Goal: Task Accomplishment & Management: Manage account settings

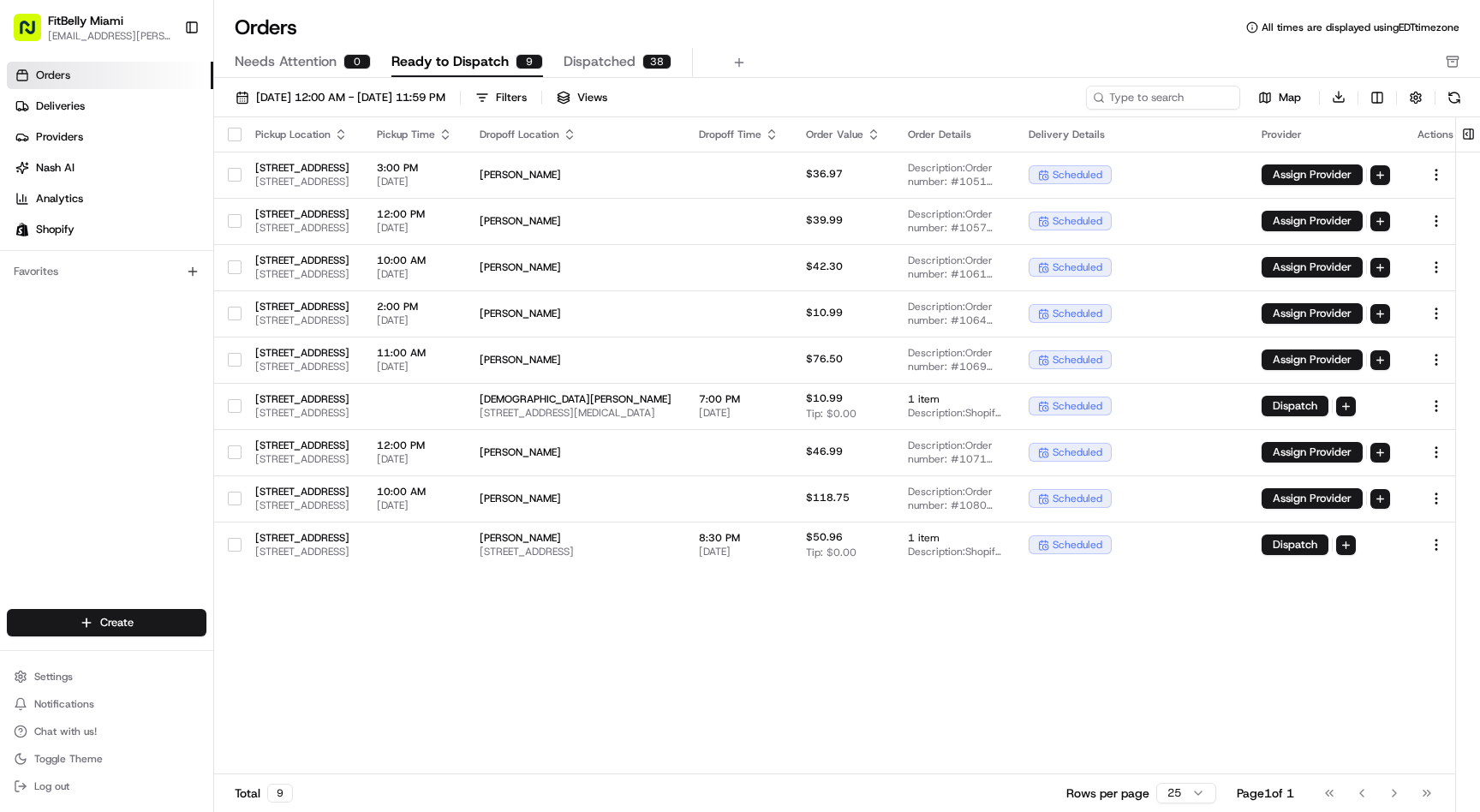
scroll to position [0, 149]
click at [466, 552] on td at bounding box center [415, 545] width 103 height 47
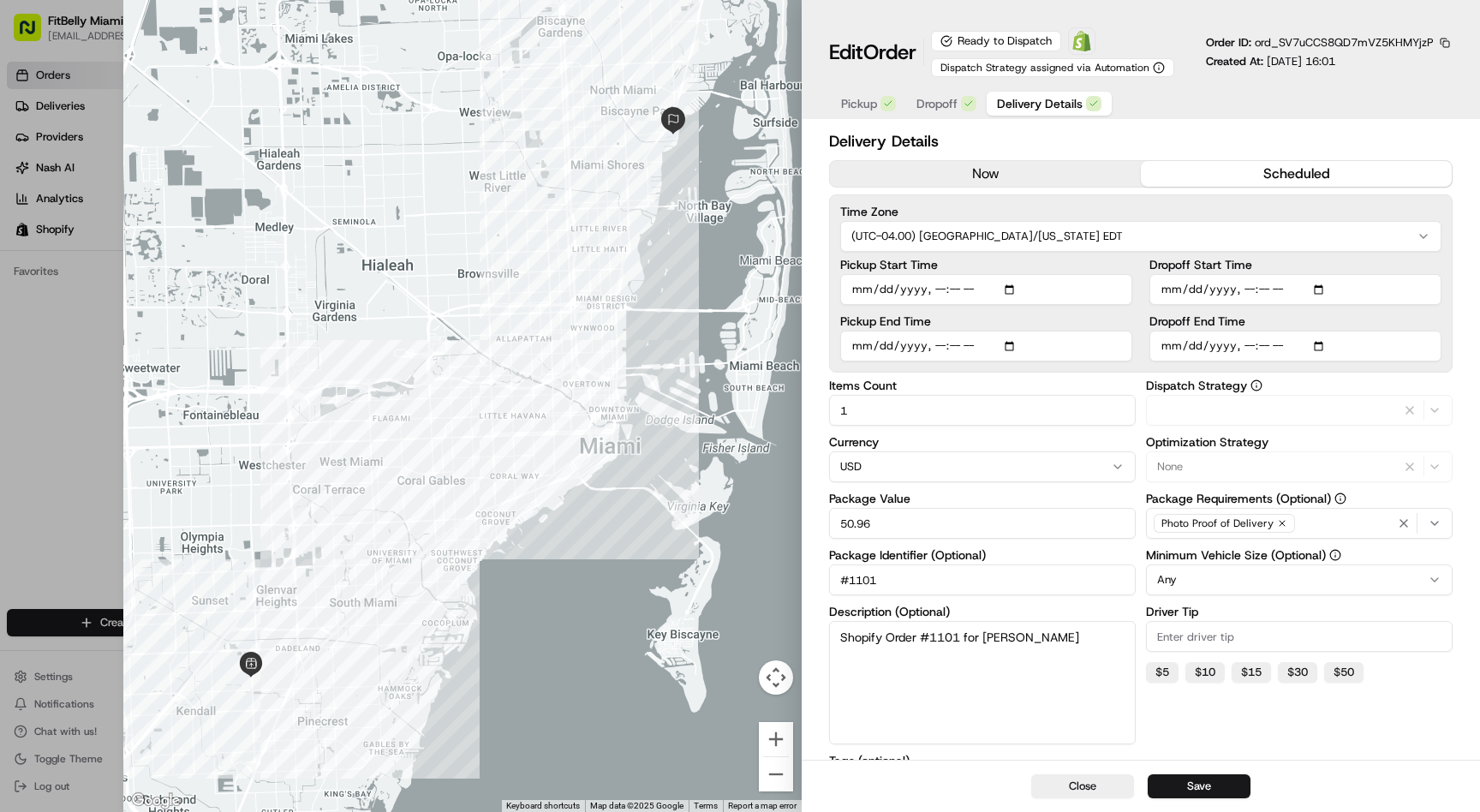
click at [1059, 99] on span "Delivery Details" at bounding box center [1040, 104] width 86 height 17
click at [1266, 289] on input "Dropoff Start Time" at bounding box center [1295, 289] width 292 height 31
type input "2025-08-21T17:40"
click at [1211, 783] on button "Save" at bounding box center [1199, 786] width 103 height 24
click at [1106, 785] on button "Close" at bounding box center [1083, 786] width 103 height 24
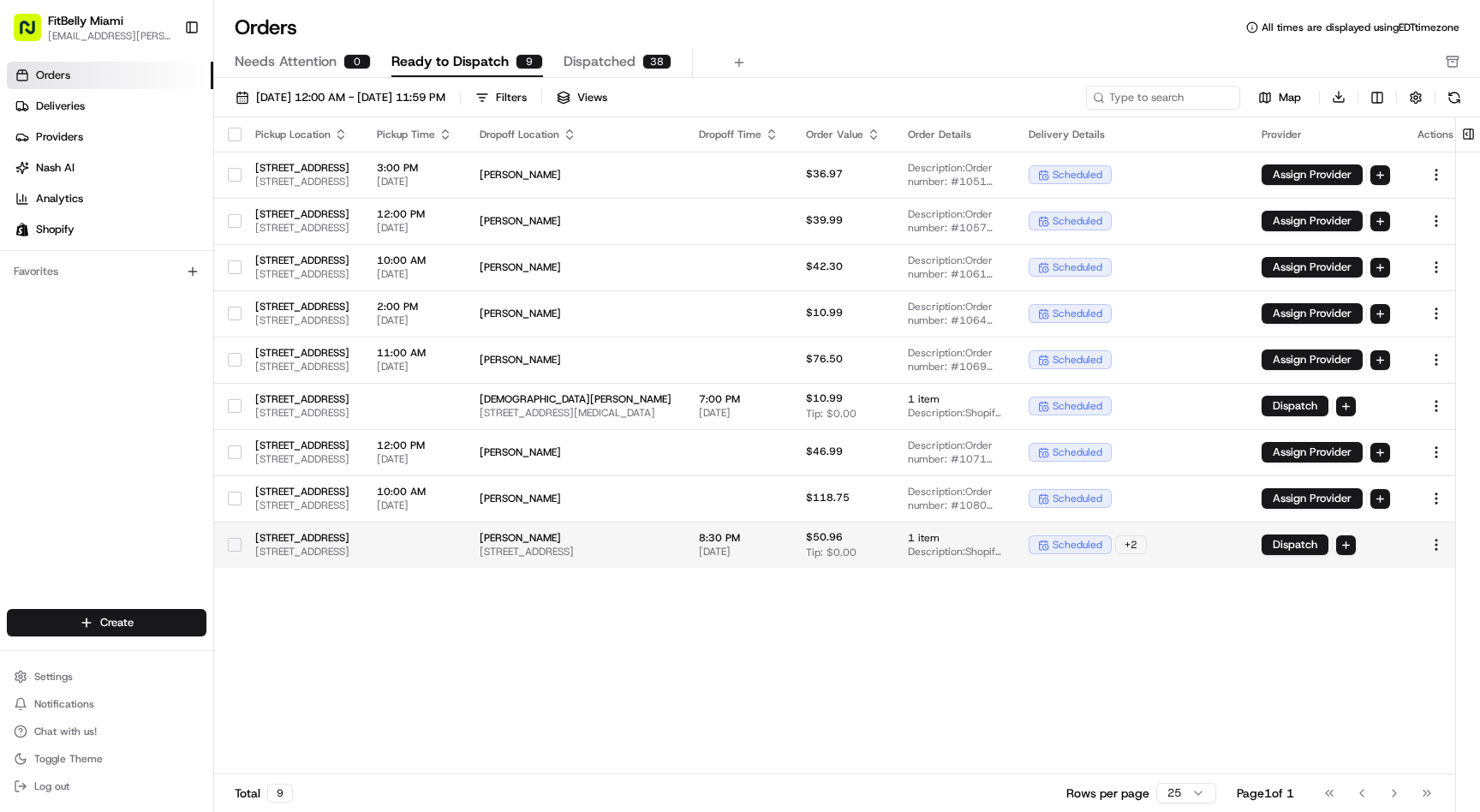
click at [234, 544] on button "button" at bounding box center [234, 544] width 14 height 14
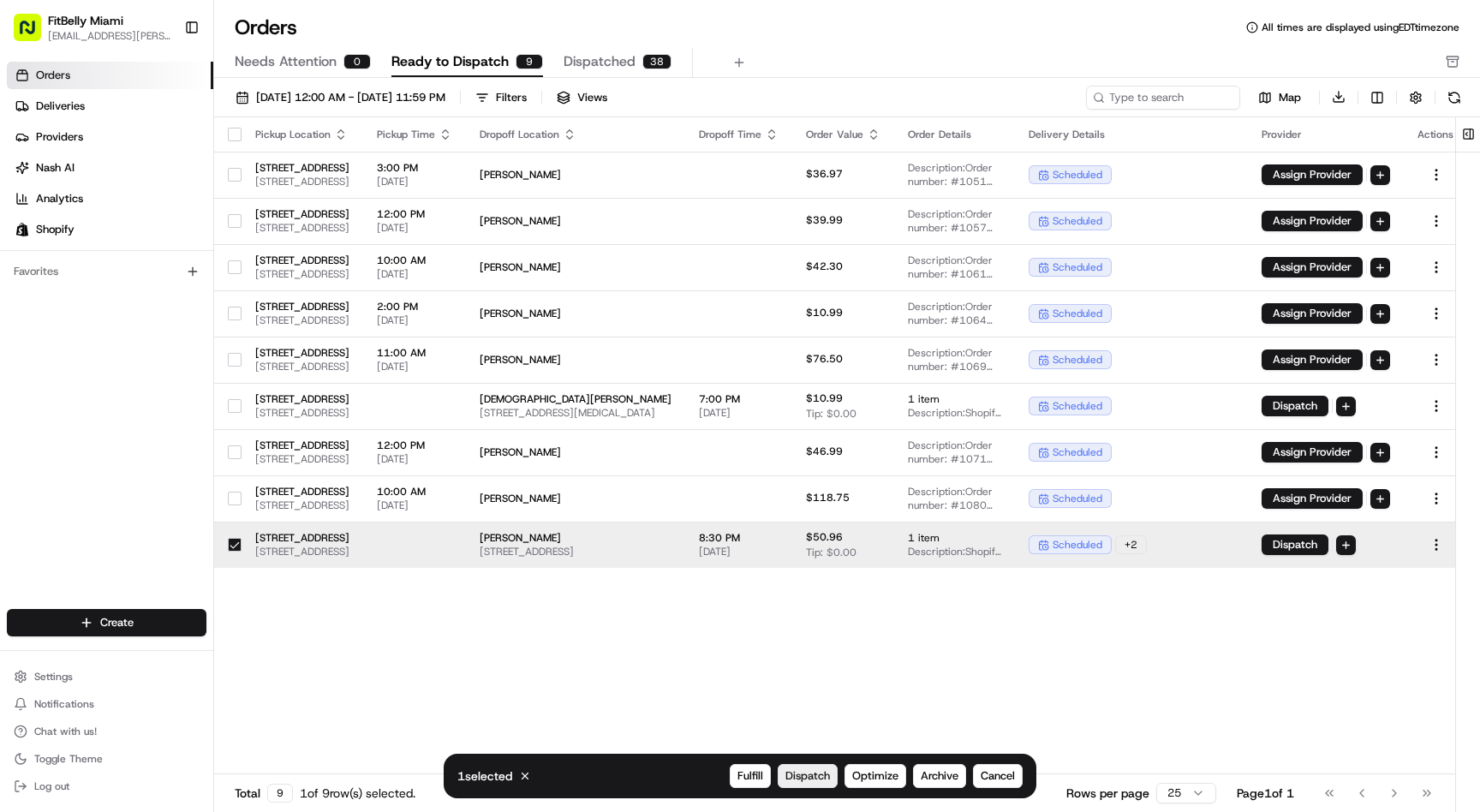
click at [804, 777] on span "Dispatch" at bounding box center [808, 776] width 45 height 16
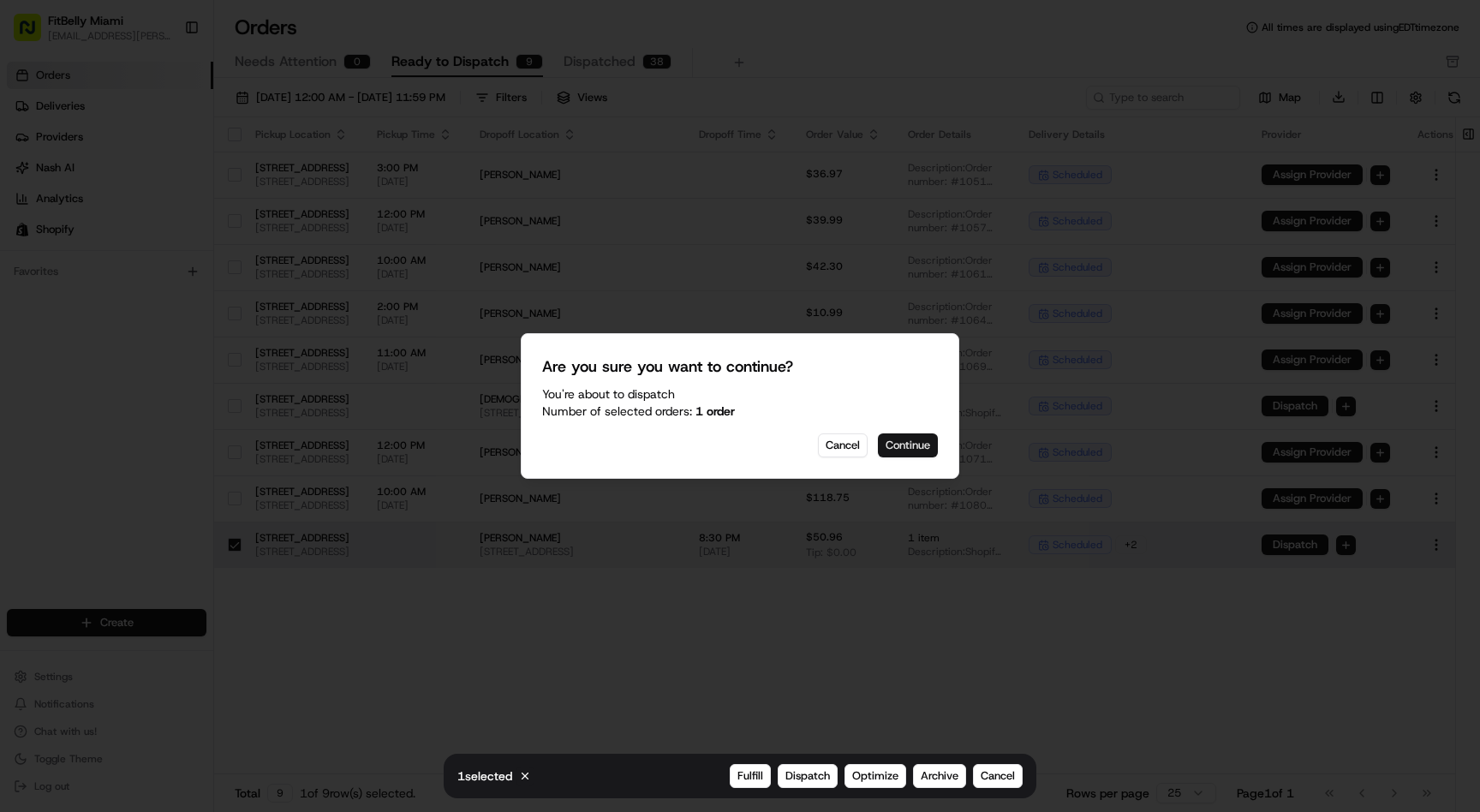
click at [893, 442] on button "Continue" at bounding box center [908, 445] width 60 height 24
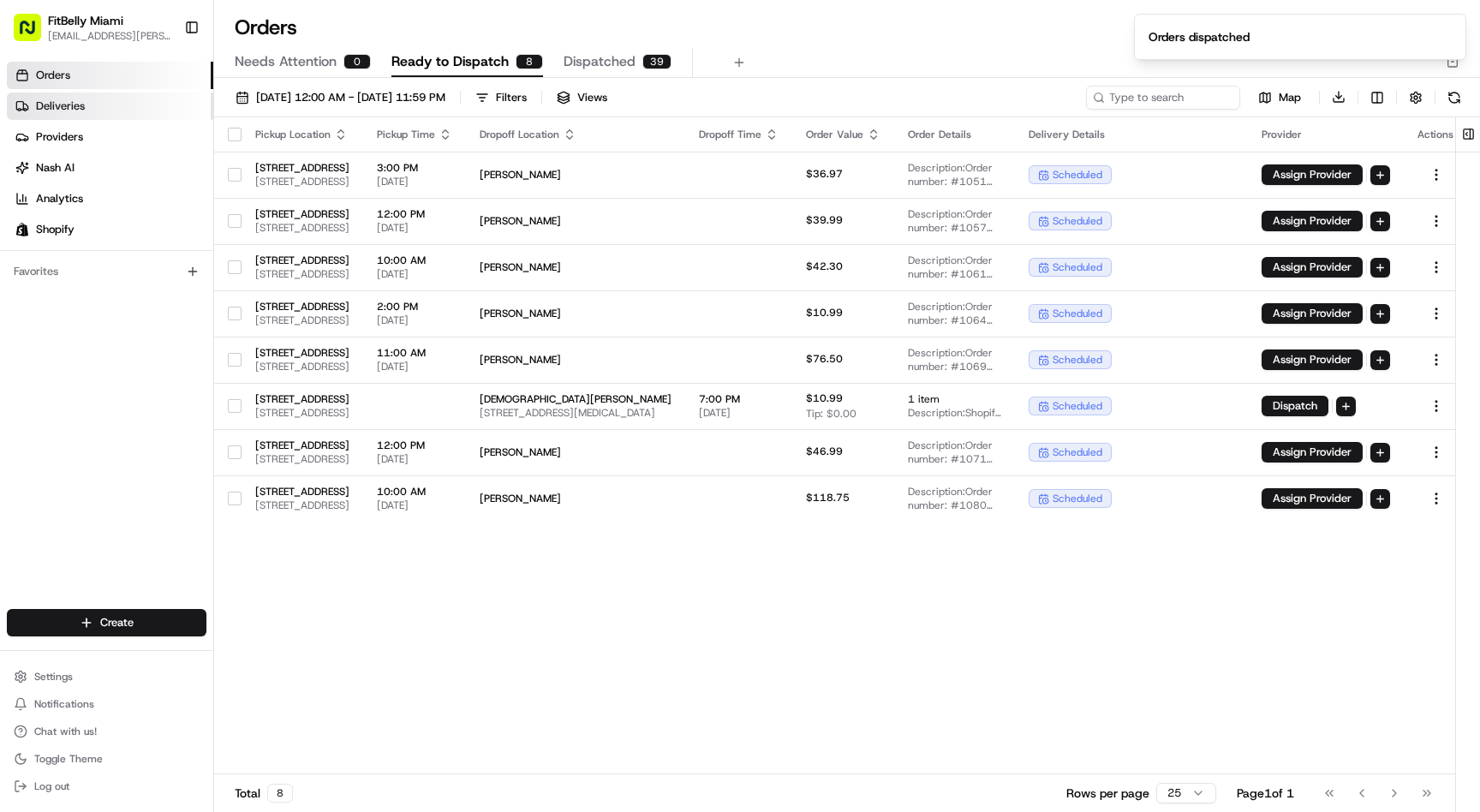
click at [112, 112] on link "Deliveries" at bounding box center [109, 105] width 206 height 27
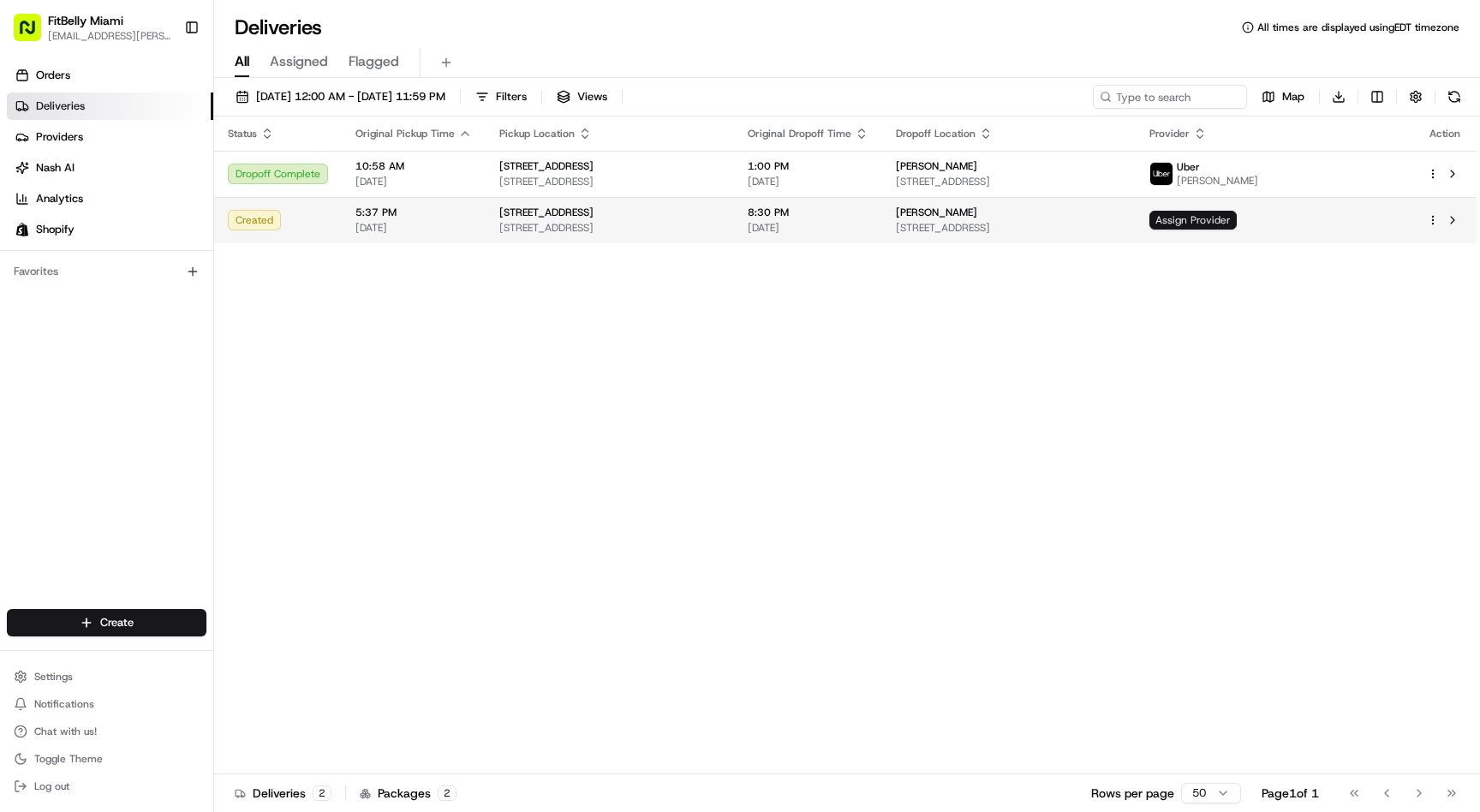
click at [1237, 219] on span "Assign Provider" at bounding box center [1193, 220] width 88 height 19
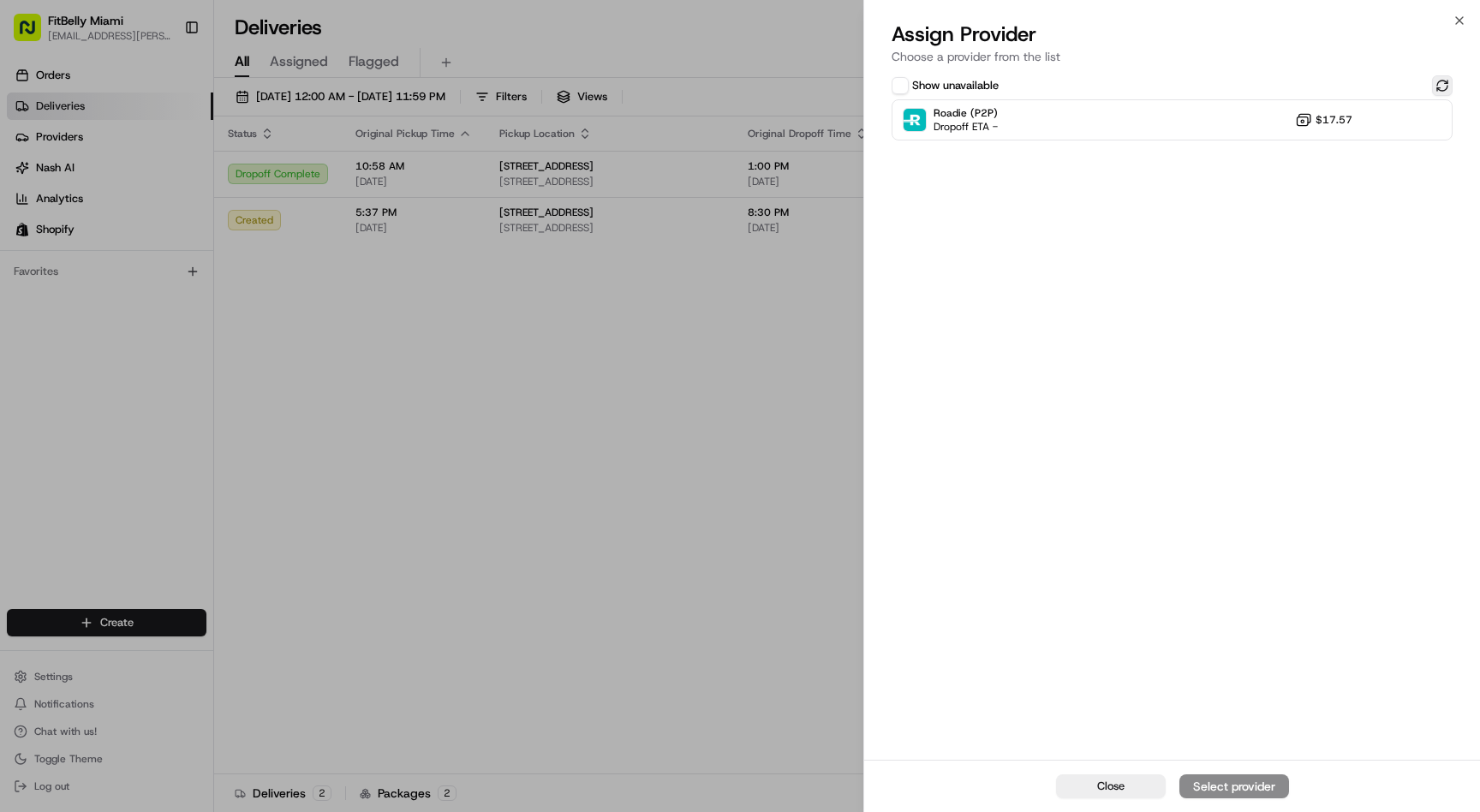
click at [1435, 83] on button at bounding box center [1443, 86] width 21 height 21
click at [1139, 131] on div "Roadie (P2P) Dropoff ETA - $17.57" at bounding box center [1172, 119] width 561 height 41
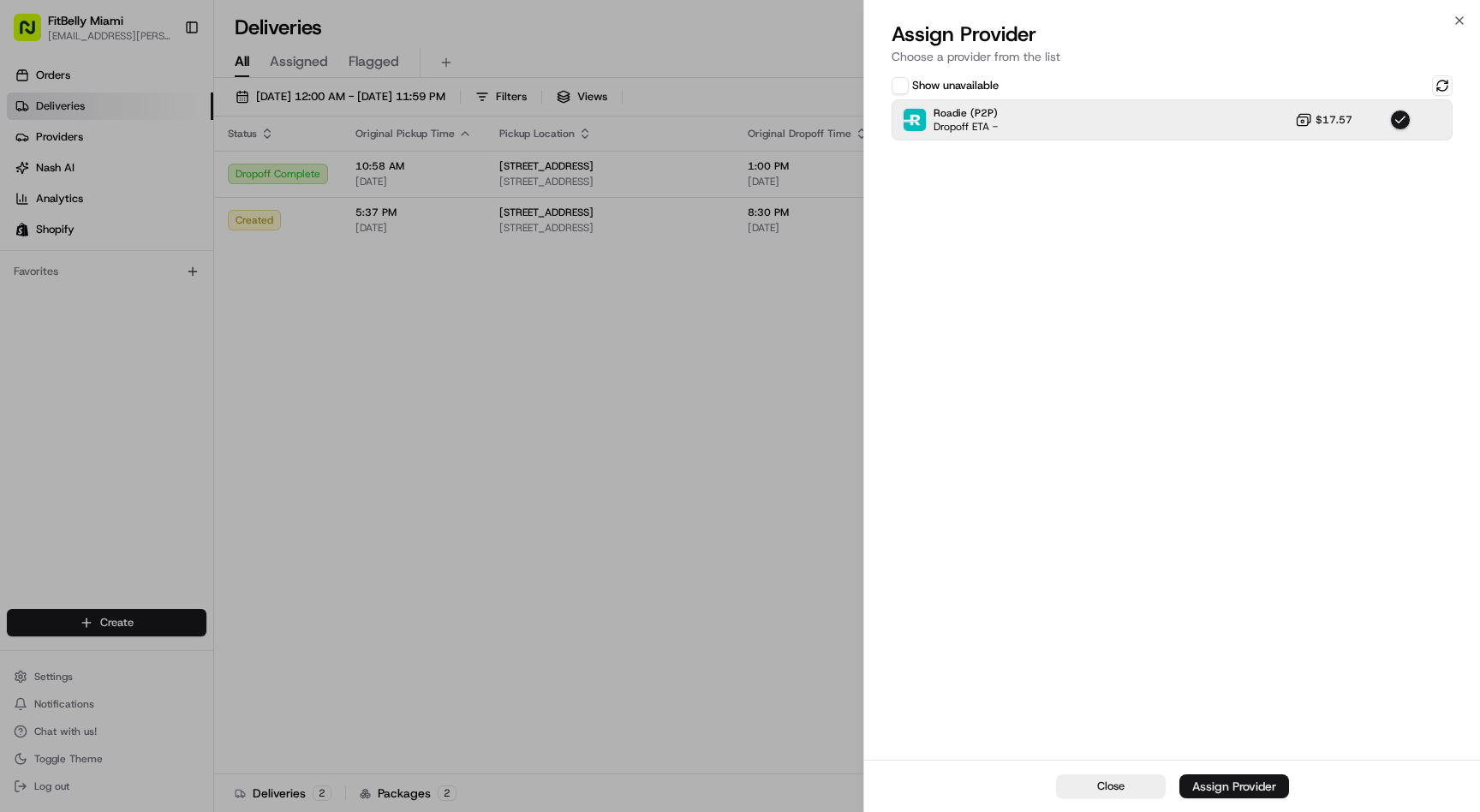
click at [1243, 791] on div "Assign Provider" at bounding box center [1234, 786] width 84 height 17
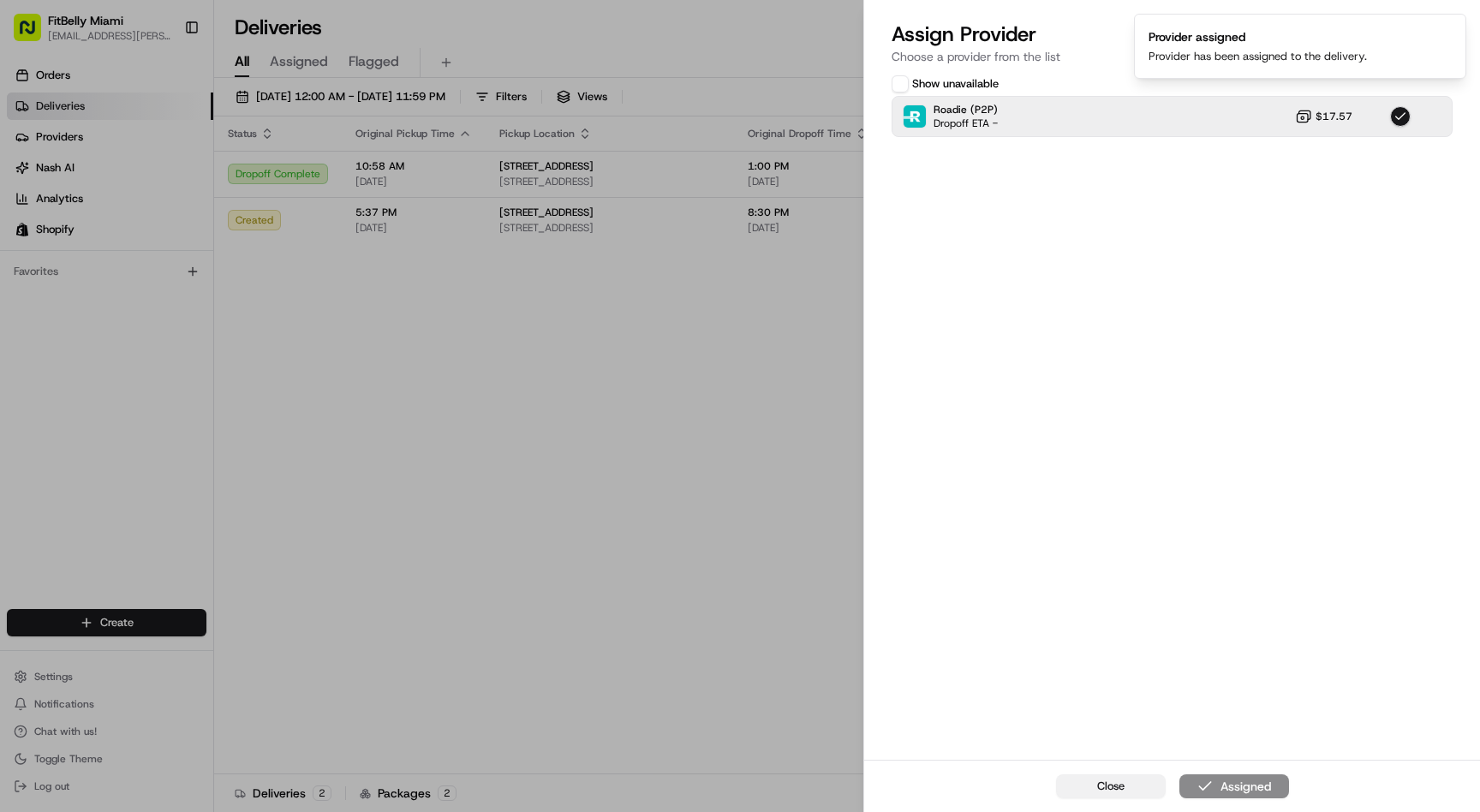
click at [1124, 791] on span "Close" at bounding box center [1110, 786] width 27 height 16
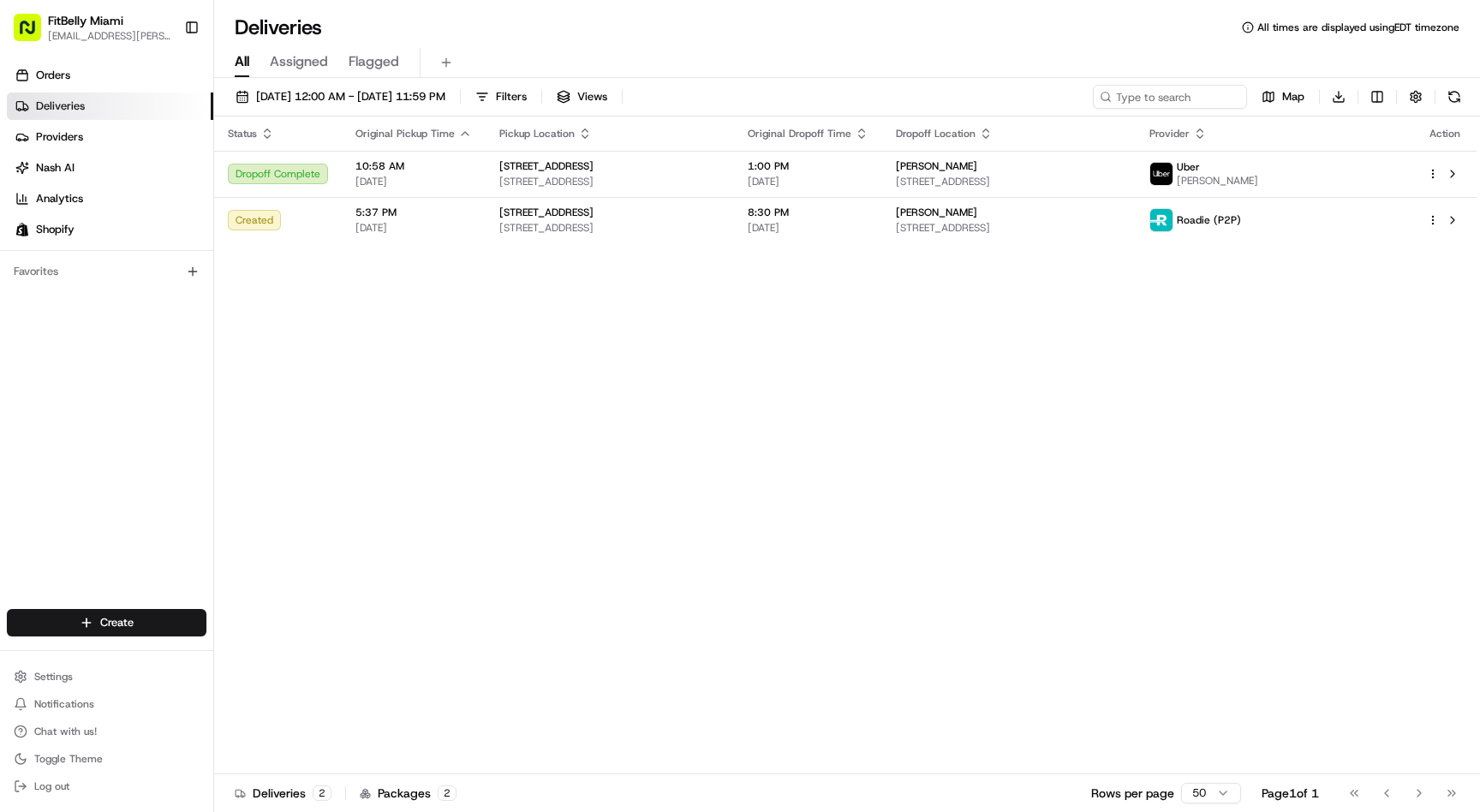
click at [441, 406] on div "Status Original Pickup Time Pickup Location Original Dropoff Time Dropoff Locat…" at bounding box center [845, 445] width 1262 height 658
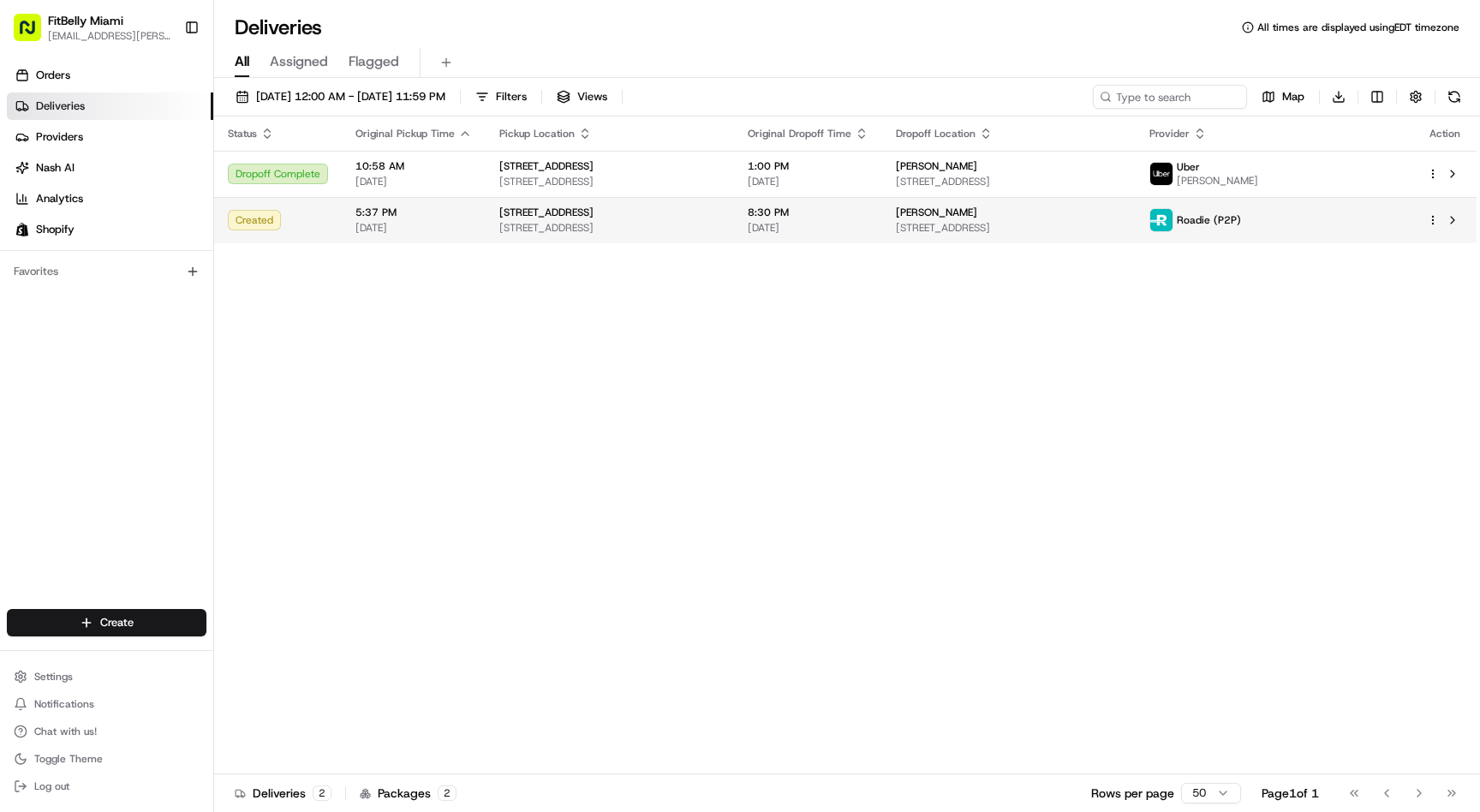
click at [329, 220] on td "Created" at bounding box center [277, 220] width 128 height 47
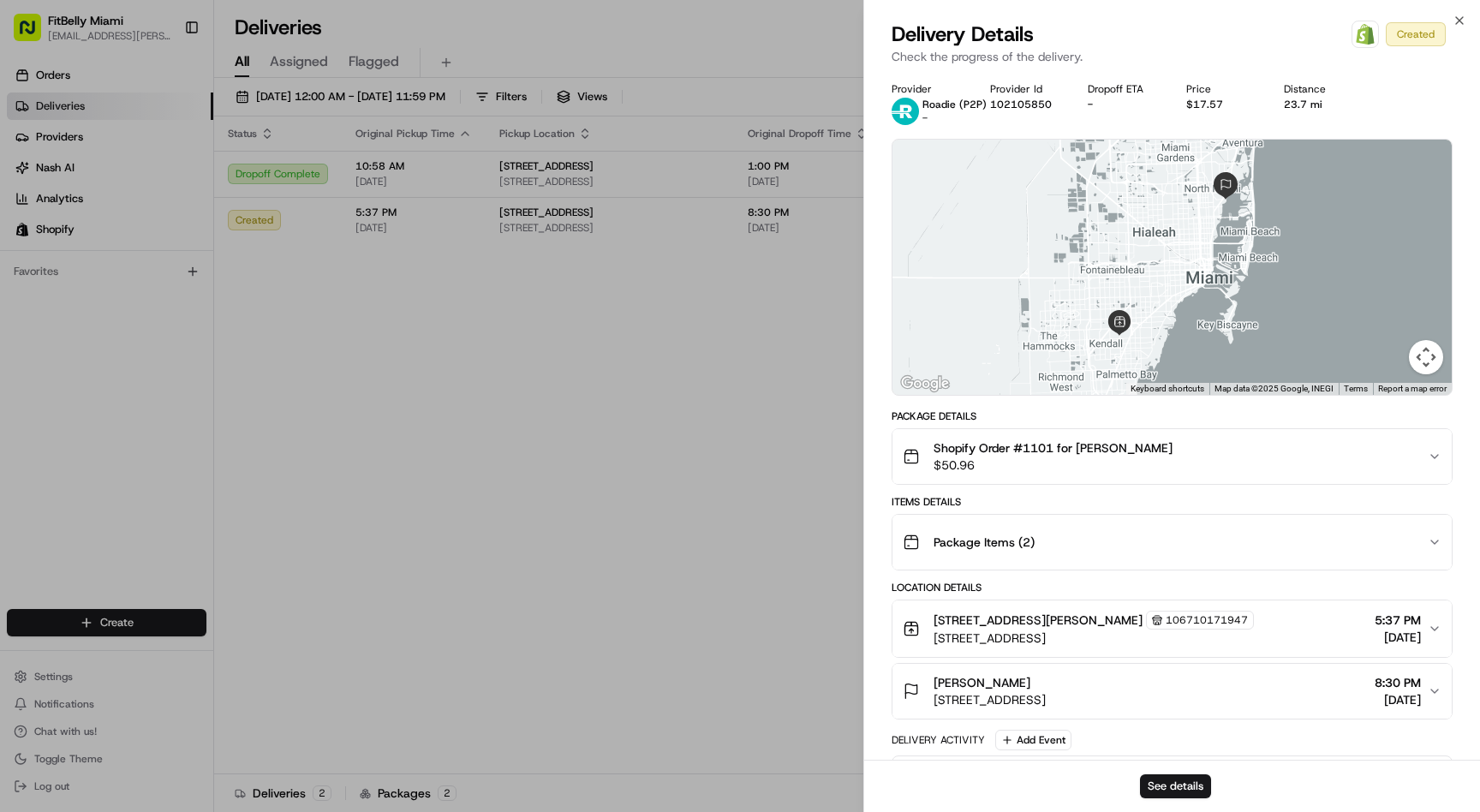
scroll to position [56, 0]
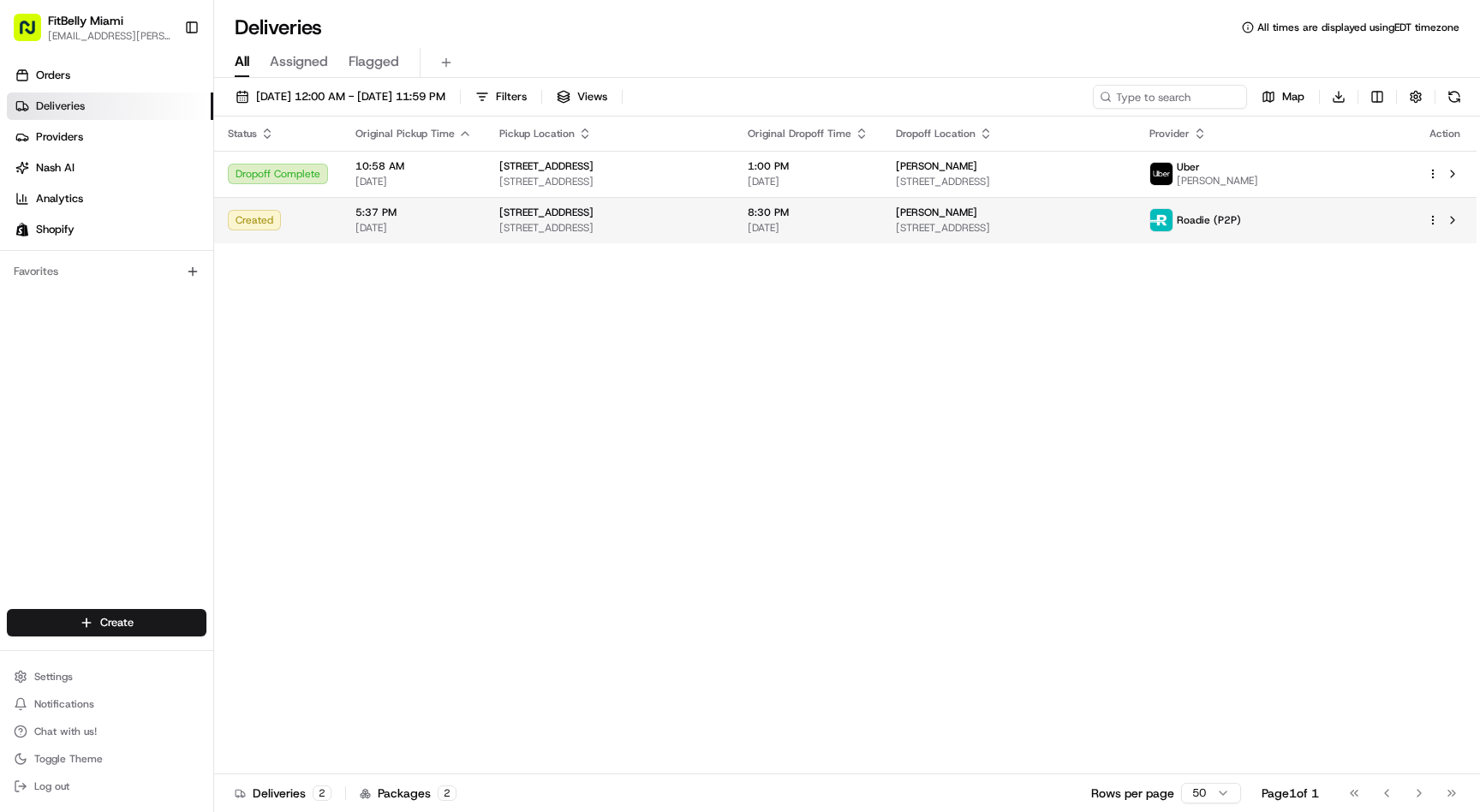
click at [329, 218] on td "Created" at bounding box center [277, 220] width 128 height 47
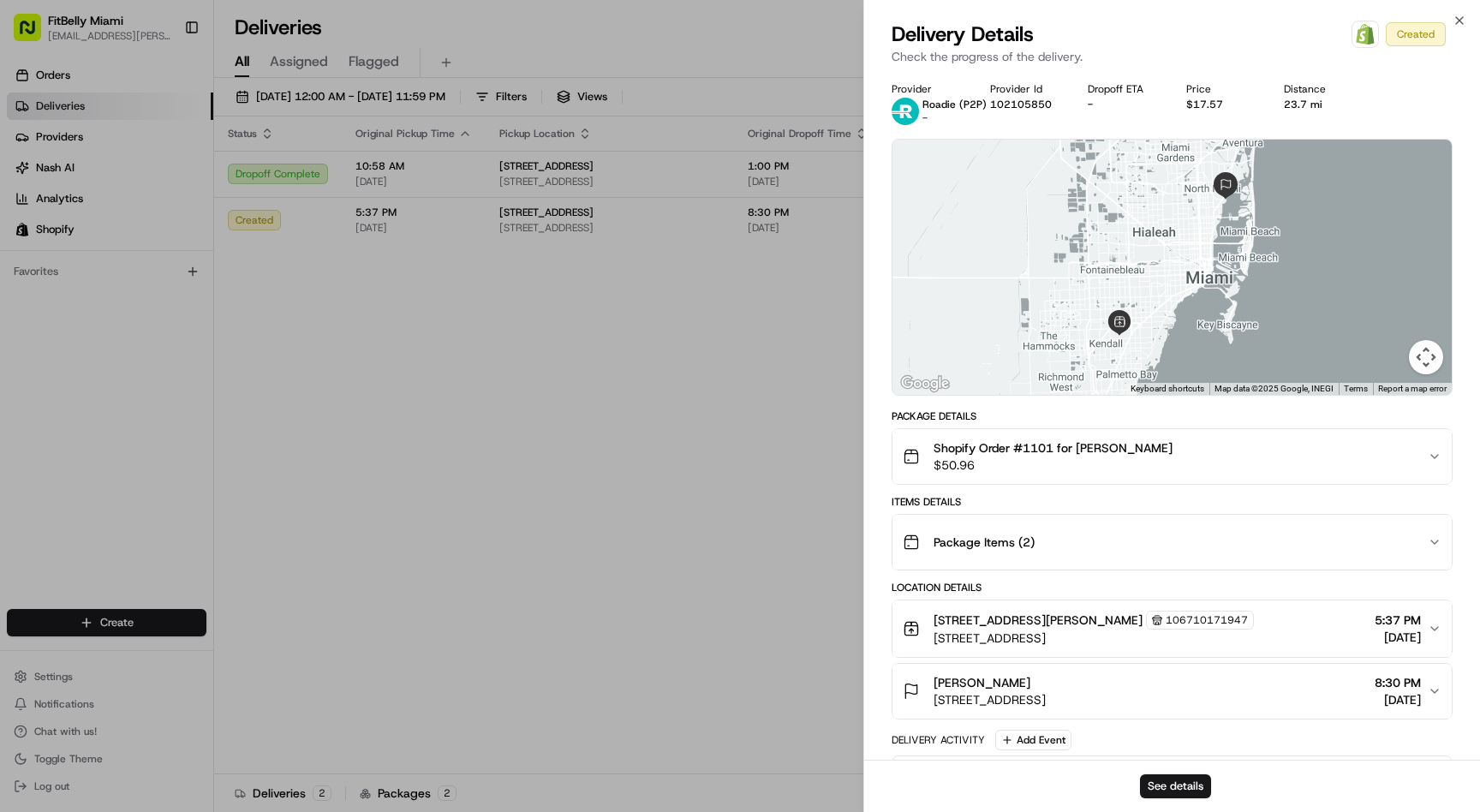
scroll to position [56, 0]
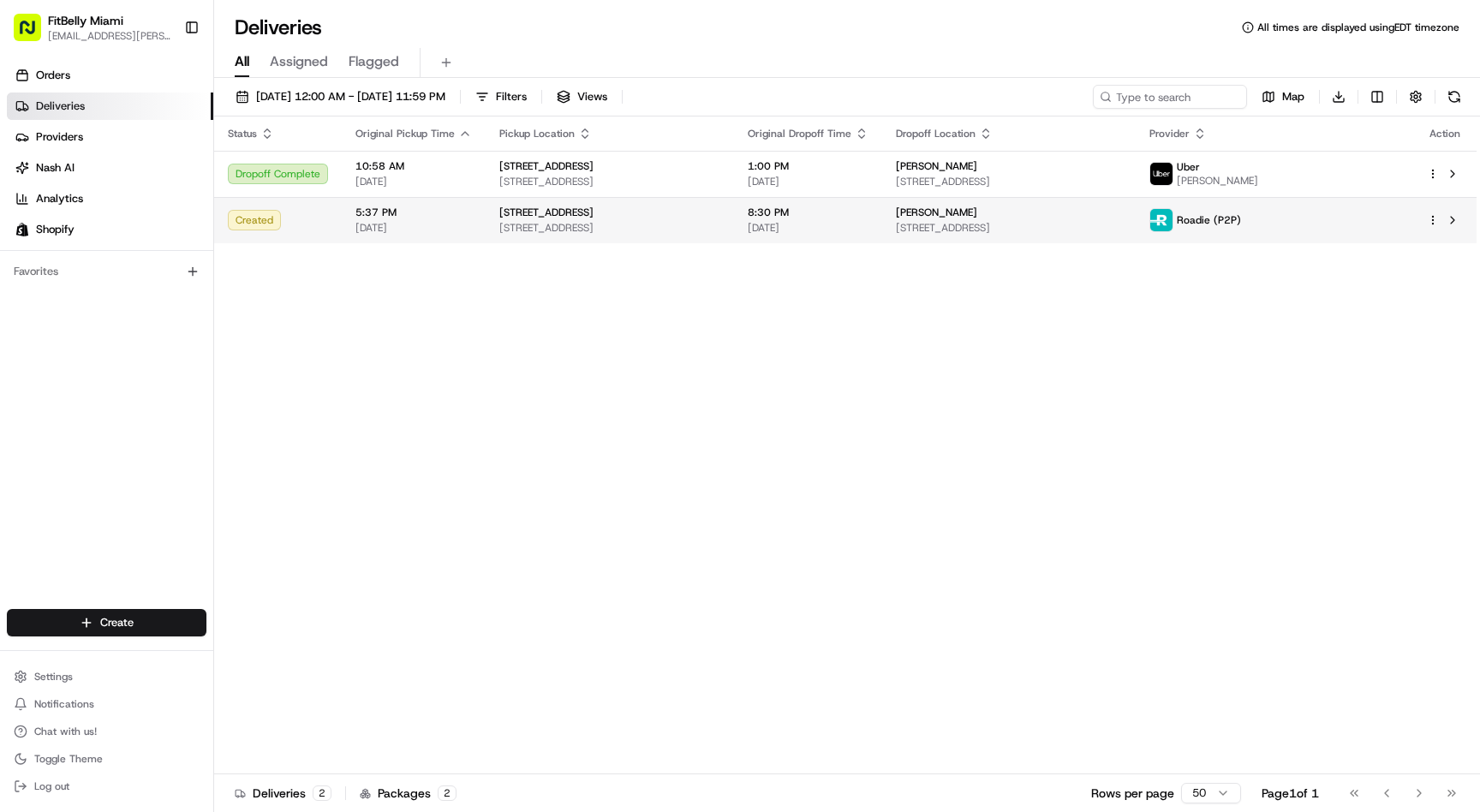
click at [350, 211] on td "5:37 PM [DATE]" at bounding box center [414, 220] width 144 height 47
click at [345, 232] on td "5:37 PM 08/21/2025" at bounding box center [414, 220] width 144 height 47
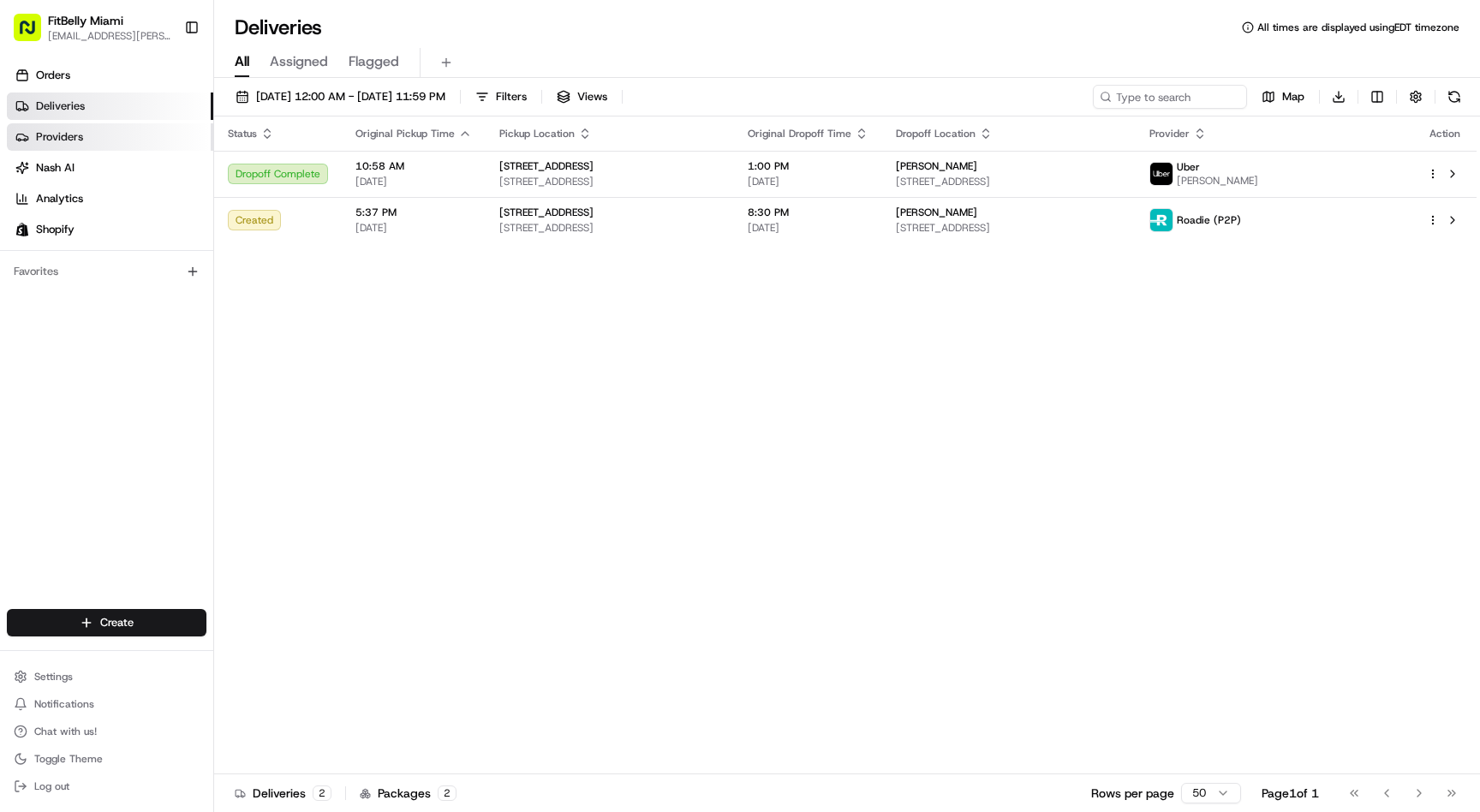
click at [106, 136] on link "Providers" at bounding box center [109, 136] width 206 height 27
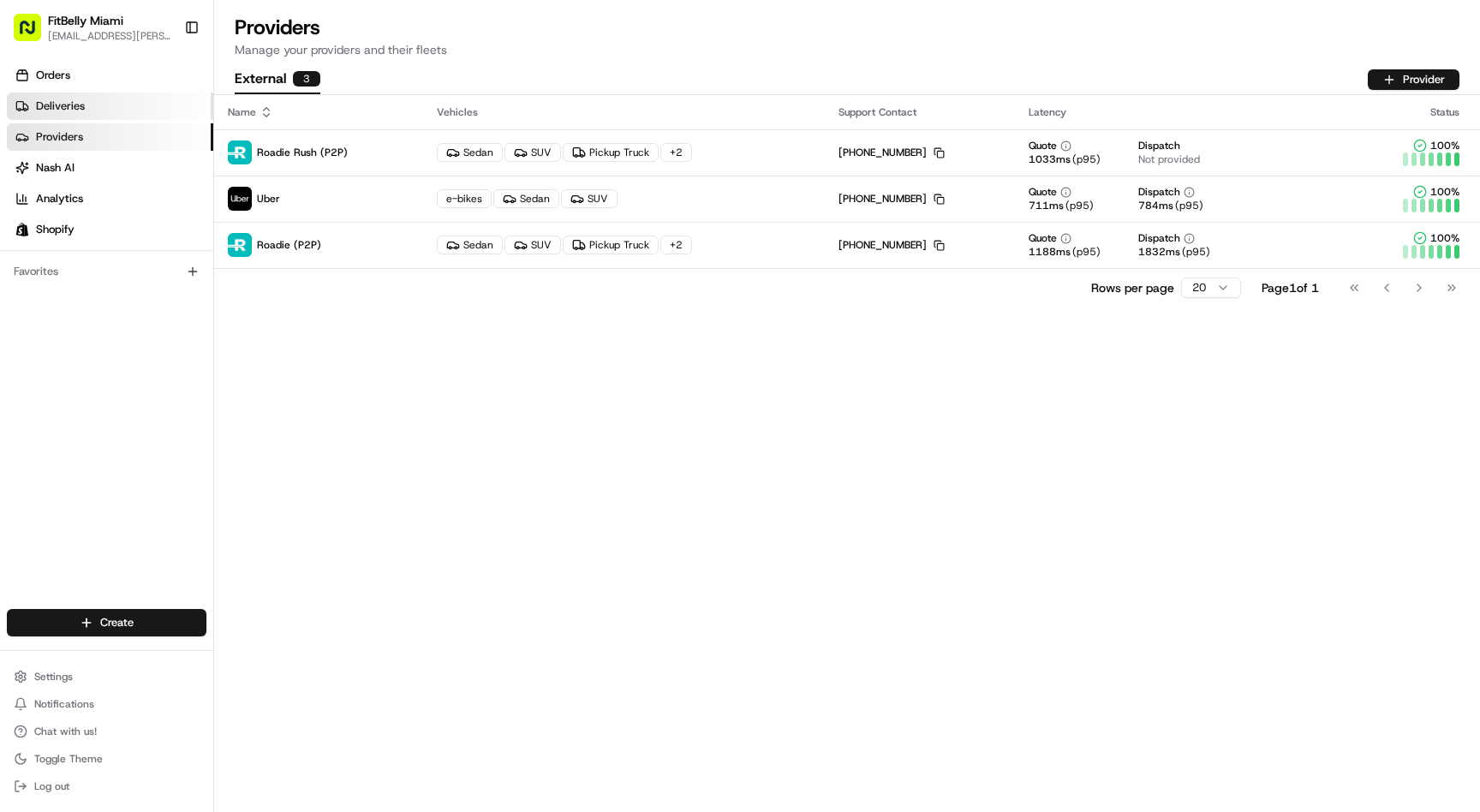
click at [120, 109] on link "Deliveries" at bounding box center [109, 105] width 206 height 27
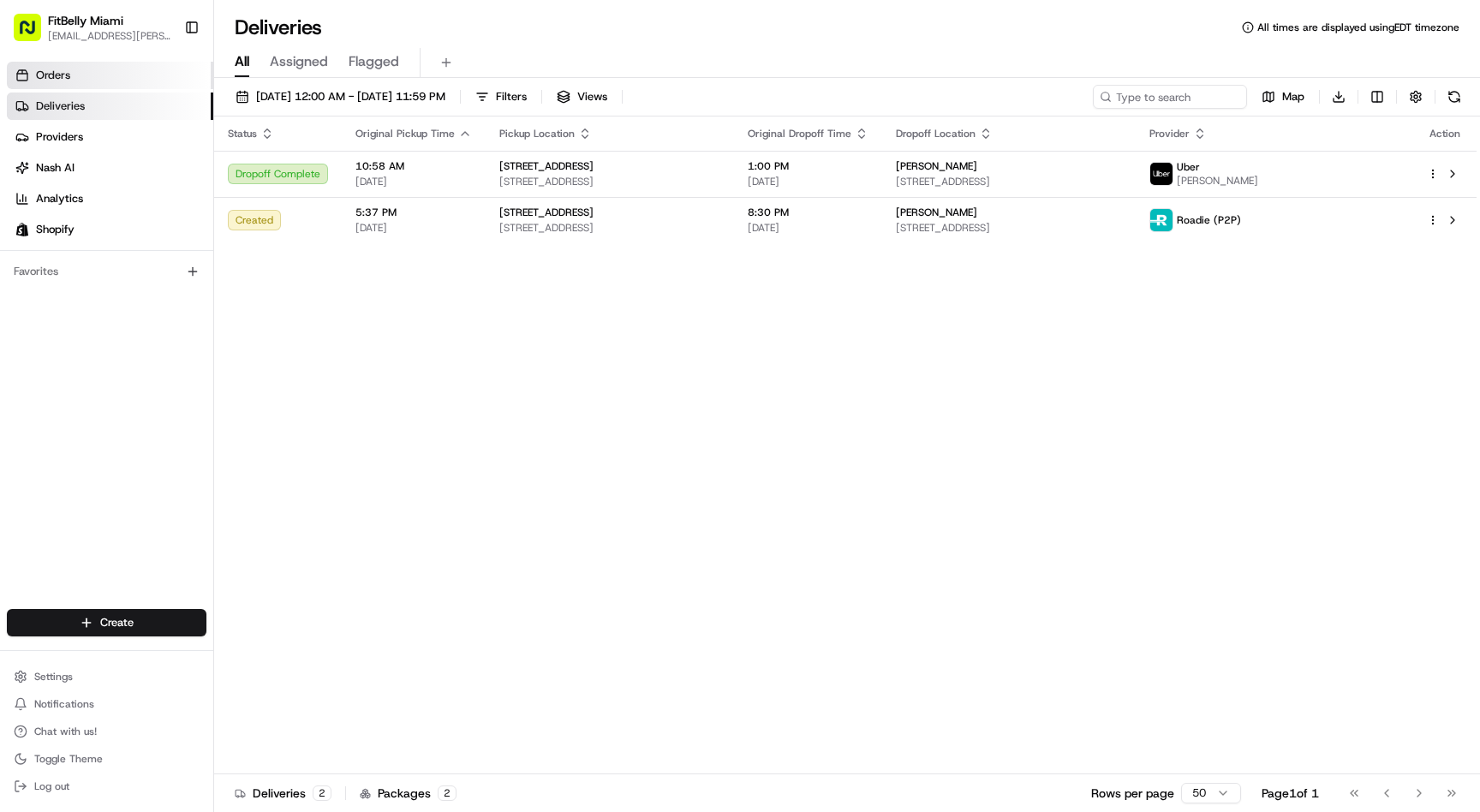
click at [121, 76] on link "Orders" at bounding box center [109, 75] width 206 height 27
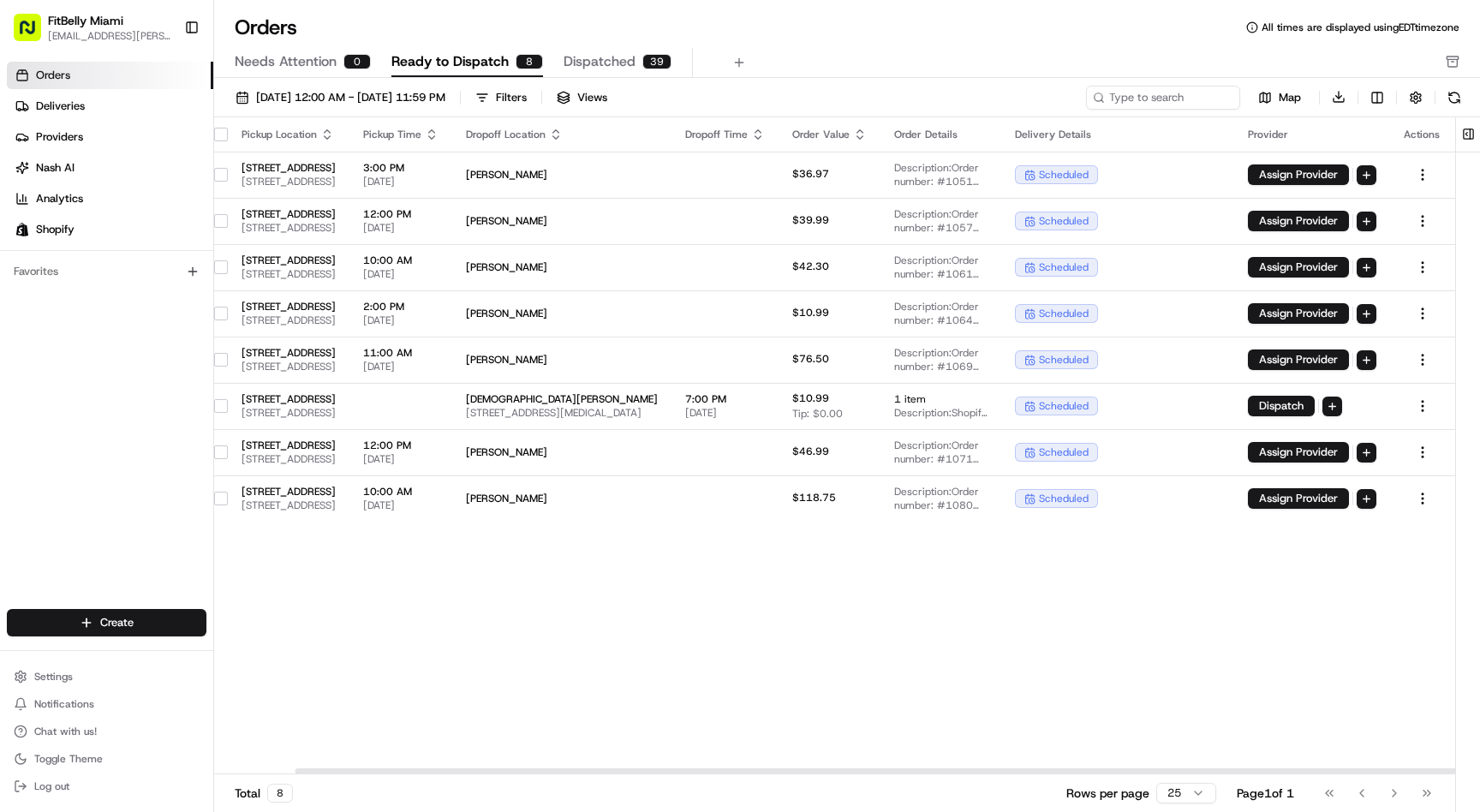
scroll to position [0, 122]
click at [86, 105] on link "Deliveries" at bounding box center [109, 105] width 206 height 27
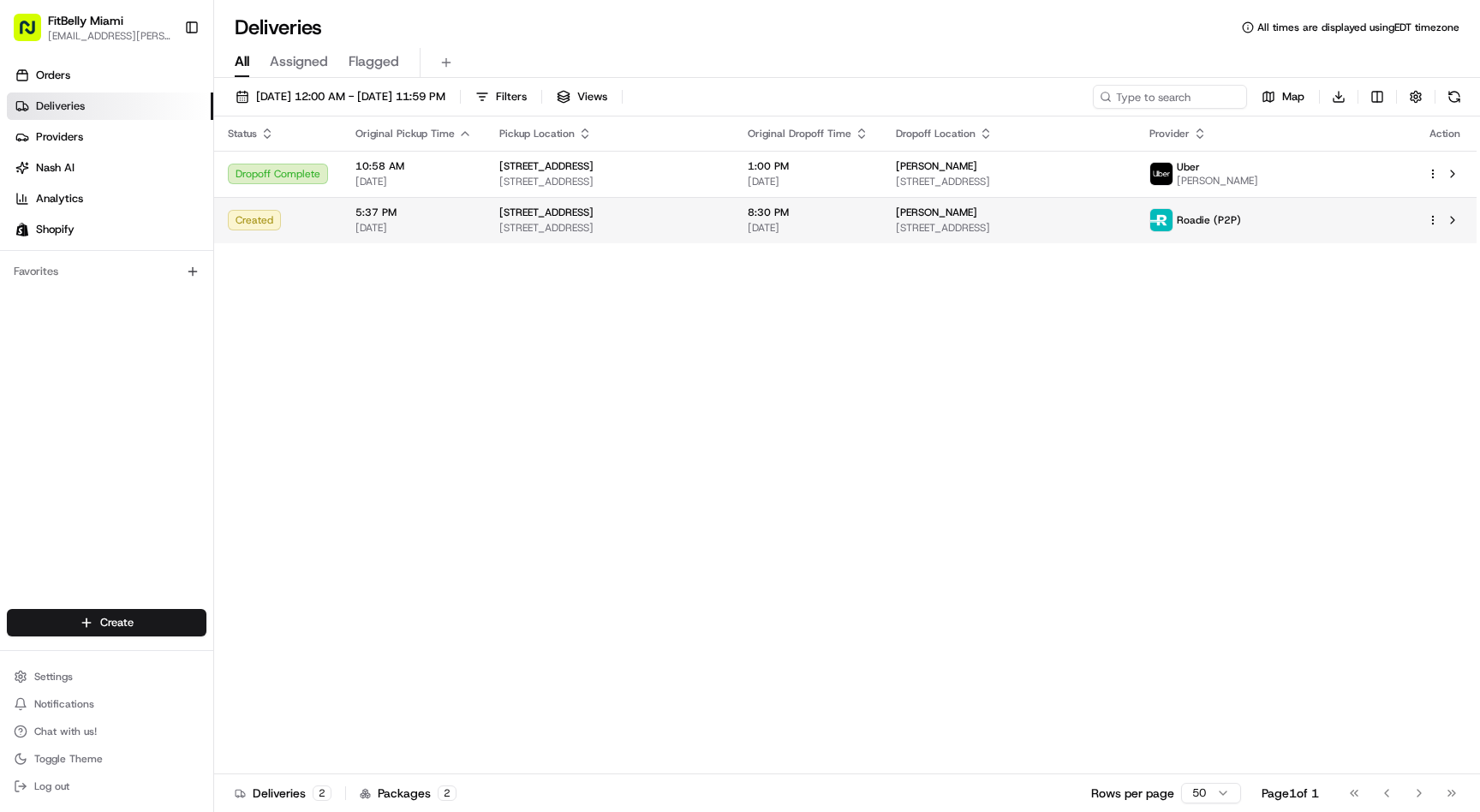
click at [317, 223] on div "Created" at bounding box center [277, 220] width 100 height 21
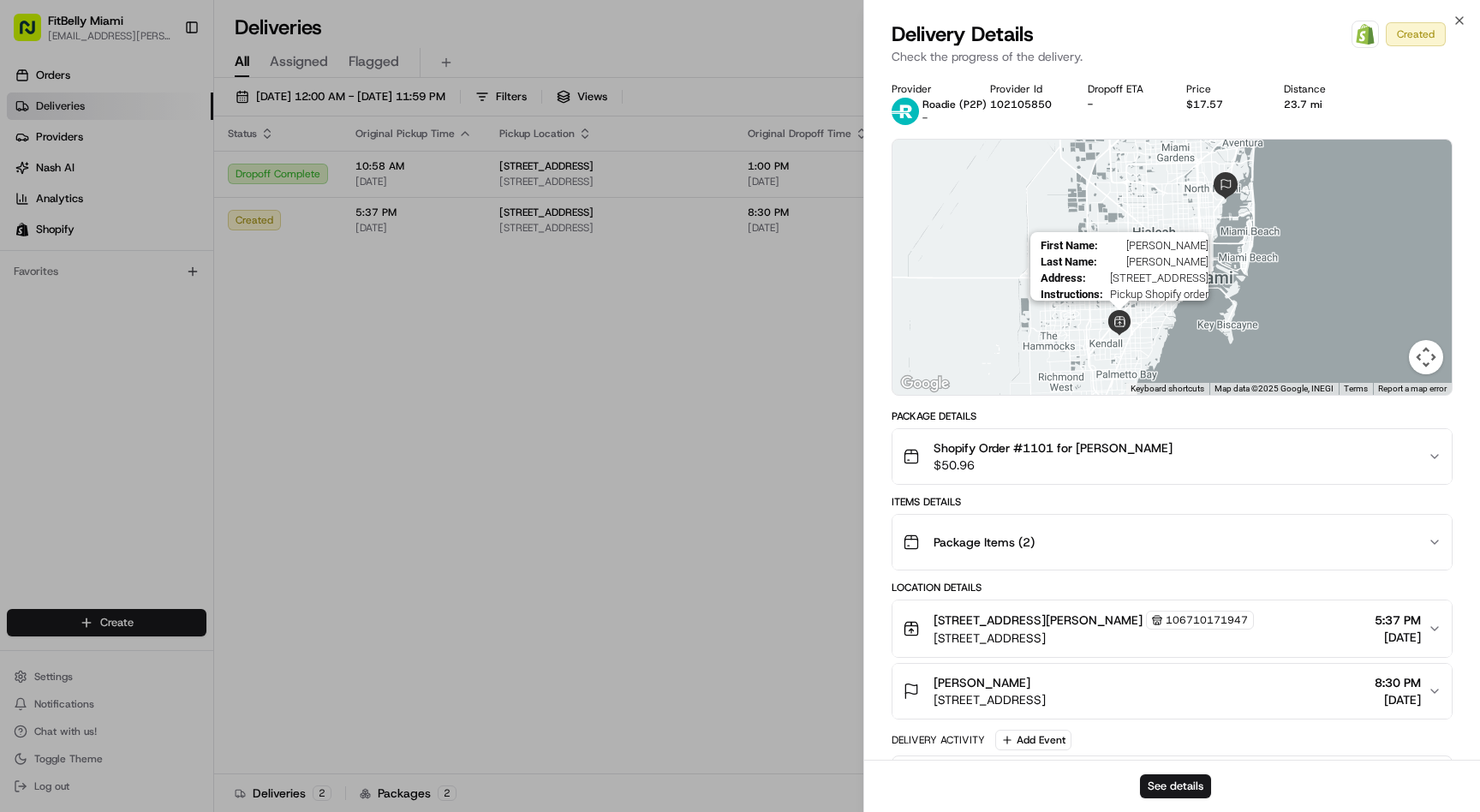
click at [1125, 323] on img at bounding box center [1120, 323] width 26 height 26
click at [1231, 187] on img at bounding box center [1225, 185] width 27 height 27
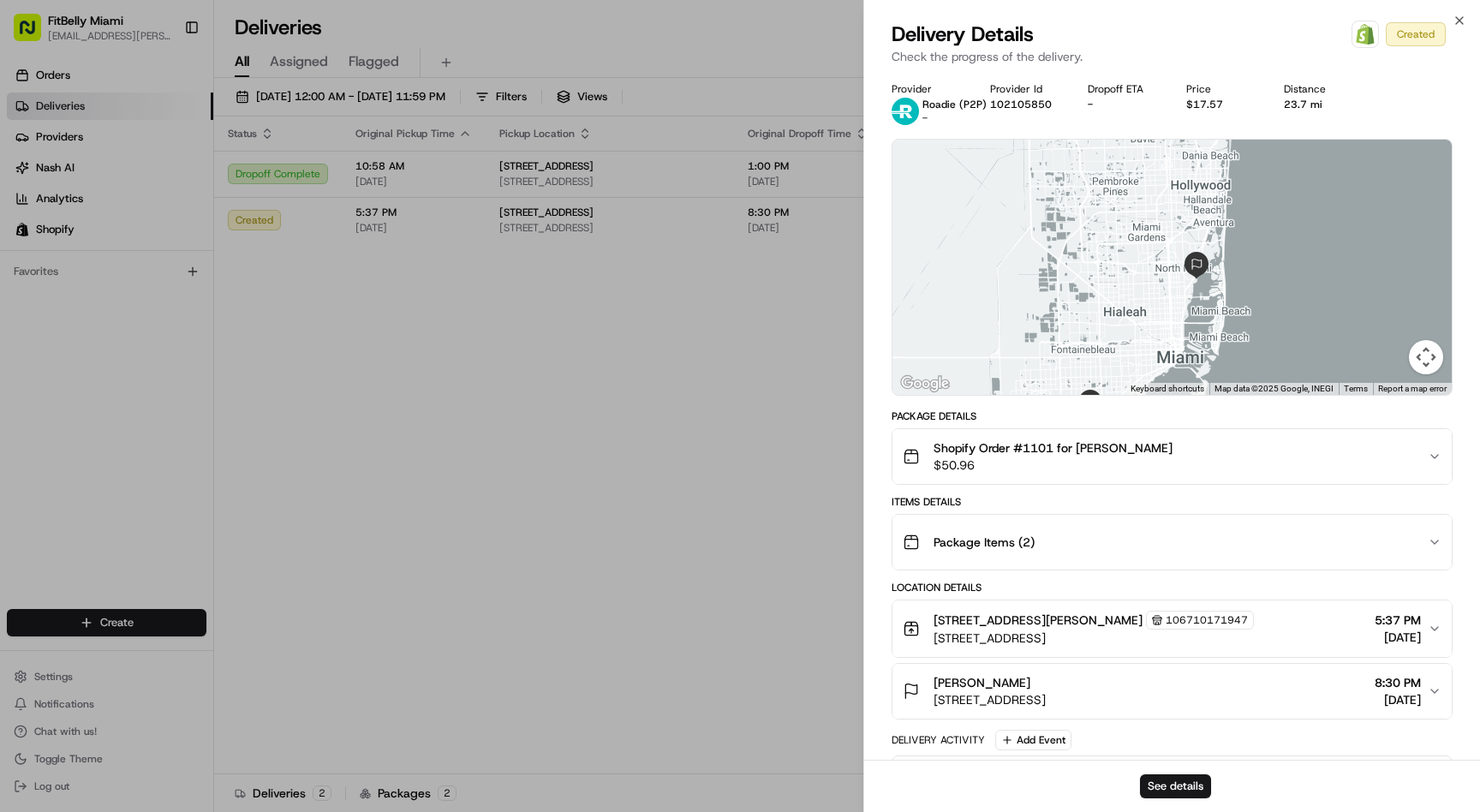
drag, startPoint x: 1187, startPoint y: 243, endPoint x: 1157, endPoint y: 326, distance: 88.3
click at [1157, 326] on div at bounding box center [1172, 267] width 559 height 255
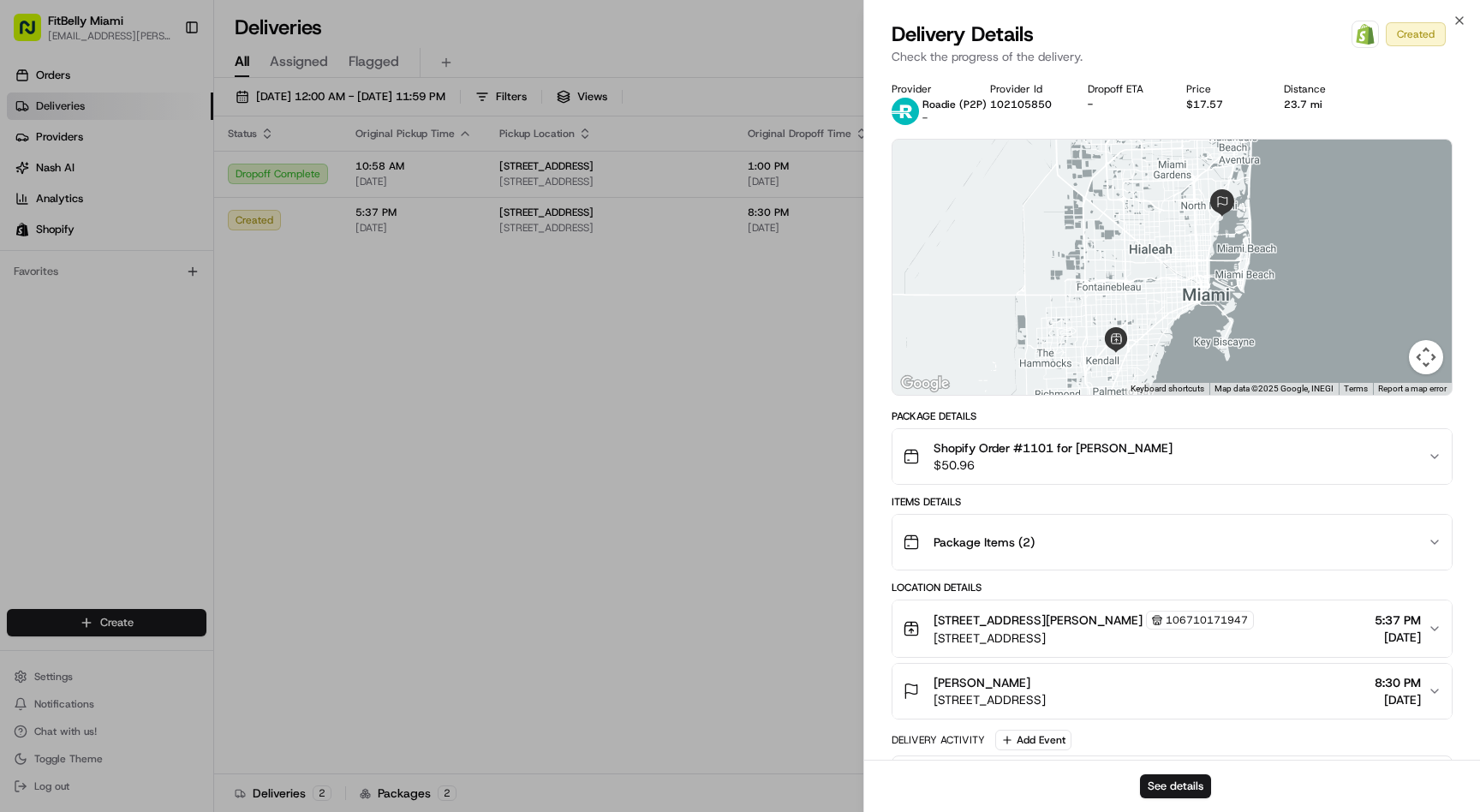
drag, startPoint x: 1177, startPoint y: 277, endPoint x: 1180, endPoint y: 221, distance: 56.1
click at [1180, 221] on div at bounding box center [1172, 267] width 559 height 255
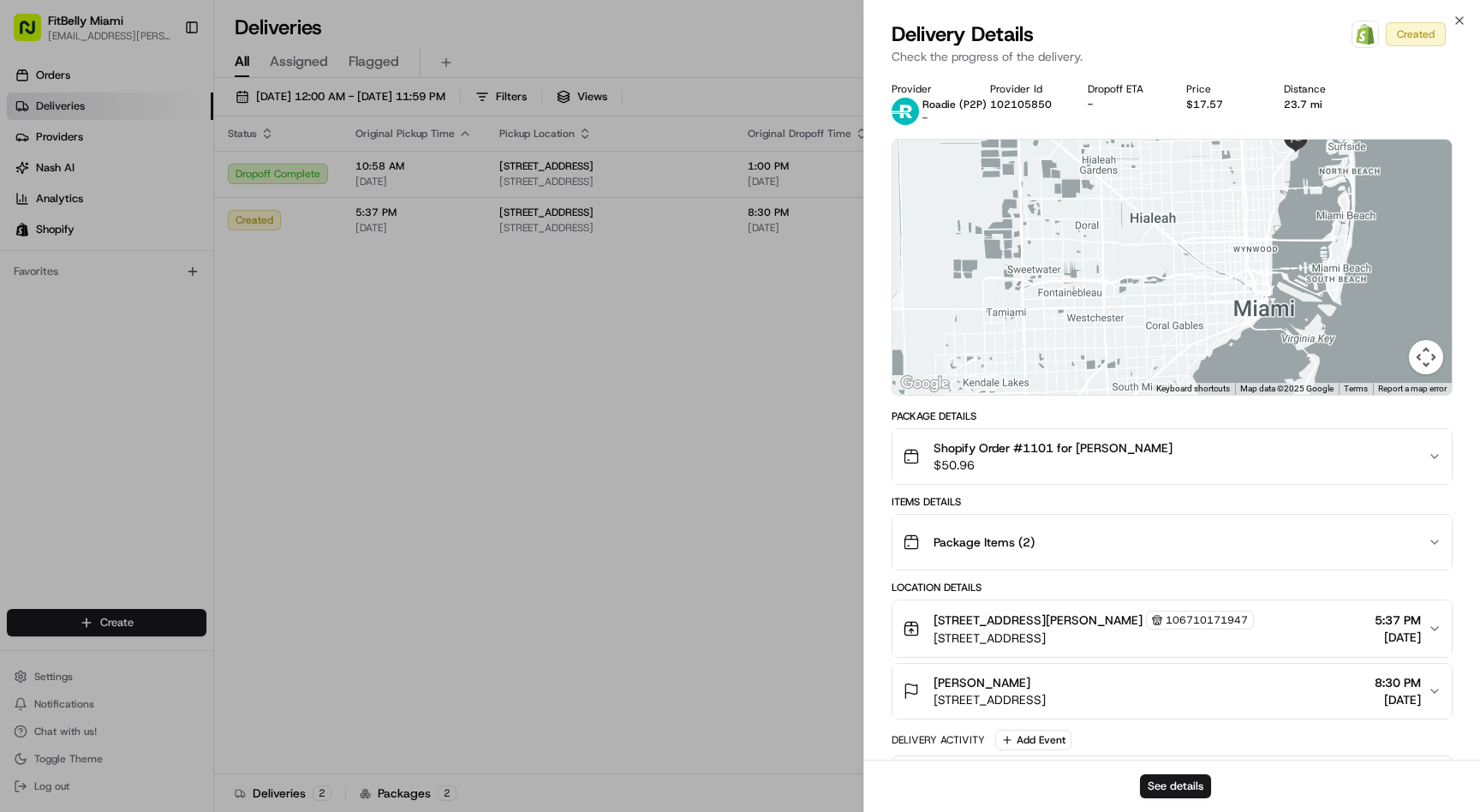
drag, startPoint x: 1166, startPoint y: 229, endPoint x: 1185, endPoint y: 173, distance: 59.1
click at [1185, 173] on div at bounding box center [1172, 267] width 559 height 255
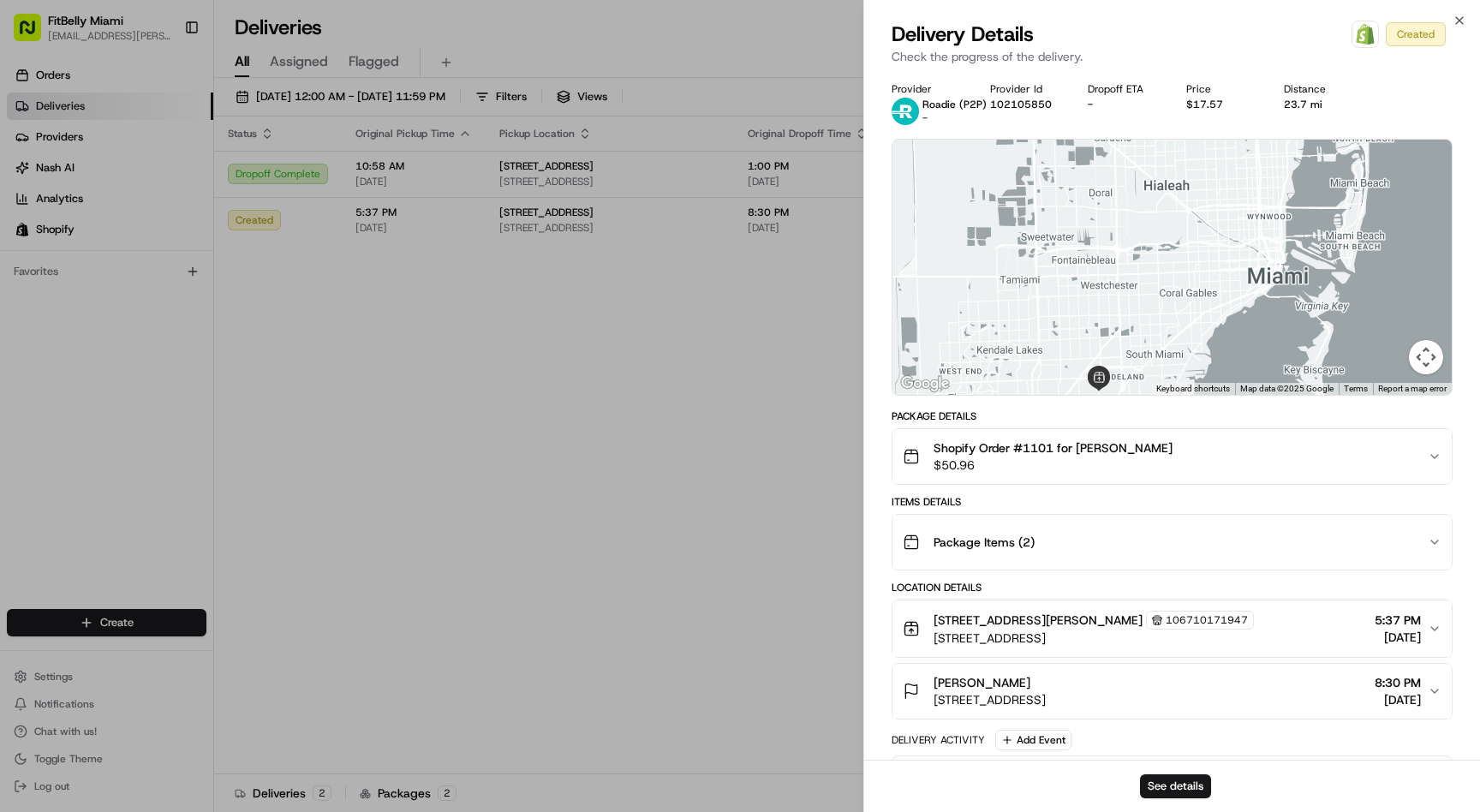
drag, startPoint x: 1147, startPoint y: 245, endPoint x: 1161, endPoint y: 212, distance: 35.8
click at [1161, 212] on div at bounding box center [1172, 267] width 559 height 255
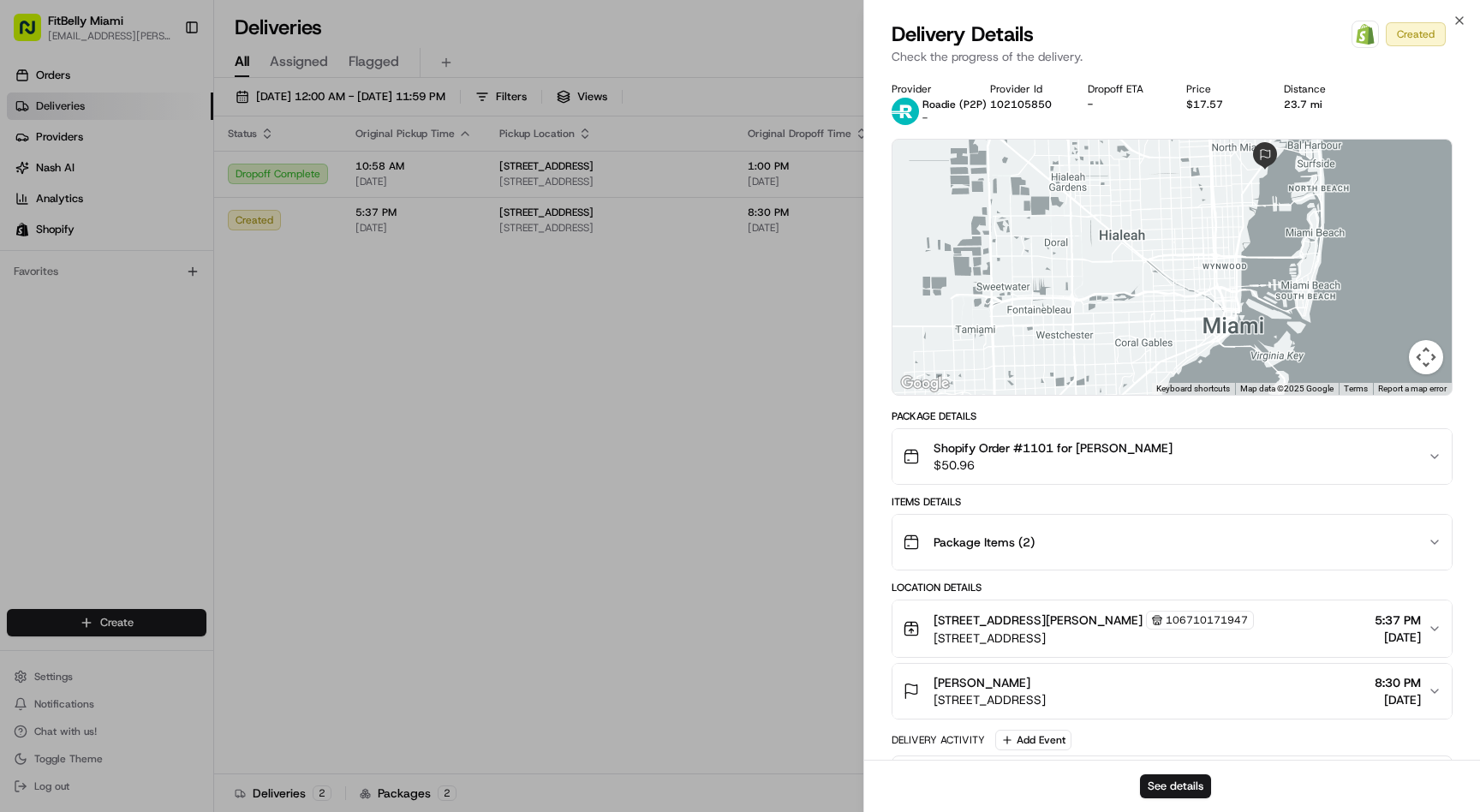
drag, startPoint x: 1210, startPoint y: 228, endPoint x: 1163, endPoint y: 280, distance: 70.1
click at [1164, 280] on div at bounding box center [1172, 267] width 559 height 255
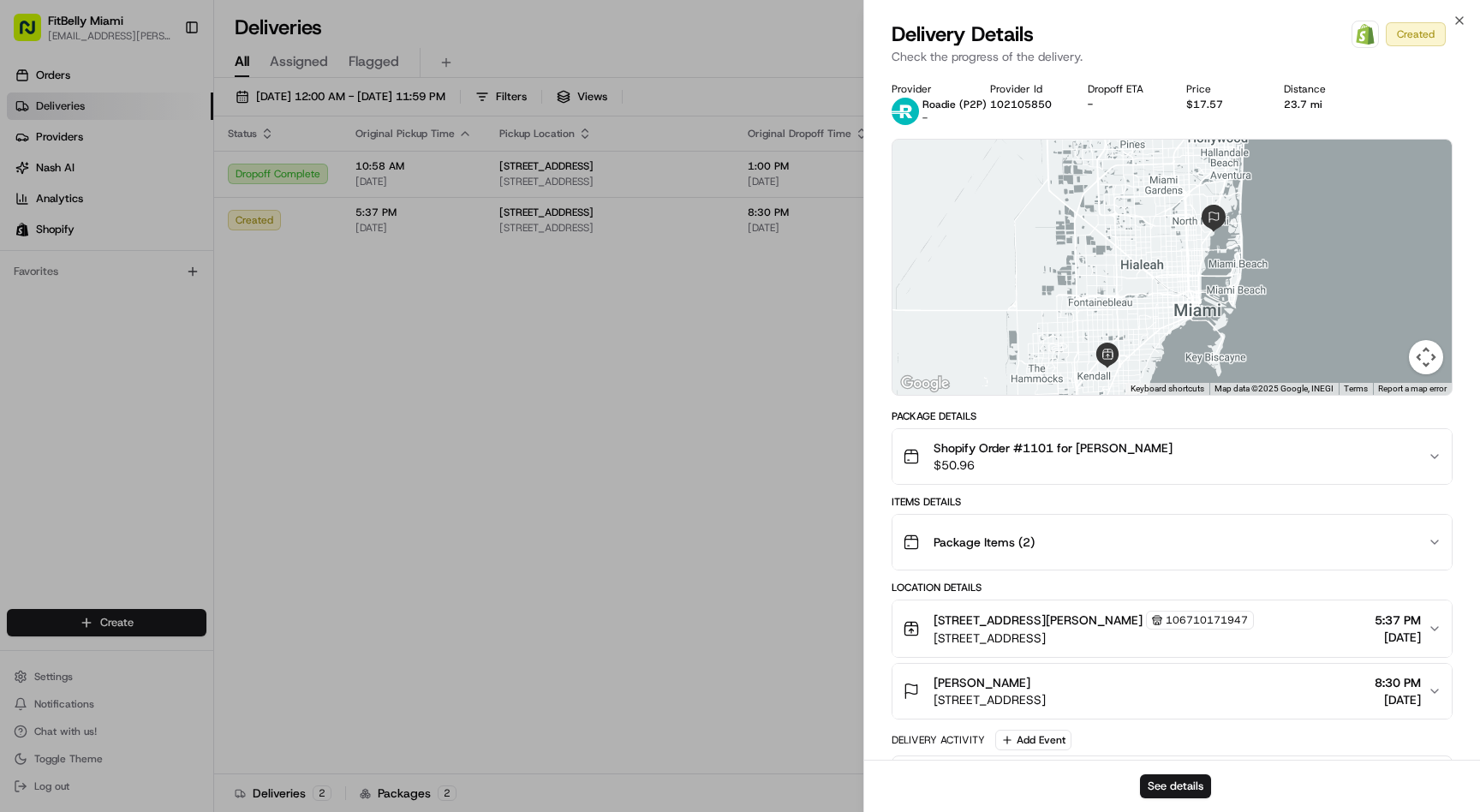
drag, startPoint x: 1163, startPoint y: 295, endPoint x: 1152, endPoint y: 293, distance: 11.2
click at [1162, 293] on div at bounding box center [1172, 267] width 559 height 255
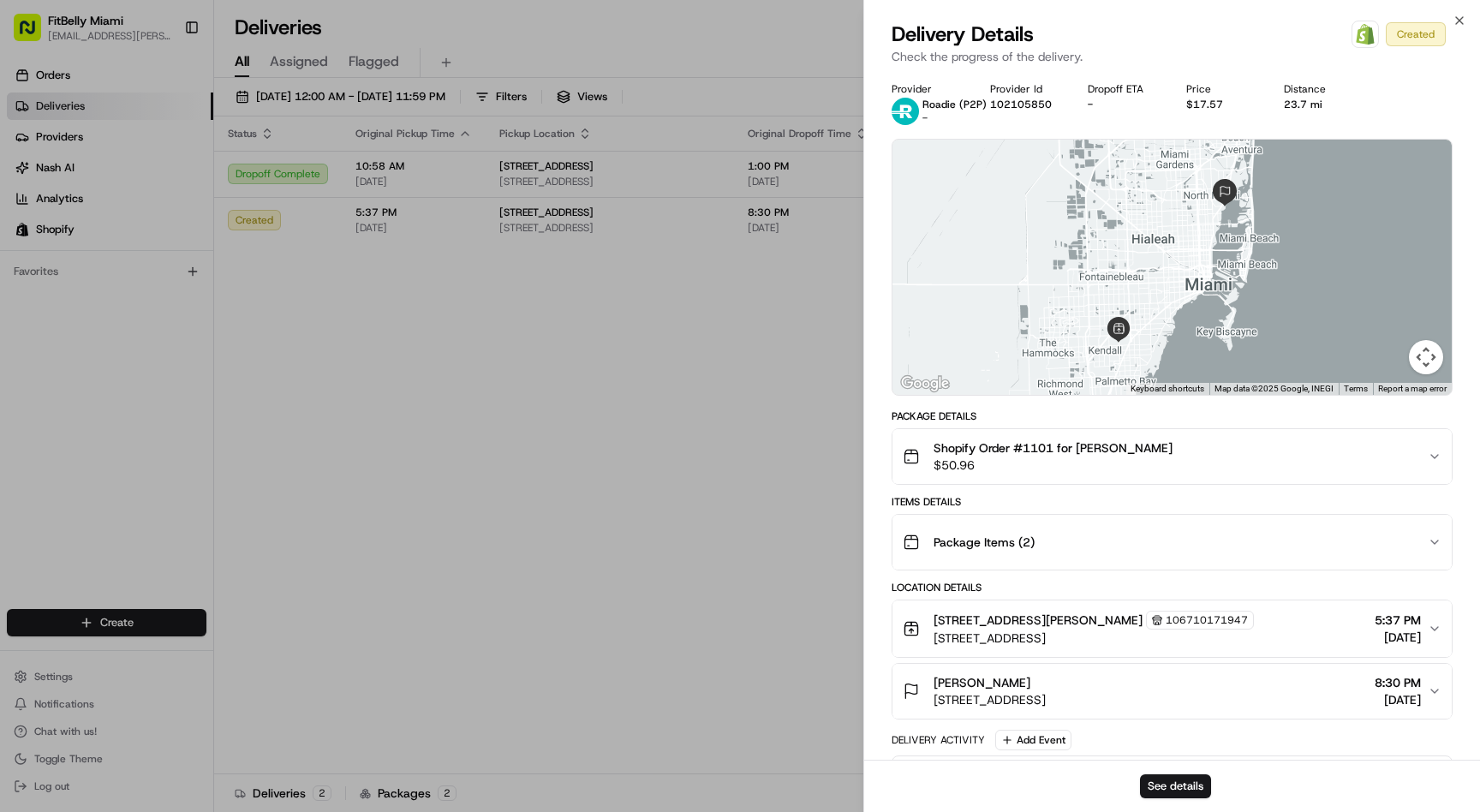
drag, startPoint x: 1150, startPoint y: 293, endPoint x: 1162, endPoint y: 265, distance: 30.5
click at [1162, 265] on div at bounding box center [1172, 267] width 559 height 255
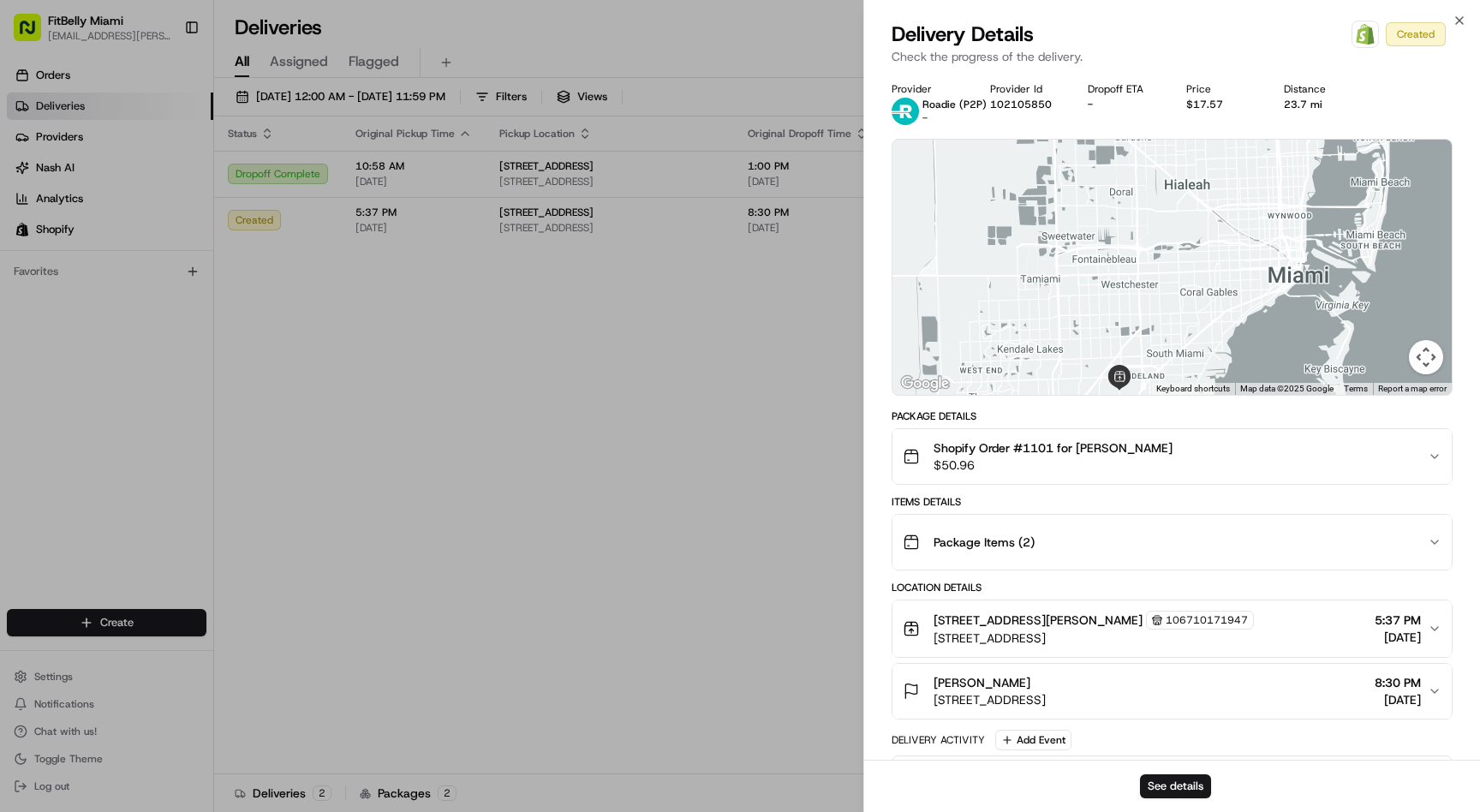
drag, startPoint x: 1163, startPoint y: 257, endPoint x: 1207, endPoint y: 211, distance: 63.7
click at [1207, 216] on div at bounding box center [1172, 267] width 559 height 255
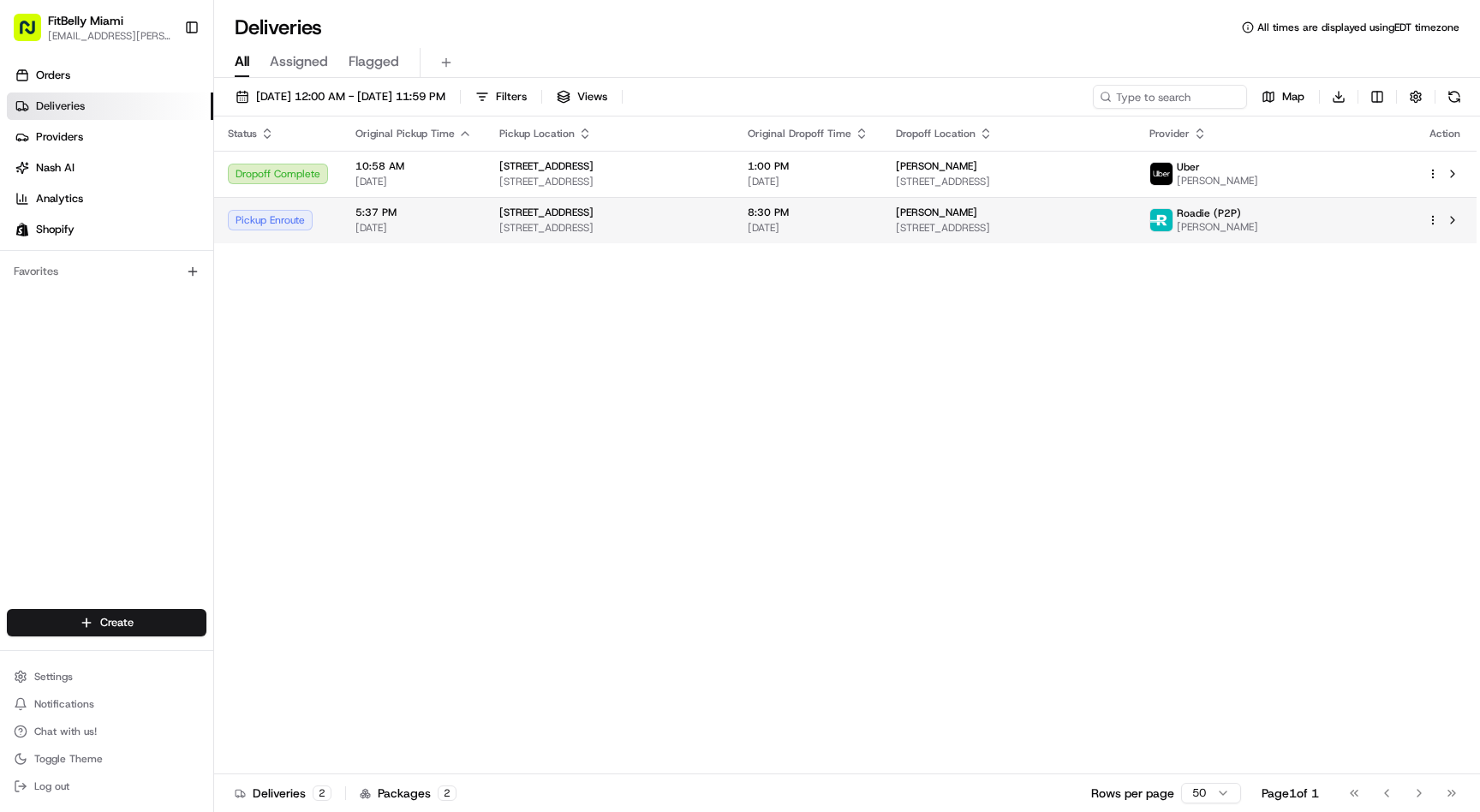
click at [352, 223] on td "5:37 PM [DATE]" at bounding box center [414, 220] width 144 height 47
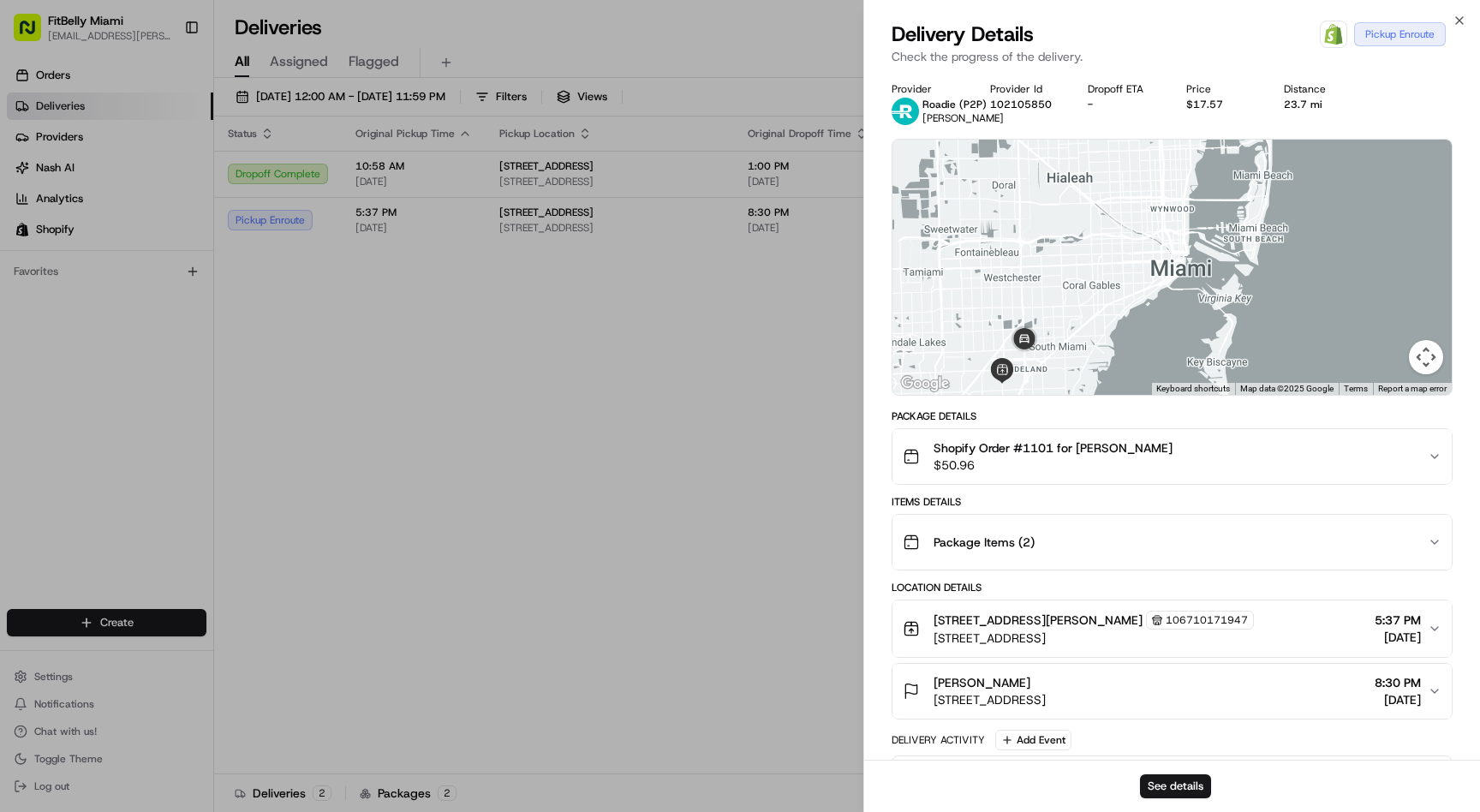
drag, startPoint x: 1241, startPoint y: 278, endPoint x: 1374, endPoint y: 217, distance: 146.3
click at [1374, 218] on div at bounding box center [1172, 267] width 559 height 255
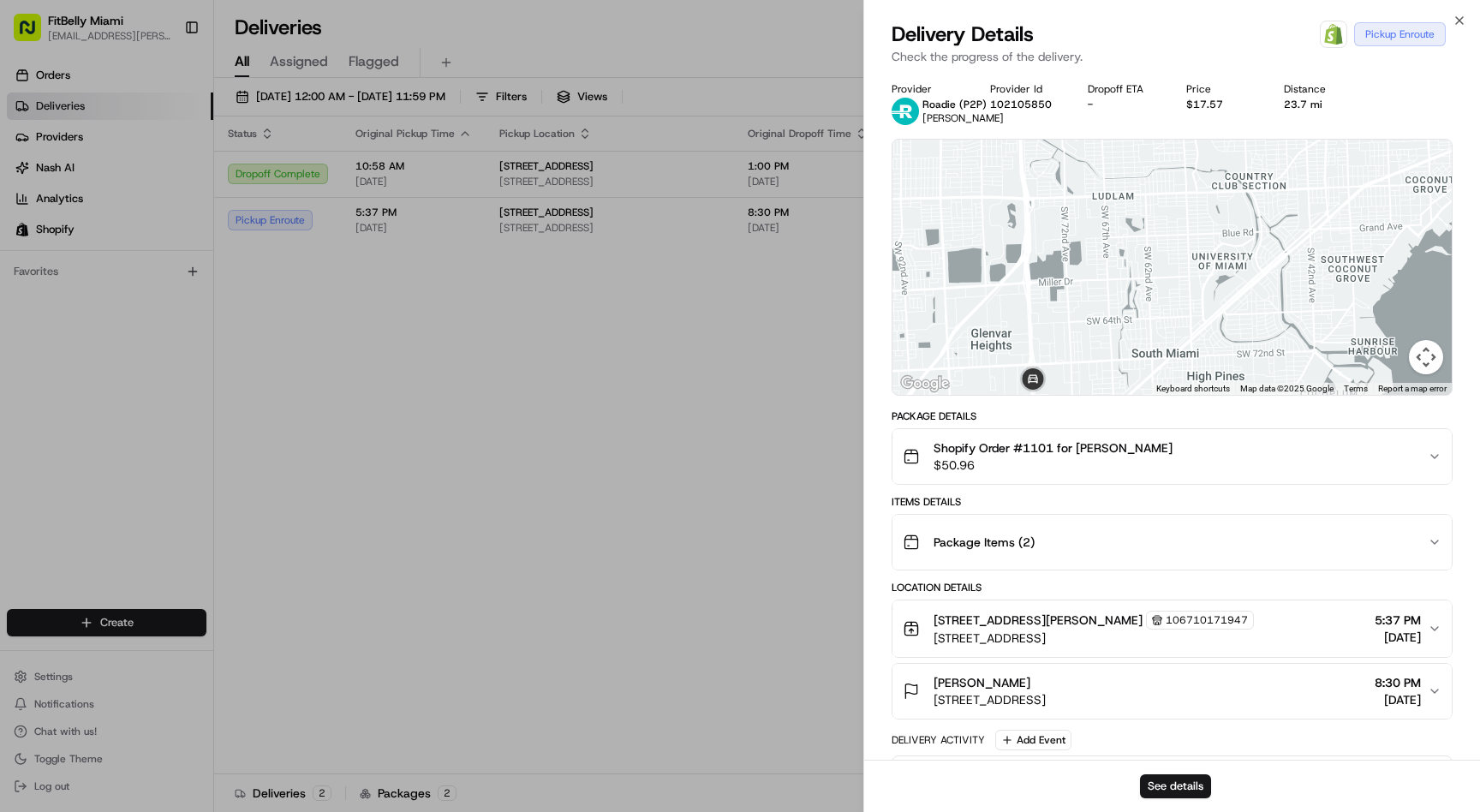
drag, startPoint x: 1188, startPoint y: 264, endPoint x: 1253, endPoint y: 167, distance: 116.8
click at [1253, 168] on div at bounding box center [1172, 267] width 559 height 255
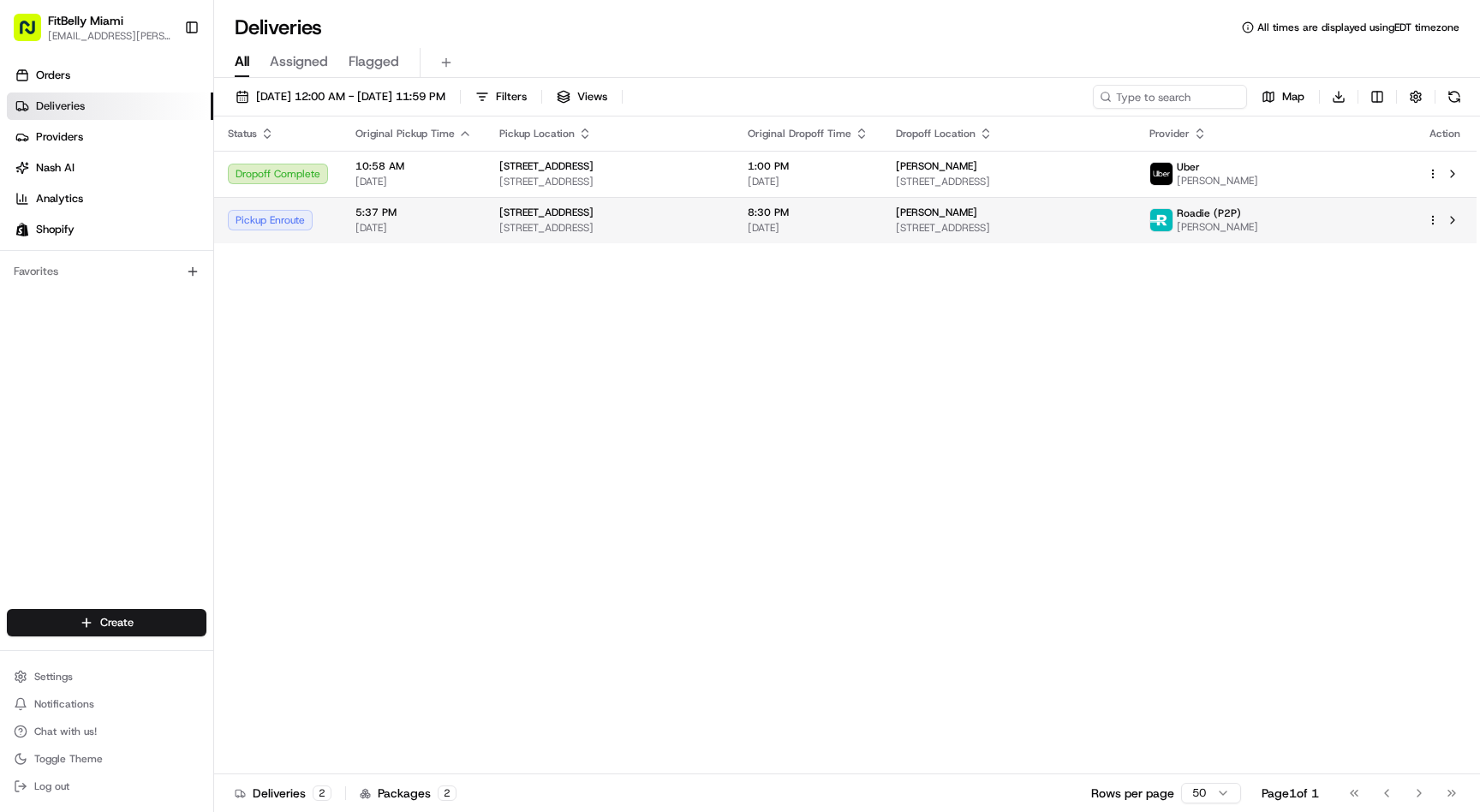
click at [345, 210] on td "5:37 PM [DATE]" at bounding box center [414, 220] width 144 height 47
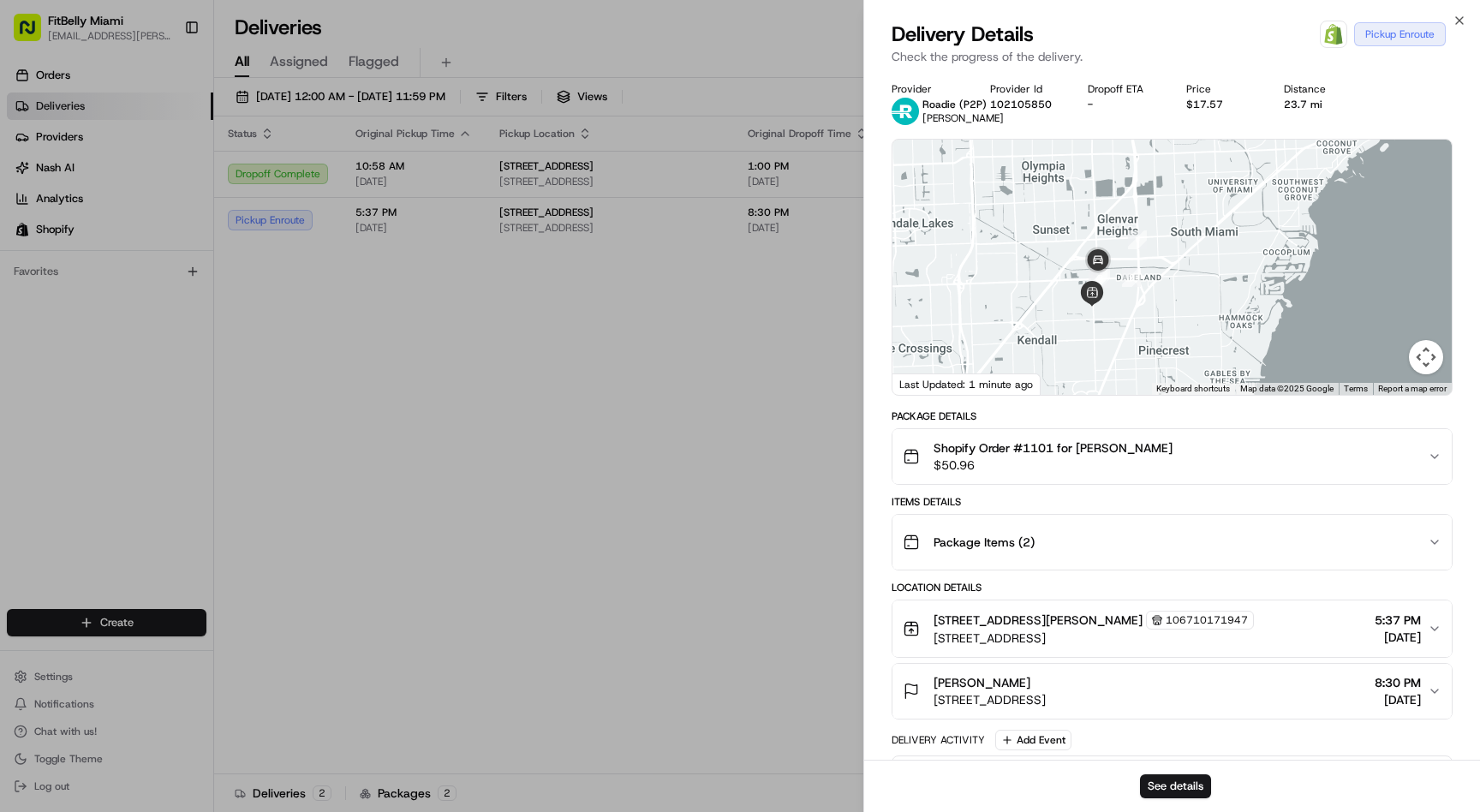
drag, startPoint x: 1154, startPoint y: 308, endPoint x: 1234, endPoint y: 191, distance: 141.7
click at [1234, 191] on div at bounding box center [1172, 267] width 559 height 255
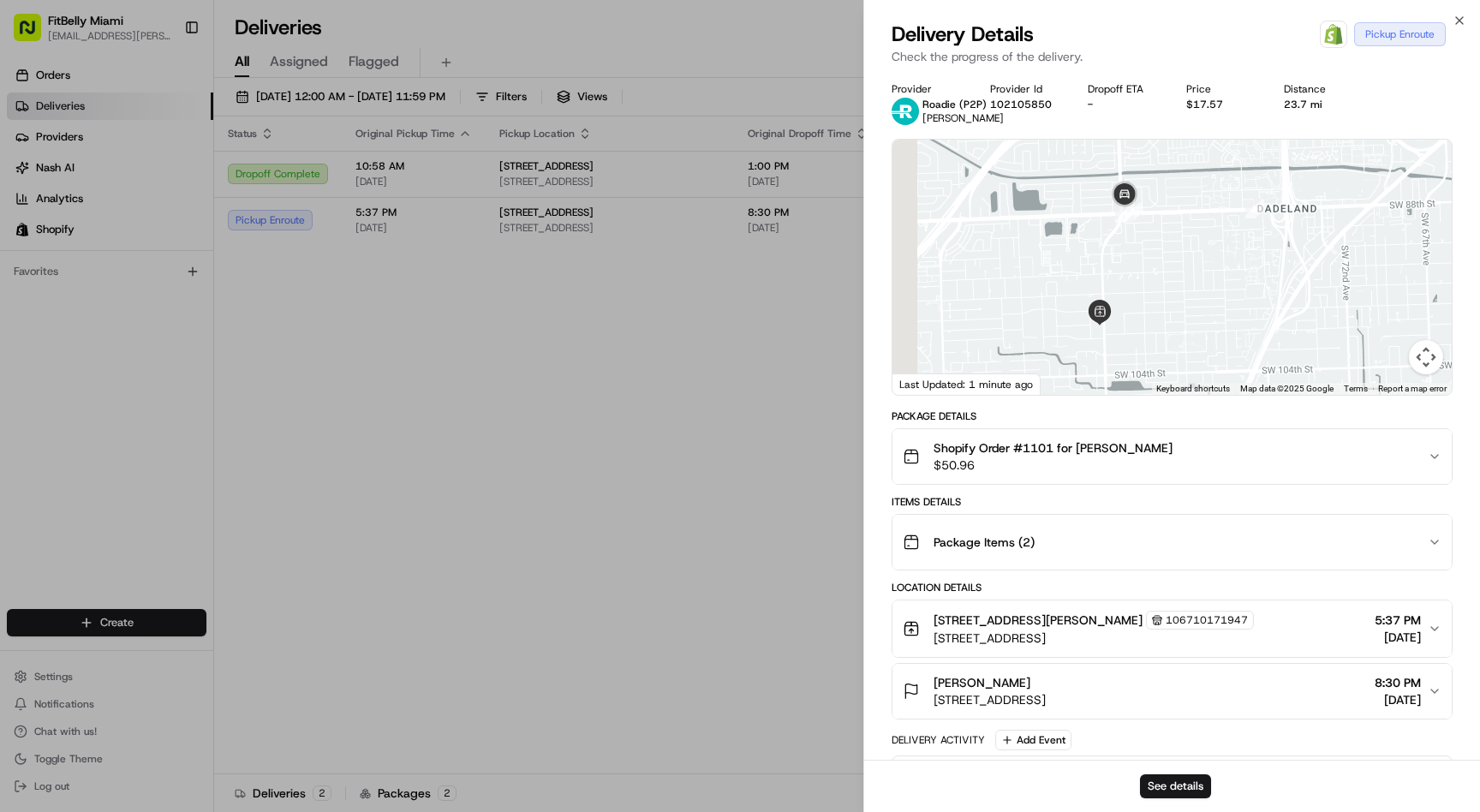
drag, startPoint x: 1129, startPoint y: 264, endPoint x: 1230, endPoint y: 179, distance: 132.0
click at [1230, 179] on div at bounding box center [1172, 267] width 559 height 255
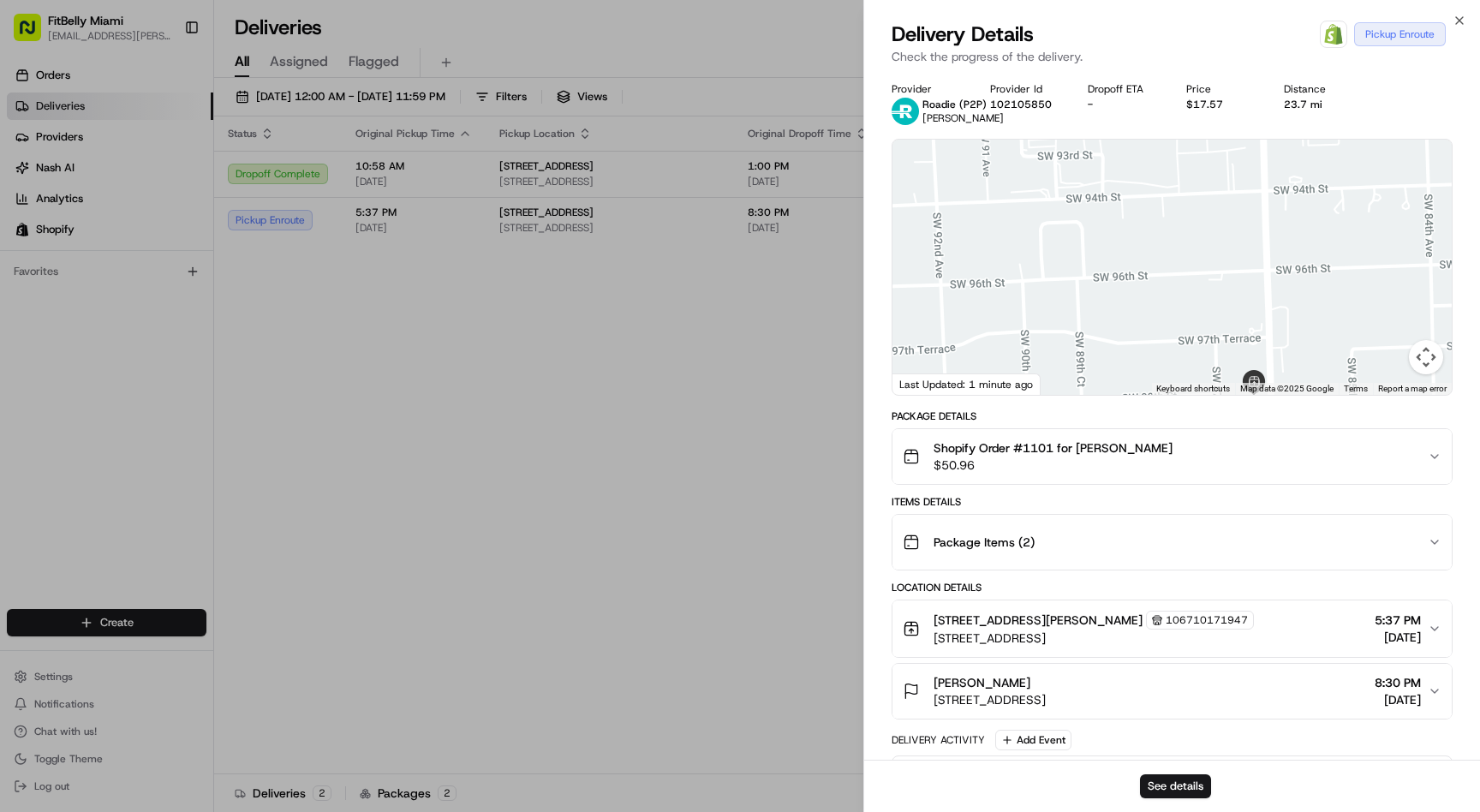
drag, startPoint x: 1037, startPoint y: 315, endPoint x: 952, endPoint y: 412, distance: 129.0
click at [952, 411] on div "Provider Roadie (P2P) [PERSON_NAME] Provider Id 102105850 Dropoff ETA - Price $…" at bounding box center [1172, 505] width 561 height 846
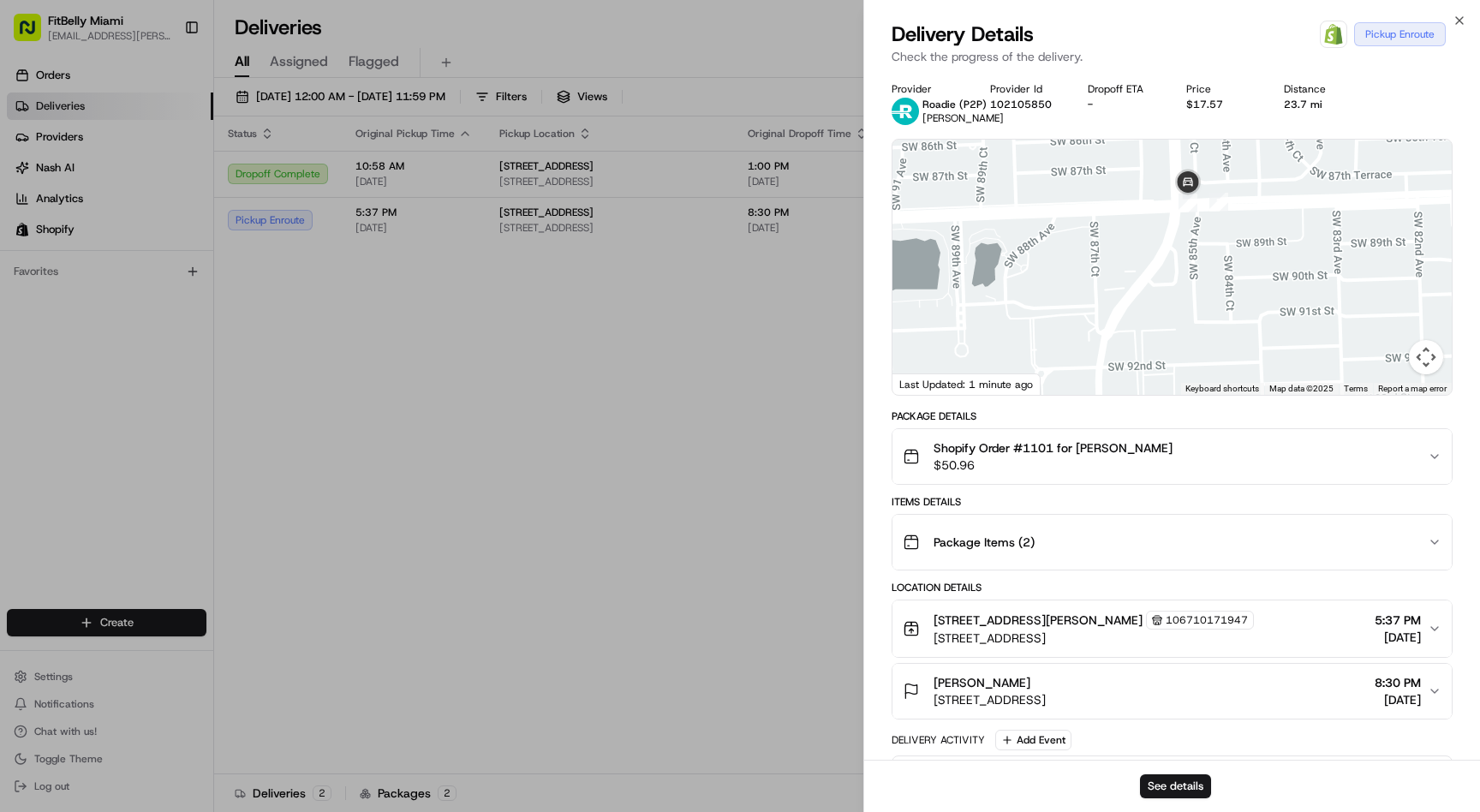
drag, startPoint x: 1116, startPoint y: 254, endPoint x: 1058, endPoint y: 384, distance: 142.4
click at [1058, 383] on div at bounding box center [1172, 267] width 559 height 255
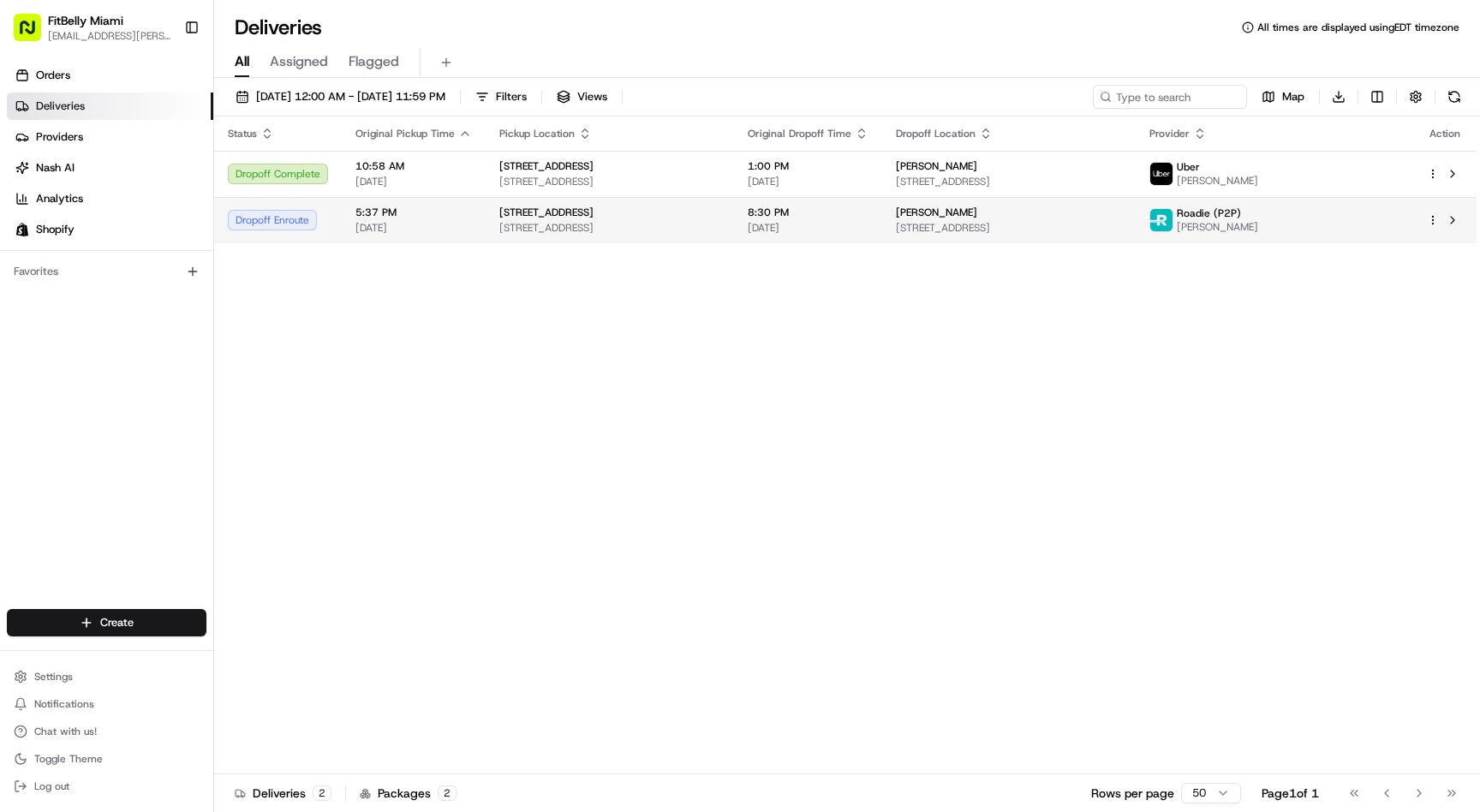
click at [318, 228] on div "Dropoff Enroute" at bounding box center [277, 220] width 100 height 21
click at [805, 234] on td "8:30 PM 08/21/2025" at bounding box center [808, 220] width 148 height 47
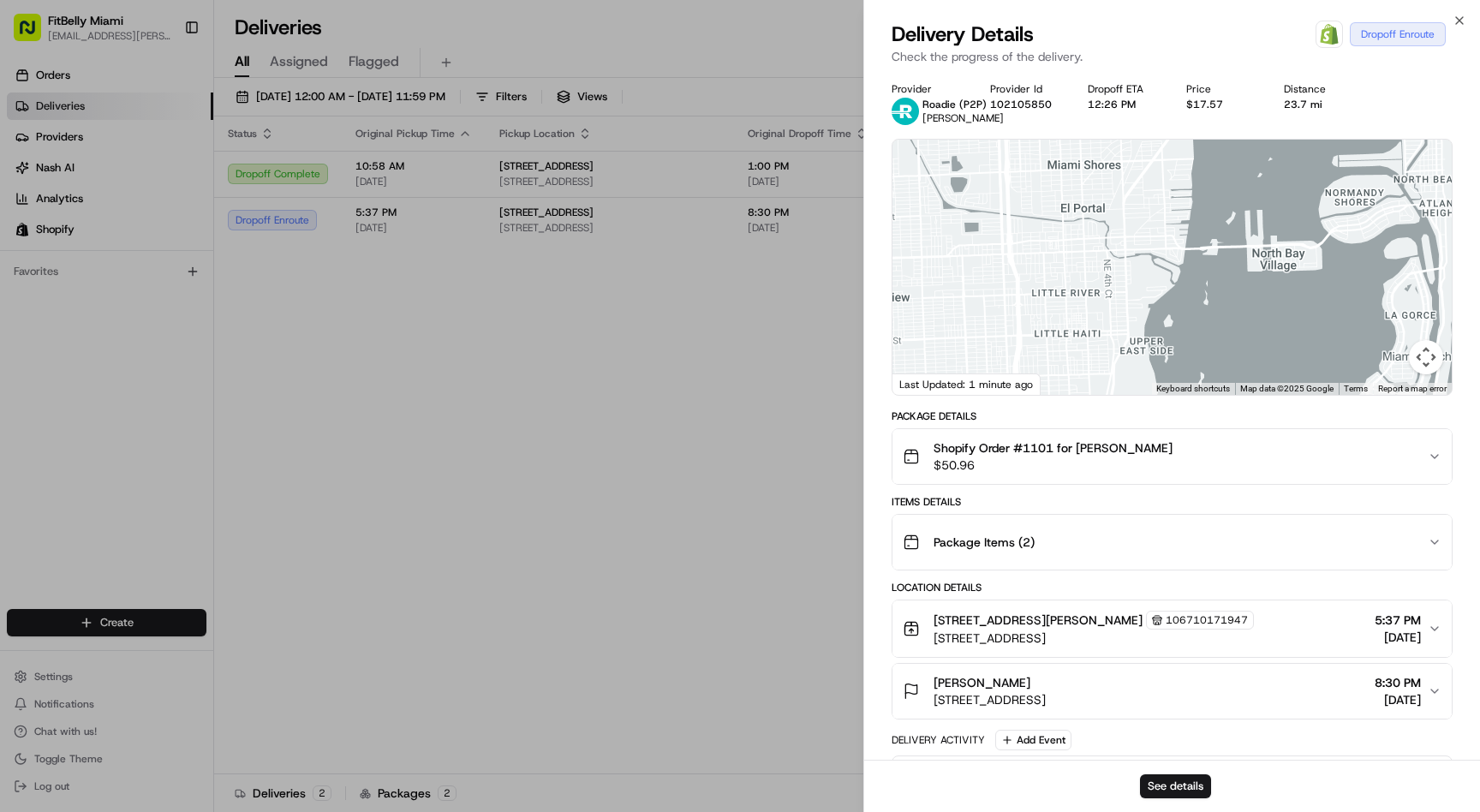
drag, startPoint x: 1198, startPoint y: 235, endPoint x: 1015, endPoint y: 407, distance: 251.1
click at [1016, 406] on div "Provider Roadie (P2P) Martin B. Provider Id 102105850 Dropoff ETA 12:26 PM Pric…" at bounding box center [1172, 567] width 561 height 970
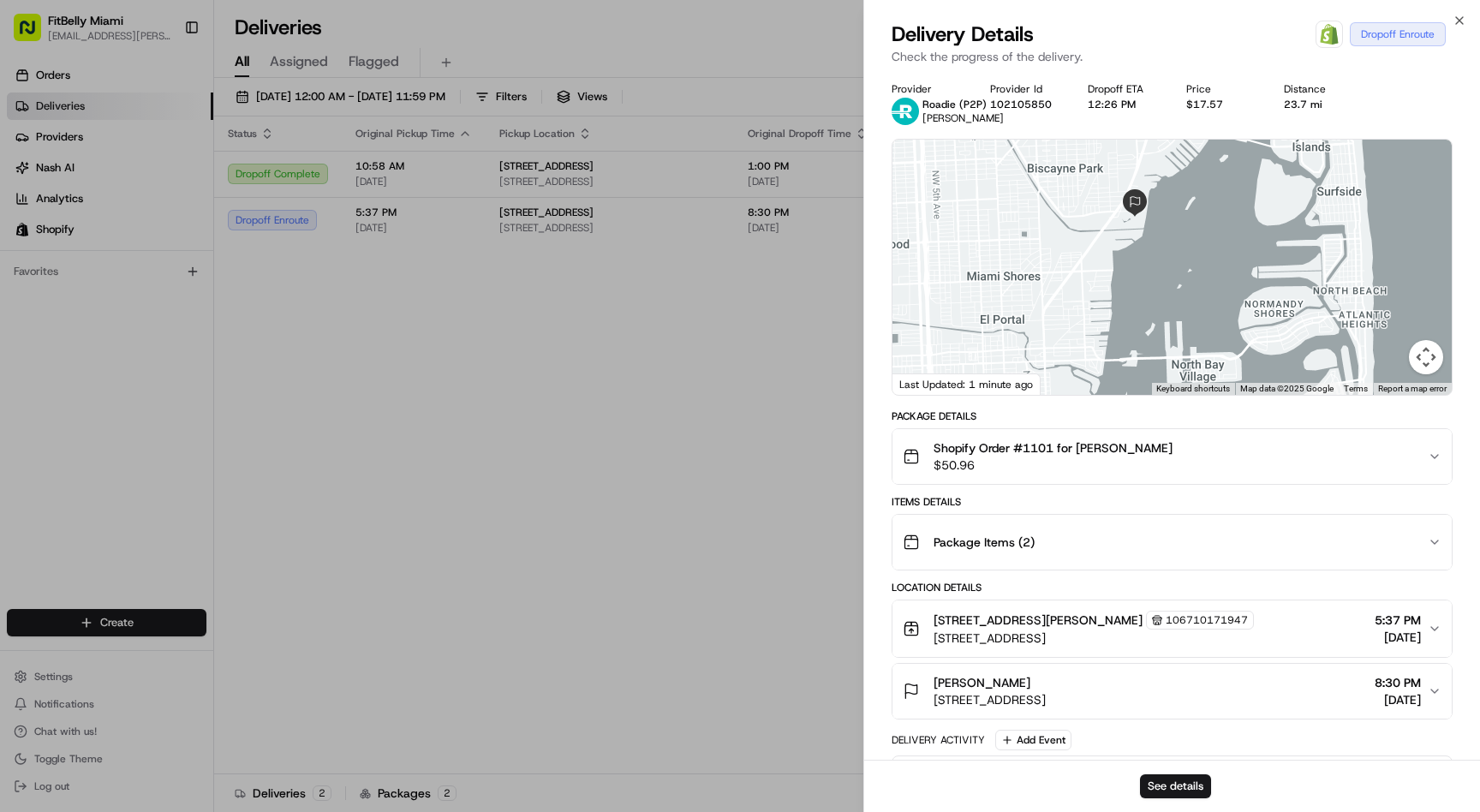
drag, startPoint x: 1185, startPoint y: 227, endPoint x: 1134, endPoint y: 302, distance: 90.7
click at [1135, 302] on div at bounding box center [1172, 267] width 559 height 255
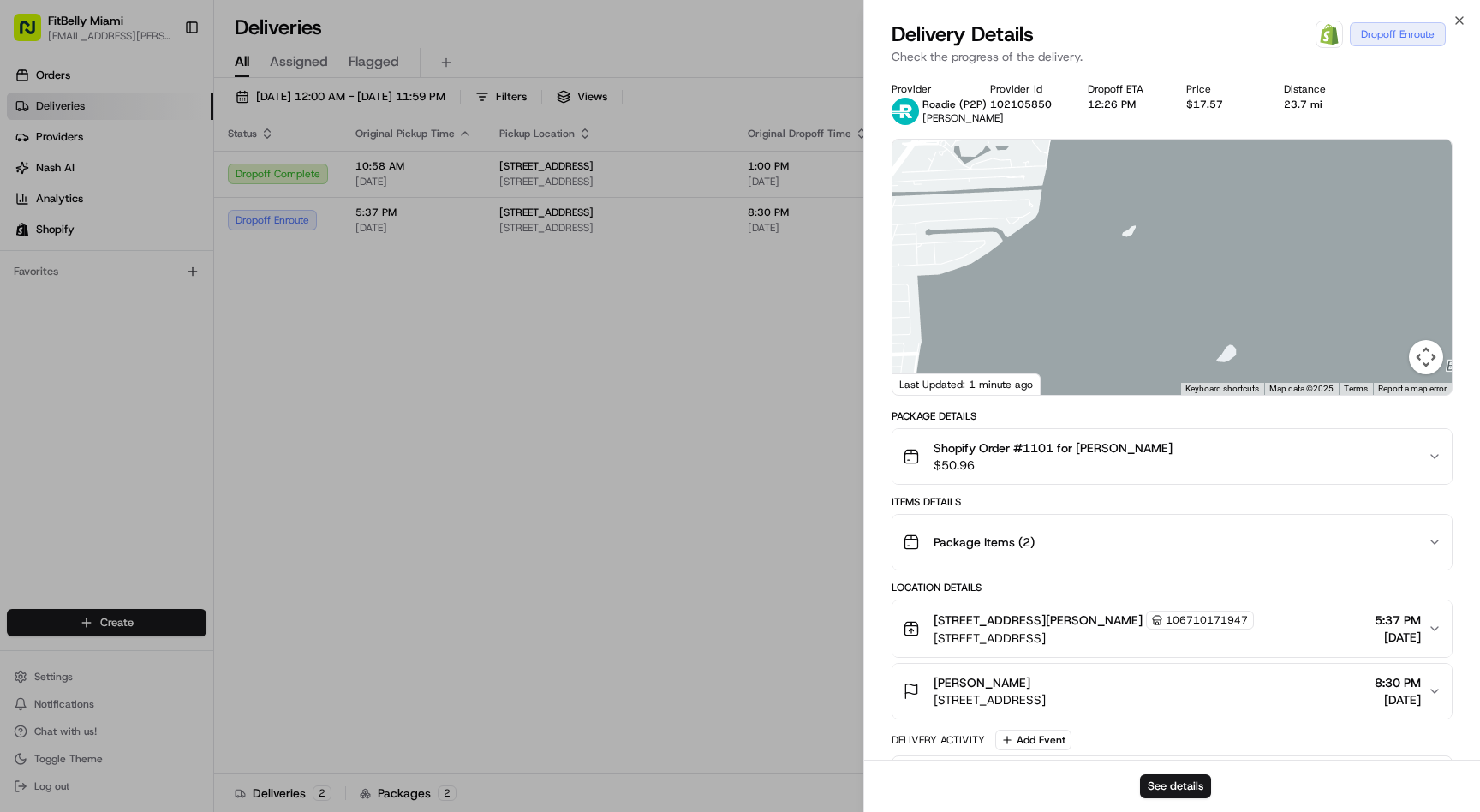
drag, startPoint x: 1134, startPoint y: 302, endPoint x: 1033, endPoint y: 449, distance: 178.4
click at [1033, 449] on div "Provider Roadie (P2P) Martin B. Provider Id 102105850 Dropoff ETA 12:26 PM Pric…" at bounding box center [1172, 567] width 561 height 970
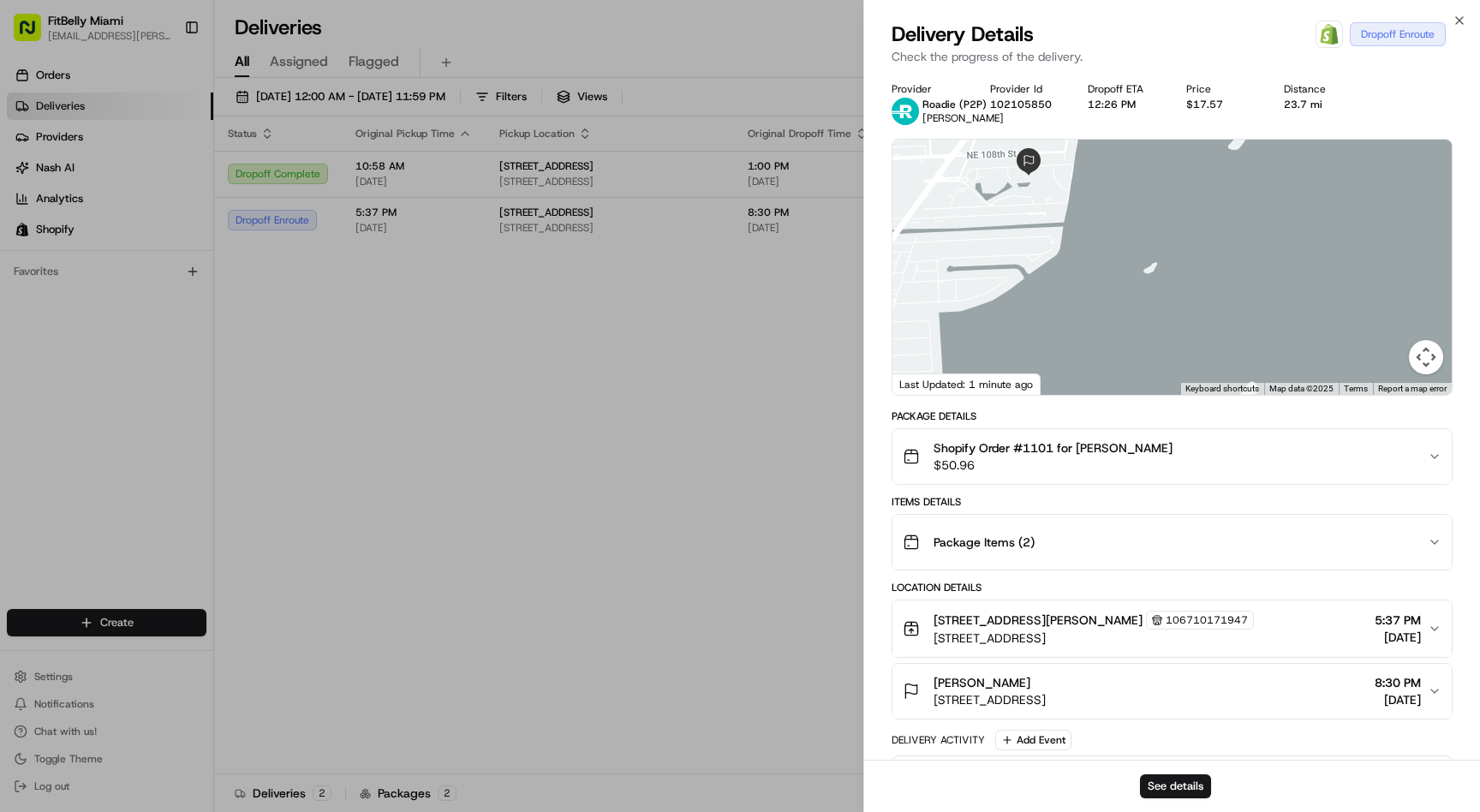
drag, startPoint x: 1037, startPoint y: 343, endPoint x: 1063, endPoint y: 376, distance: 42.0
click at [1063, 375] on div at bounding box center [1172, 267] width 559 height 255
drag, startPoint x: 931, startPoint y: 700, endPoint x: 1207, endPoint y: 704, distance: 276.0
click at [1046, 704] on div "Linda Barrocas 10651 NE Quay Bridge Ct, Miami, FL 33138, USA" at bounding box center [974, 691] width 143 height 35
click at [1222, 708] on button "Linda Barrocas 10651 NE Quay Bridge Ct, Miami, FL 33138, USA 8:30 PM 08/21/2025" at bounding box center [1172, 691] width 559 height 55
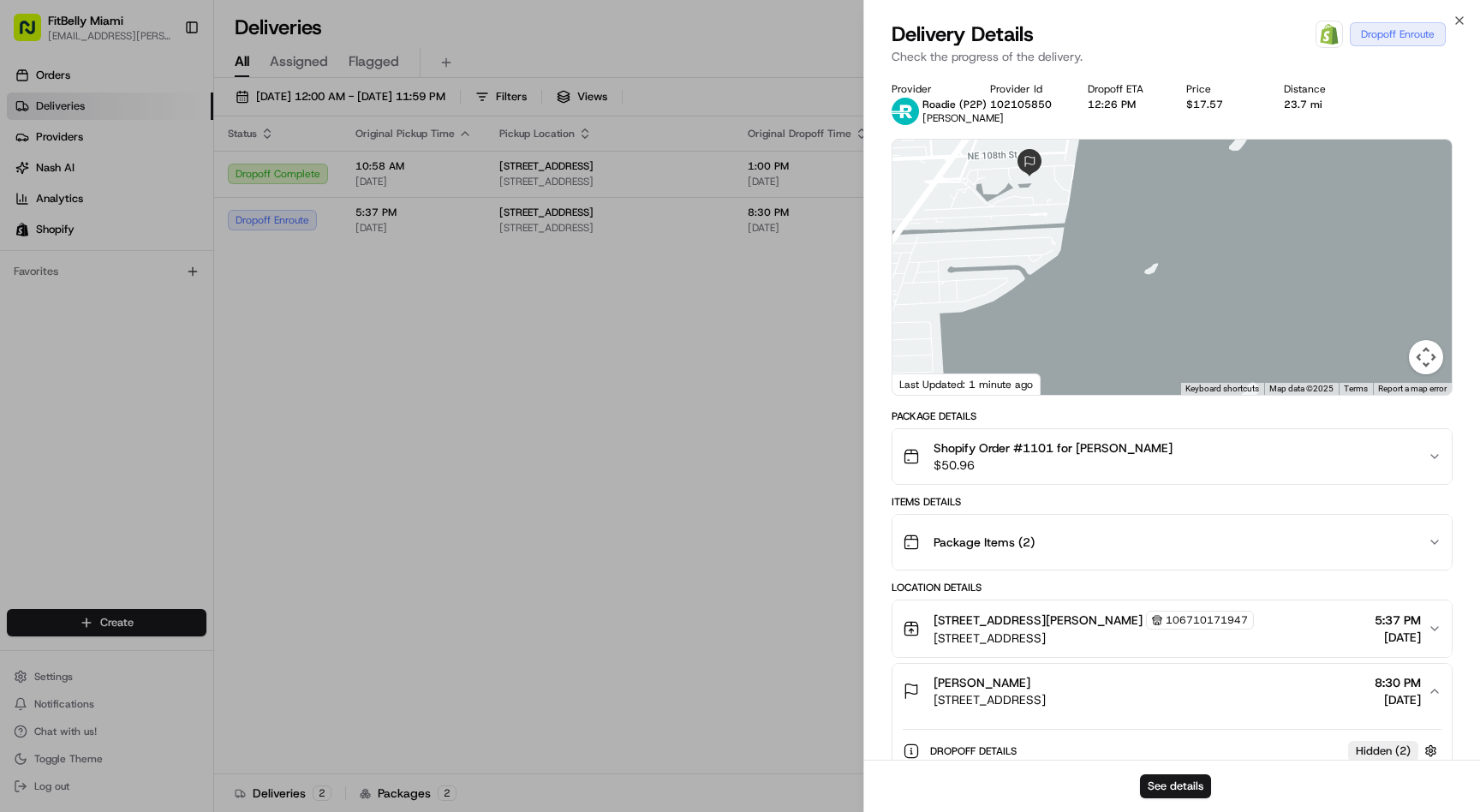
click at [1214, 702] on div "Linda Barrocas 10651 NE Quay Bridge Ct, Miami, FL 33138, USA 8:30 PM 08/21/2025" at bounding box center [1165, 691] width 525 height 35
drag, startPoint x: 1214, startPoint y: 701, endPoint x: 937, endPoint y: 701, distance: 277.0
click at [937, 700] on div "Linda Barrocas 10651 NE Quay Bridge Ct, Miami, FL 33138, USA 8:30 PM 08/21/2025" at bounding box center [1165, 691] width 525 height 35
copy span "10651 NE Quay Bridge Ct, Miami, FL 33138, USA"
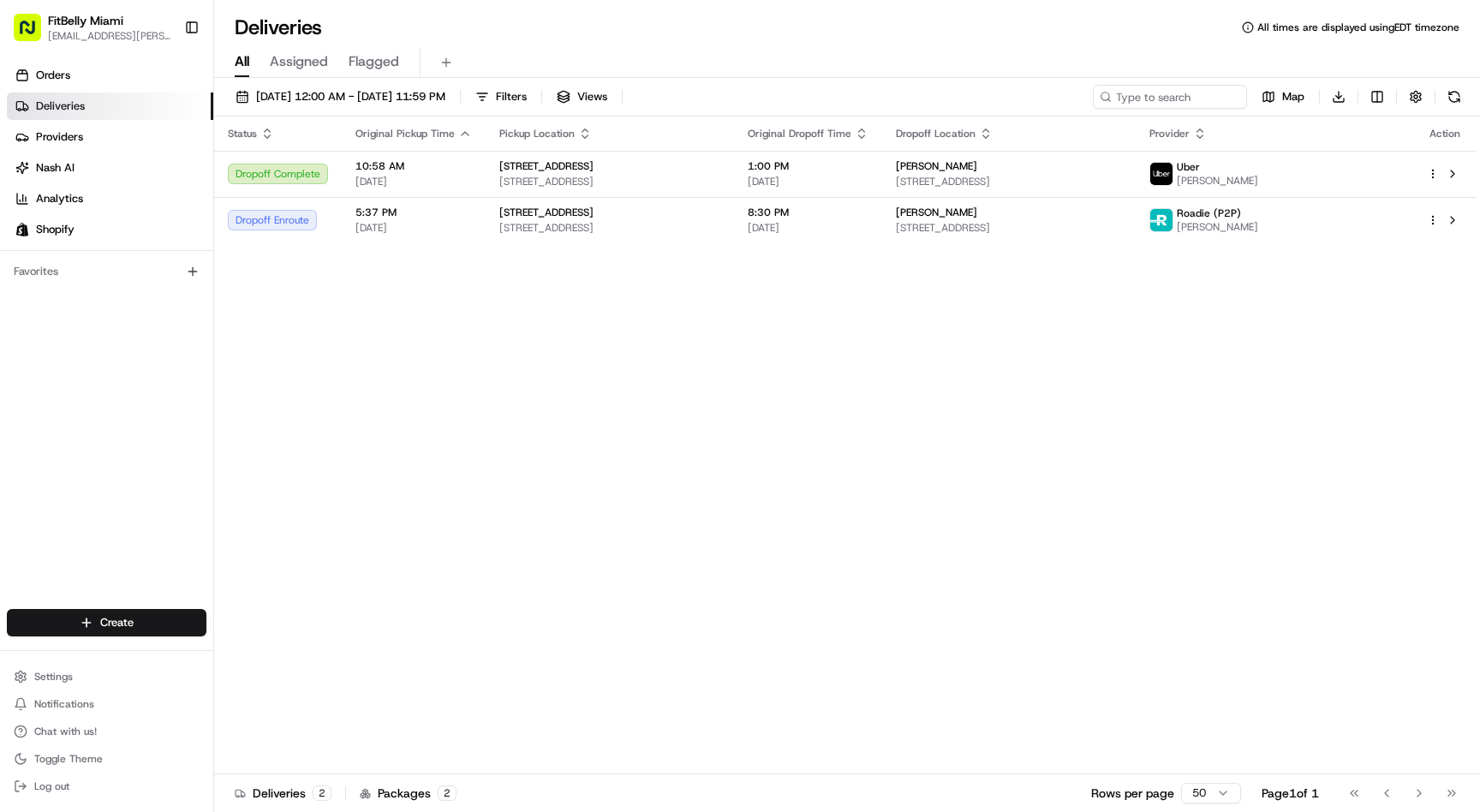
click at [57, 101] on span "Deliveries" at bounding box center [61, 106] width 49 height 16
click at [403, 101] on span "08/21/2025 12:00 AM - 08/21/2025 11:59 PM" at bounding box center [350, 96] width 190 height 16
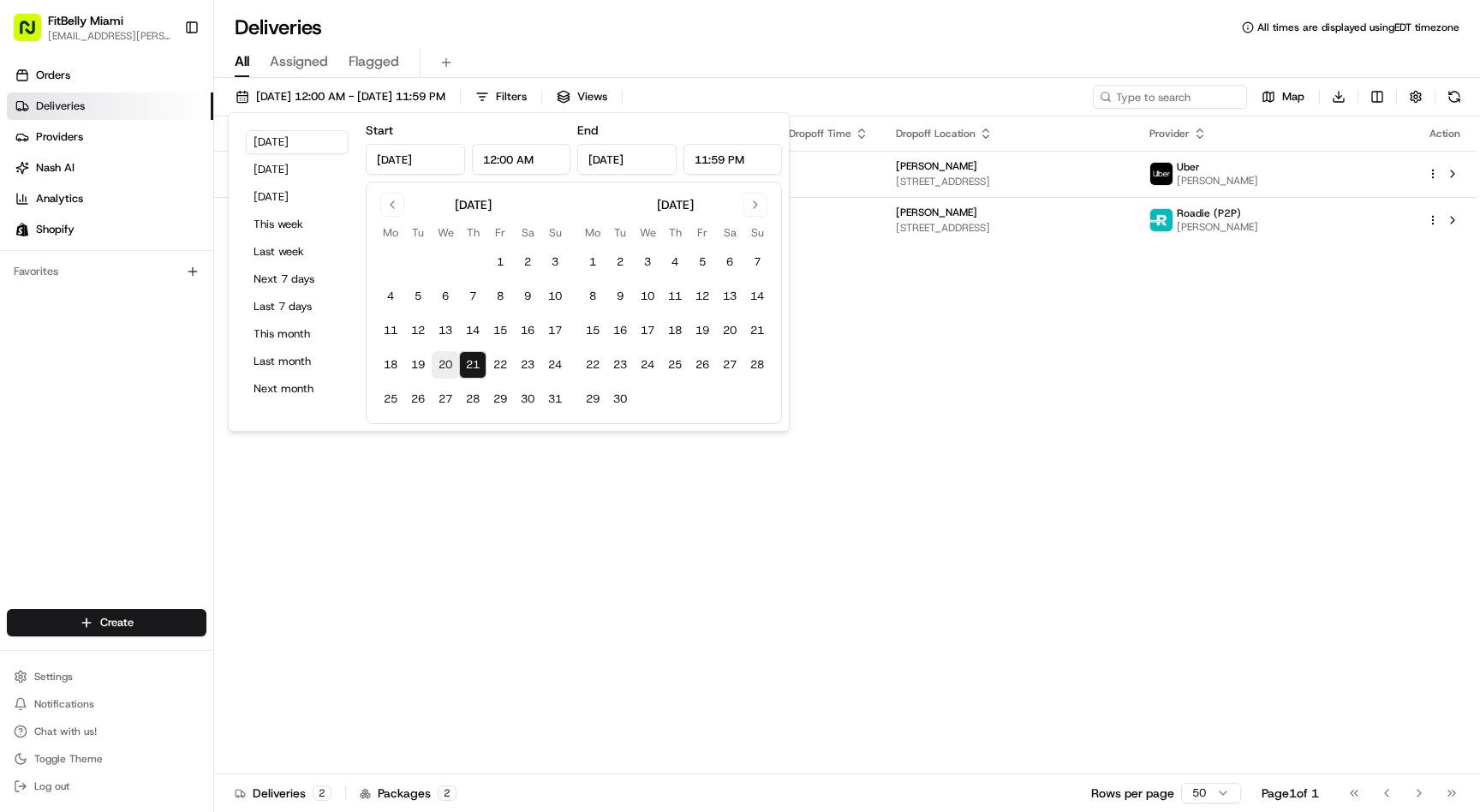
click at [438, 364] on button "20" at bounding box center [444, 364] width 27 height 27
type input "Aug 20, 2025"
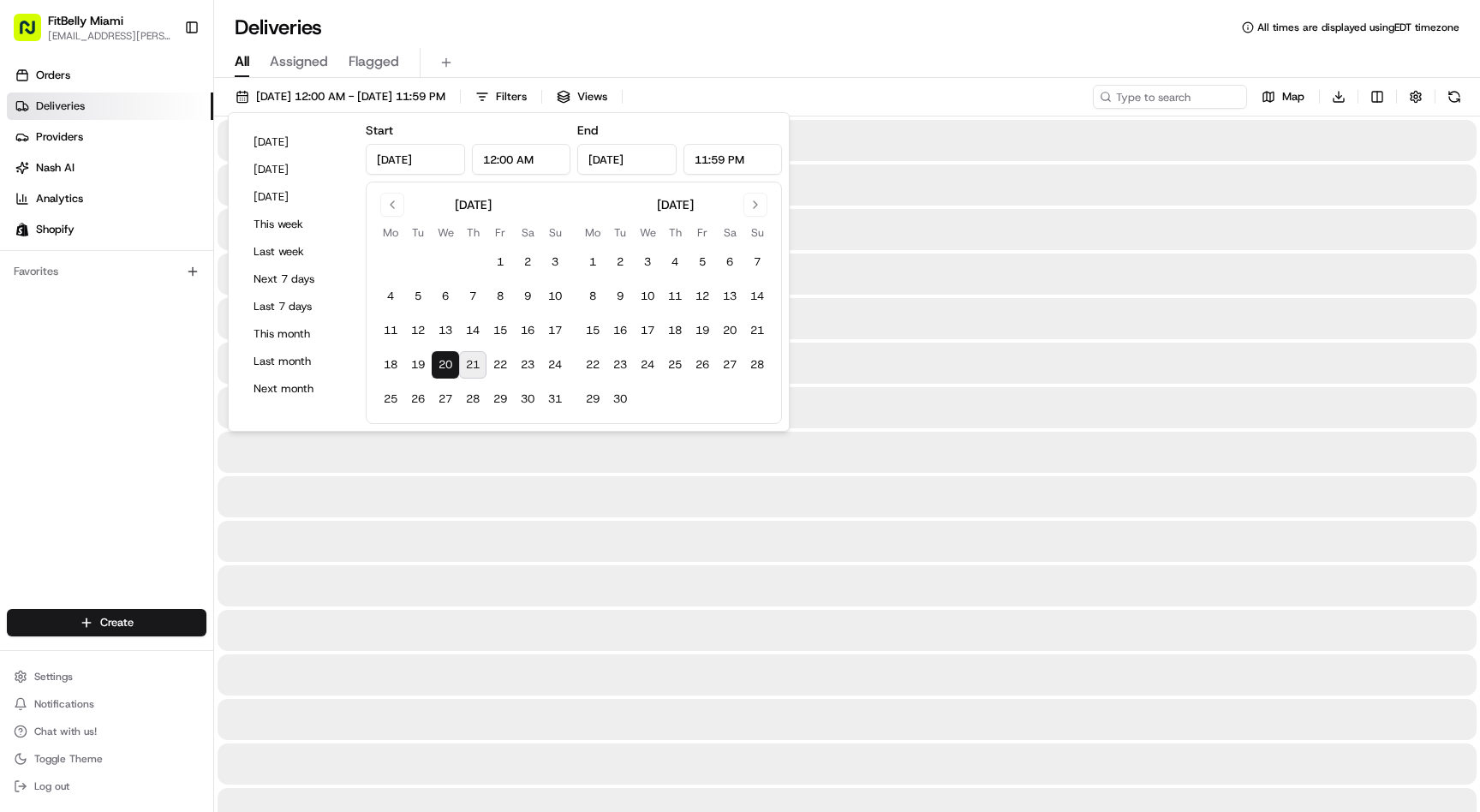
click at [441, 364] on button "20" at bounding box center [444, 364] width 27 height 27
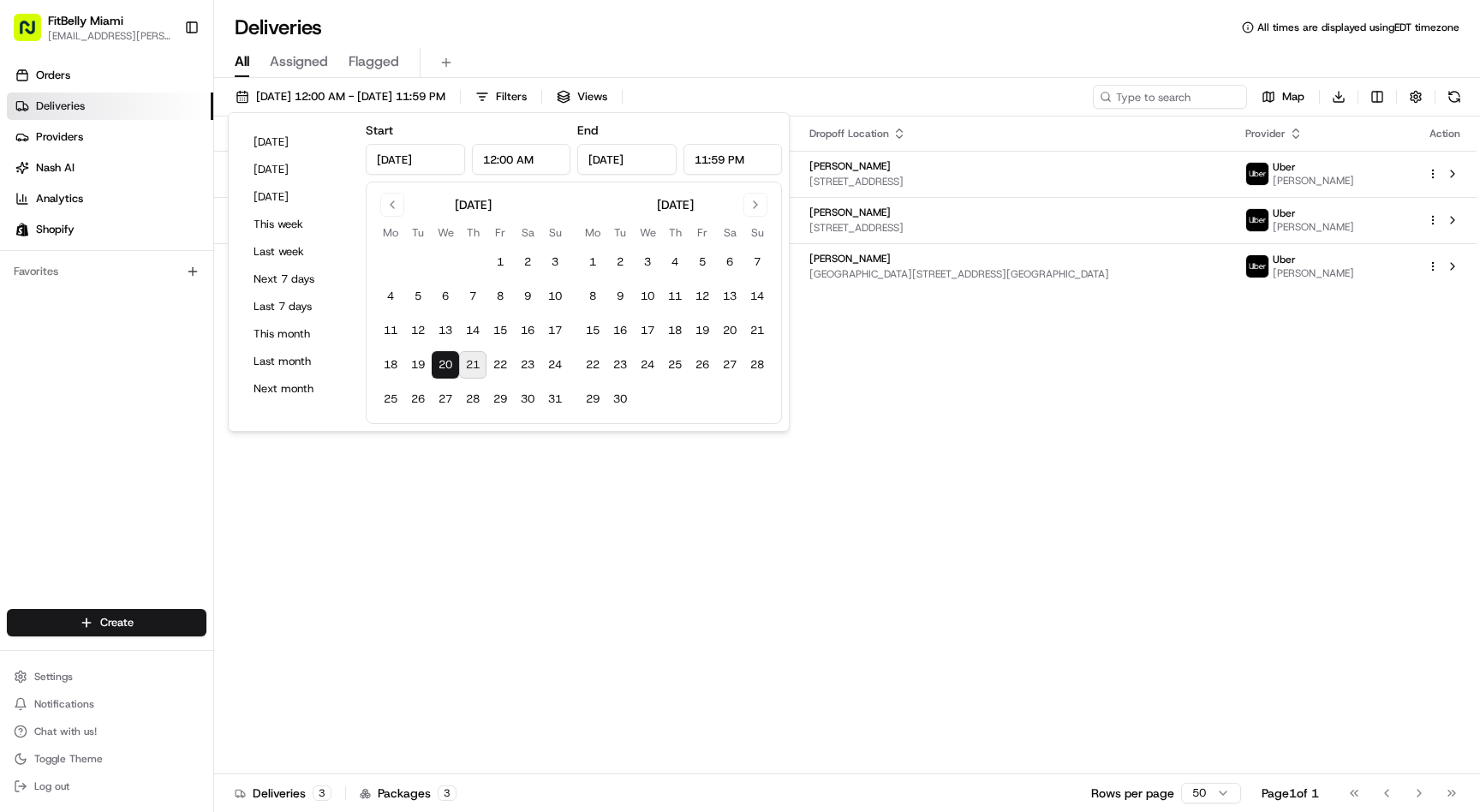
click at [508, 522] on div "Status Original Pickup Time Pickup Location Original Dropoff Time Dropoff Locat…" at bounding box center [845, 445] width 1262 height 658
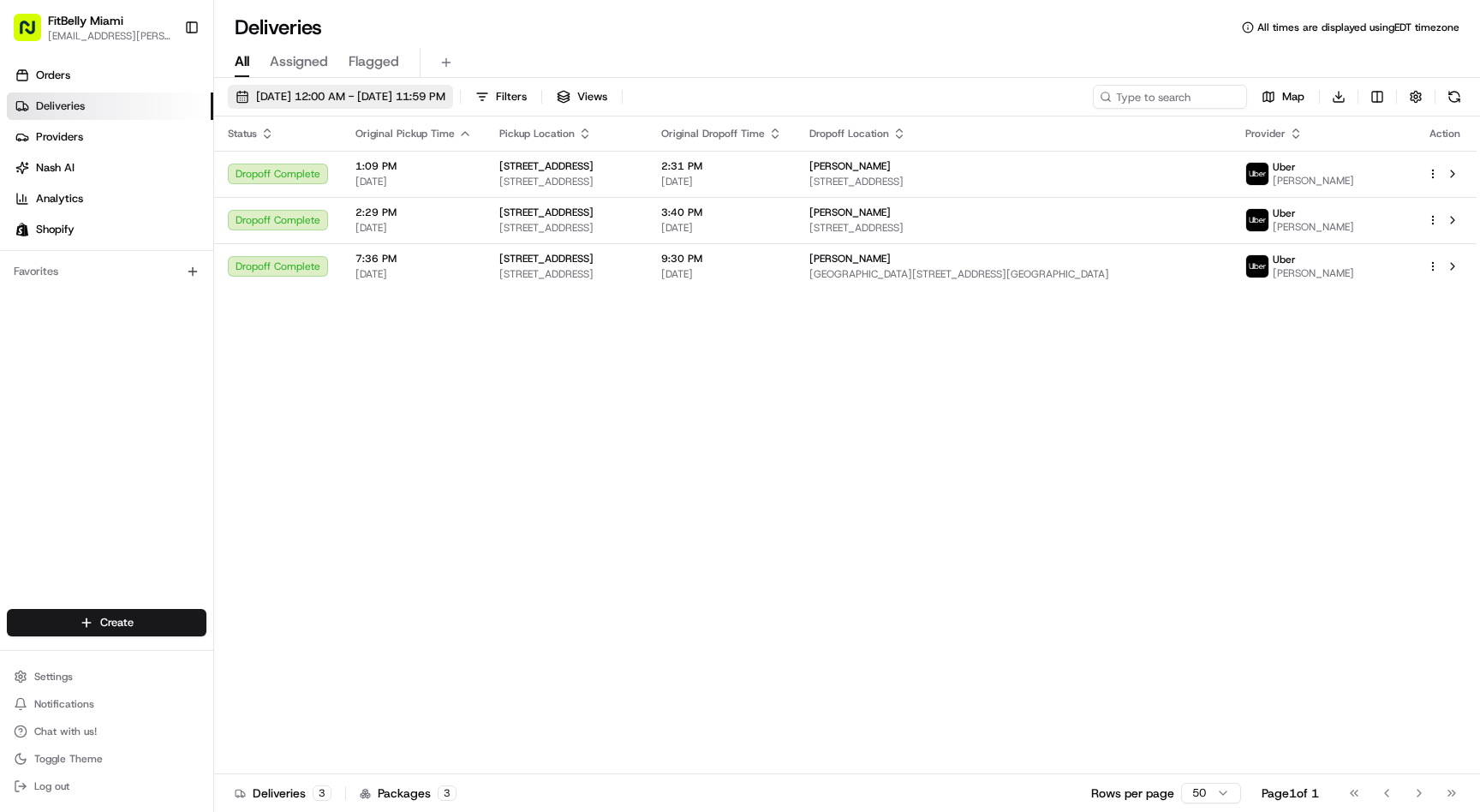
click at [326, 98] on span "08/20/2025 12:00 AM - 08/20/2025 11:59 PM" at bounding box center [350, 96] width 190 height 16
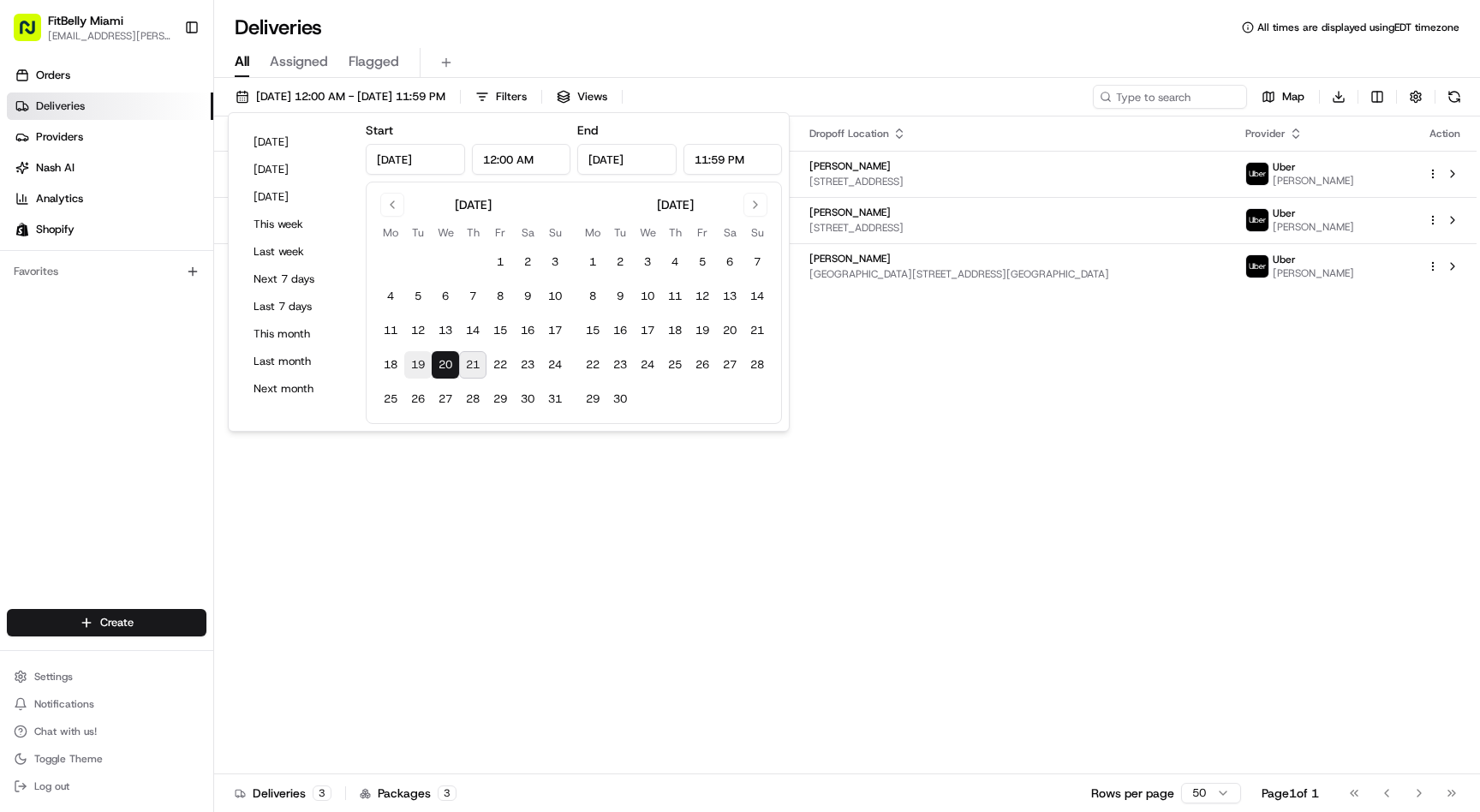
click at [412, 362] on button "19" at bounding box center [417, 364] width 27 height 27
type input "Aug 19, 2025"
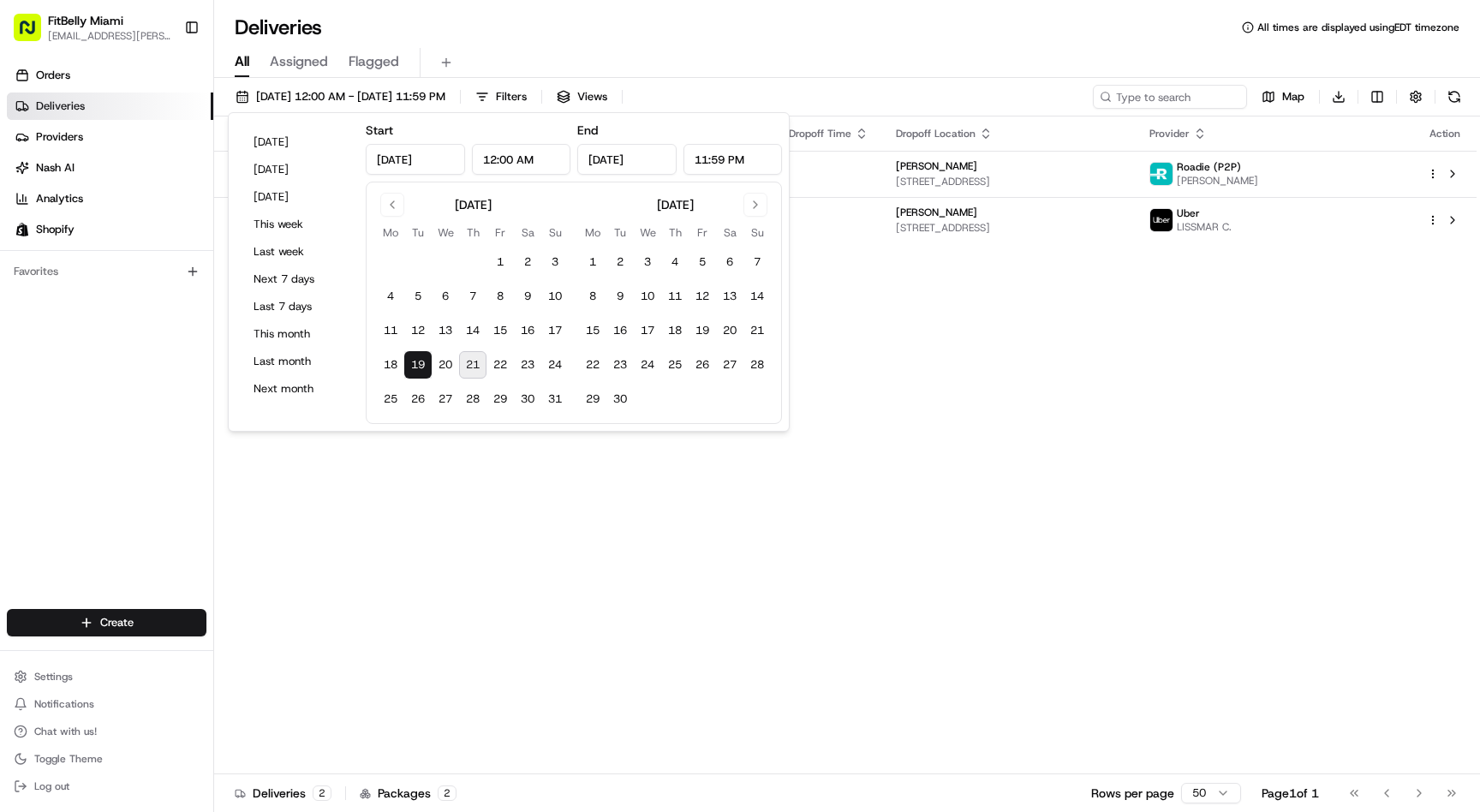
click at [421, 361] on button "19" at bounding box center [417, 364] width 27 height 27
click at [463, 457] on div "Status Original Pickup Time Pickup Location Original Dropoff Time Dropoff Locat…" at bounding box center [845, 445] width 1262 height 658
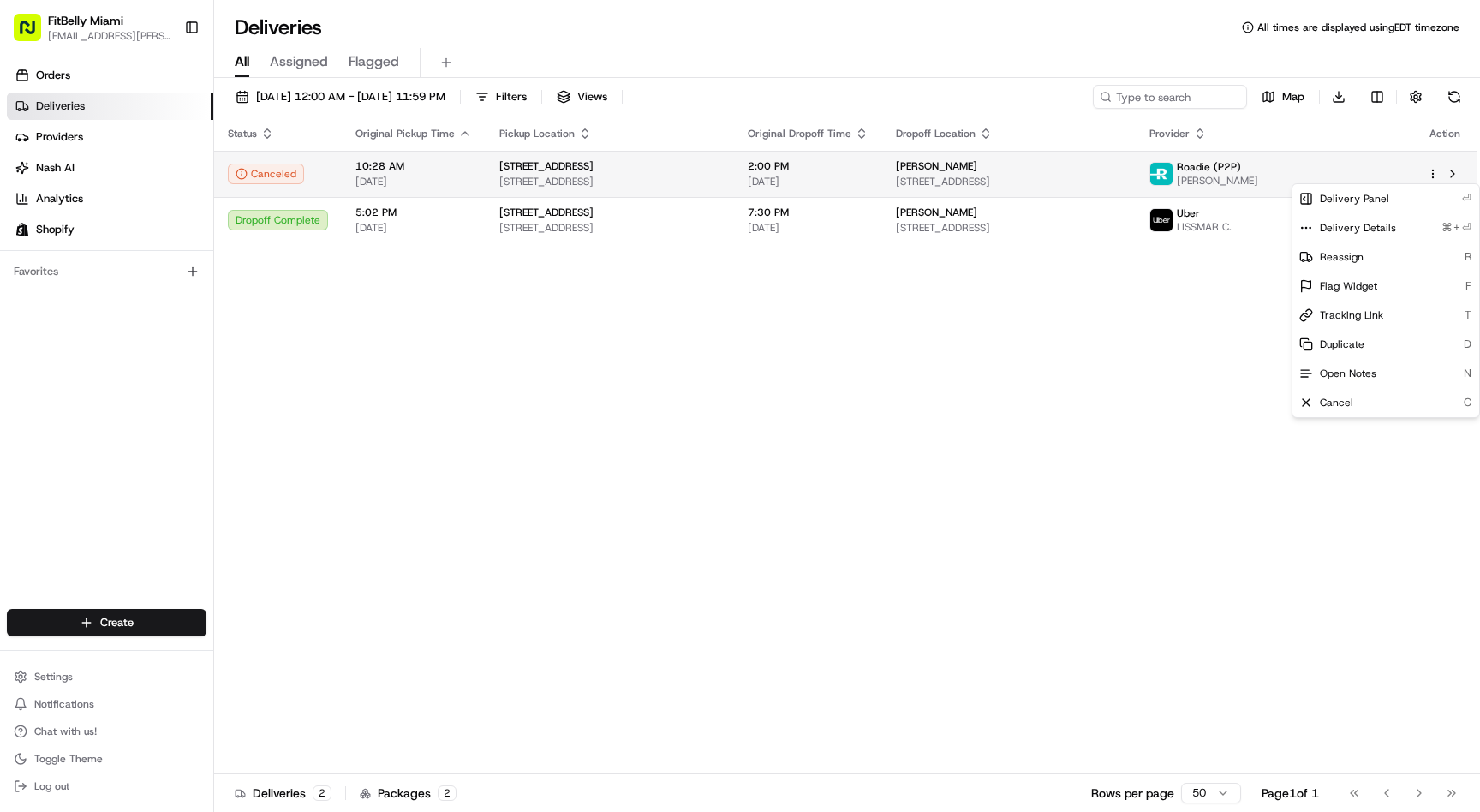
click at [1434, 171] on html "FitBelly Miami jjesus.salinas@gmail.com Toggle Sidebar Orders Deliveries Provid…" at bounding box center [740, 406] width 1480 height 812
click at [1088, 159] on html "FitBelly Miami jjesus.salinas@gmail.com Toggle Sidebar Orders Deliveries Provid…" at bounding box center [740, 406] width 1480 height 812
click at [1091, 169] on div "caryn Lubetsky" at bounding box center [1009, 166] width 226 height 14
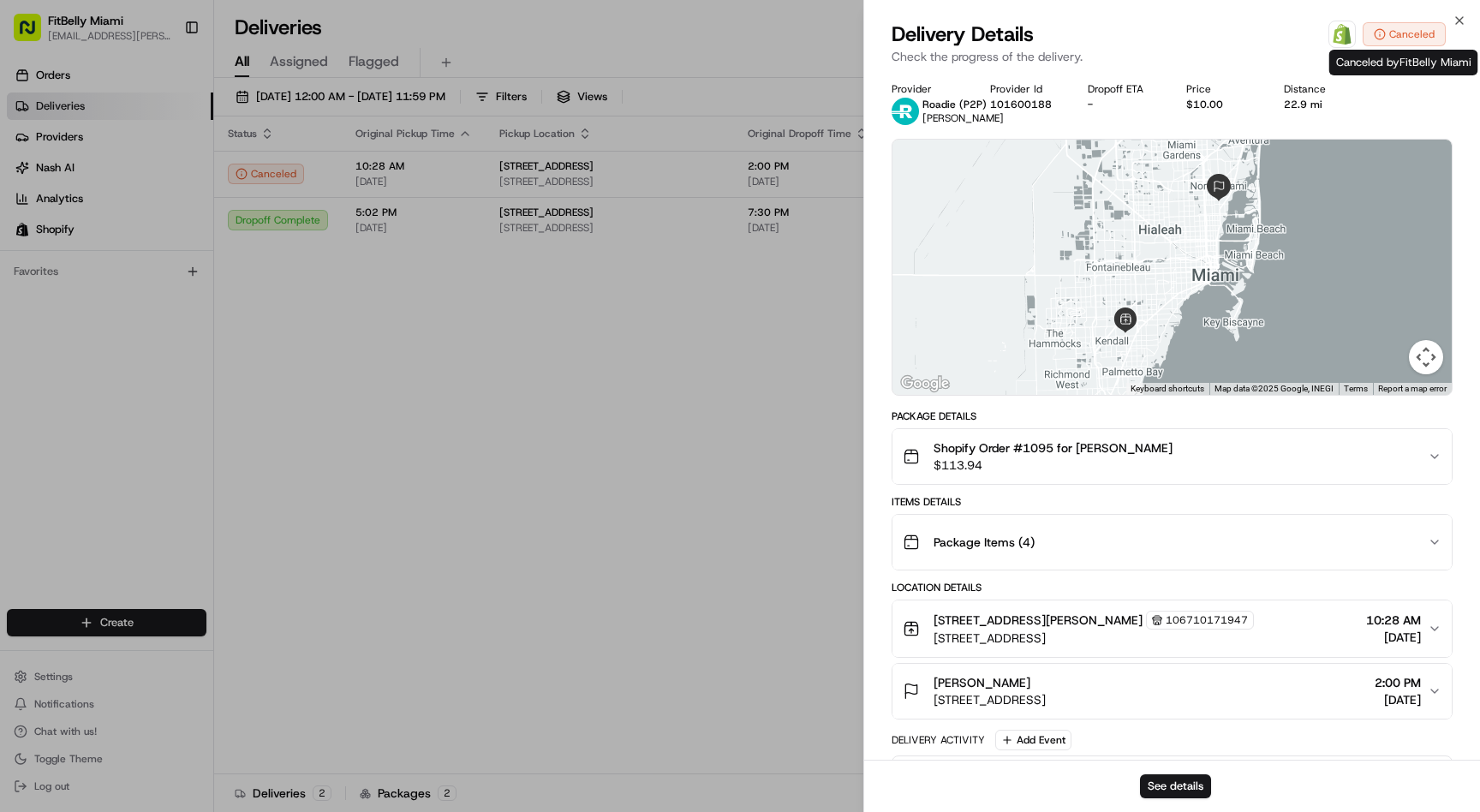
click at [1385, 35] on icon at bounding box center [1380, 34] width 12 height 12
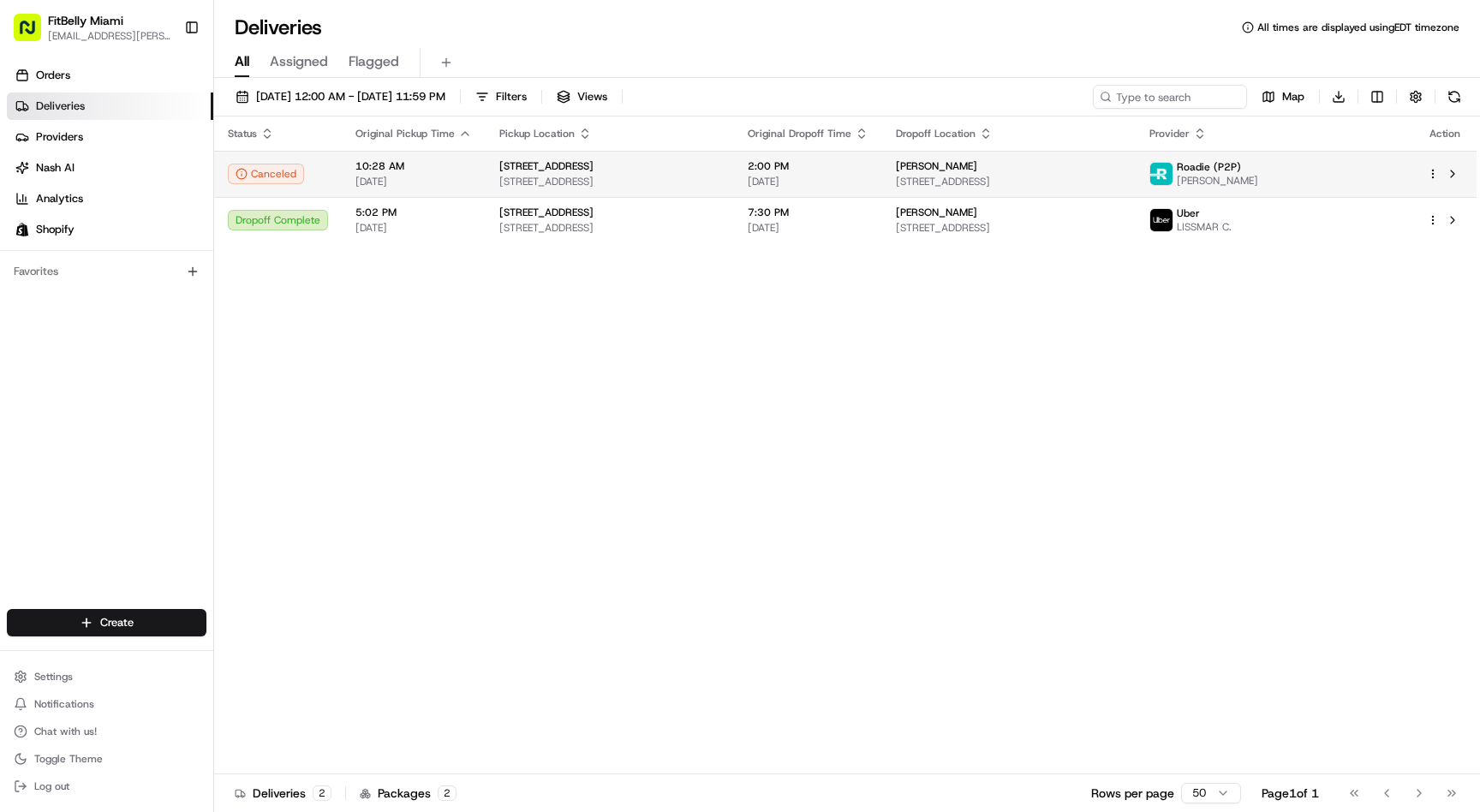
click at [721, 177] on span "[STREET_ADDRESS]" at bounding box center [610, 181] width 221 height 14
click at [1454, 174] on button at bounding box center [1453, 174] width 21 height 21
click at [88, 97] on link "Deliveries" at bounding box center [109, 105] width 206 height 27
click at [378, 106] on button "08/19/2025 12:00 AM - 08/19/2025 11:59 PM" at bounding box center [340, 97] width 225 height 24
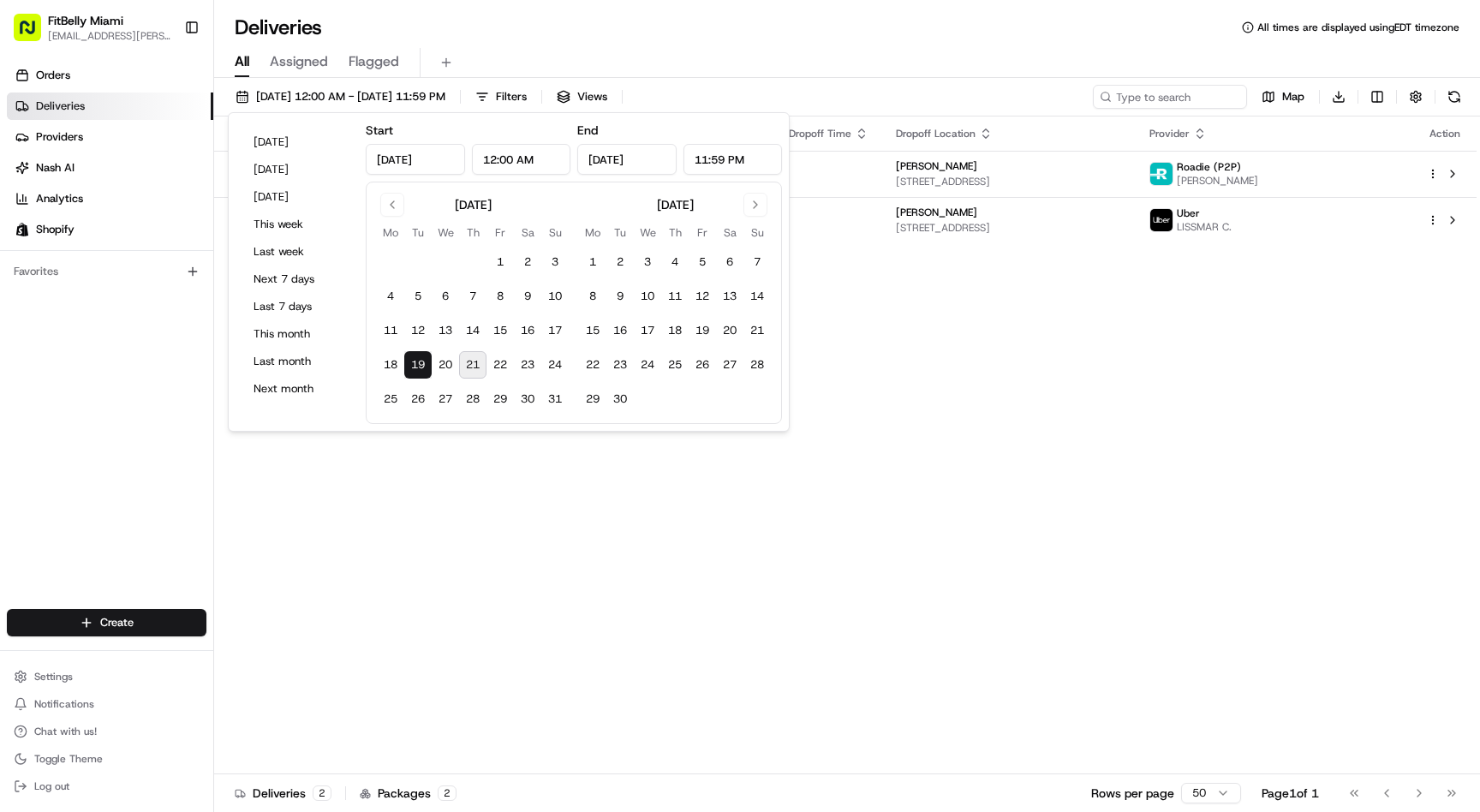
click at [480, 349] on tbody "1 2 3 4 5 6 7 8 9 10 11 12 13 14 15 16 17 18 19 20 21 22 23 24 25 26 27 28 29 3…" at bounding box center [473, 327] width 192 height 171
click at [478, 359] on button "21" at bounding box center [472, 364] width 27 height 27
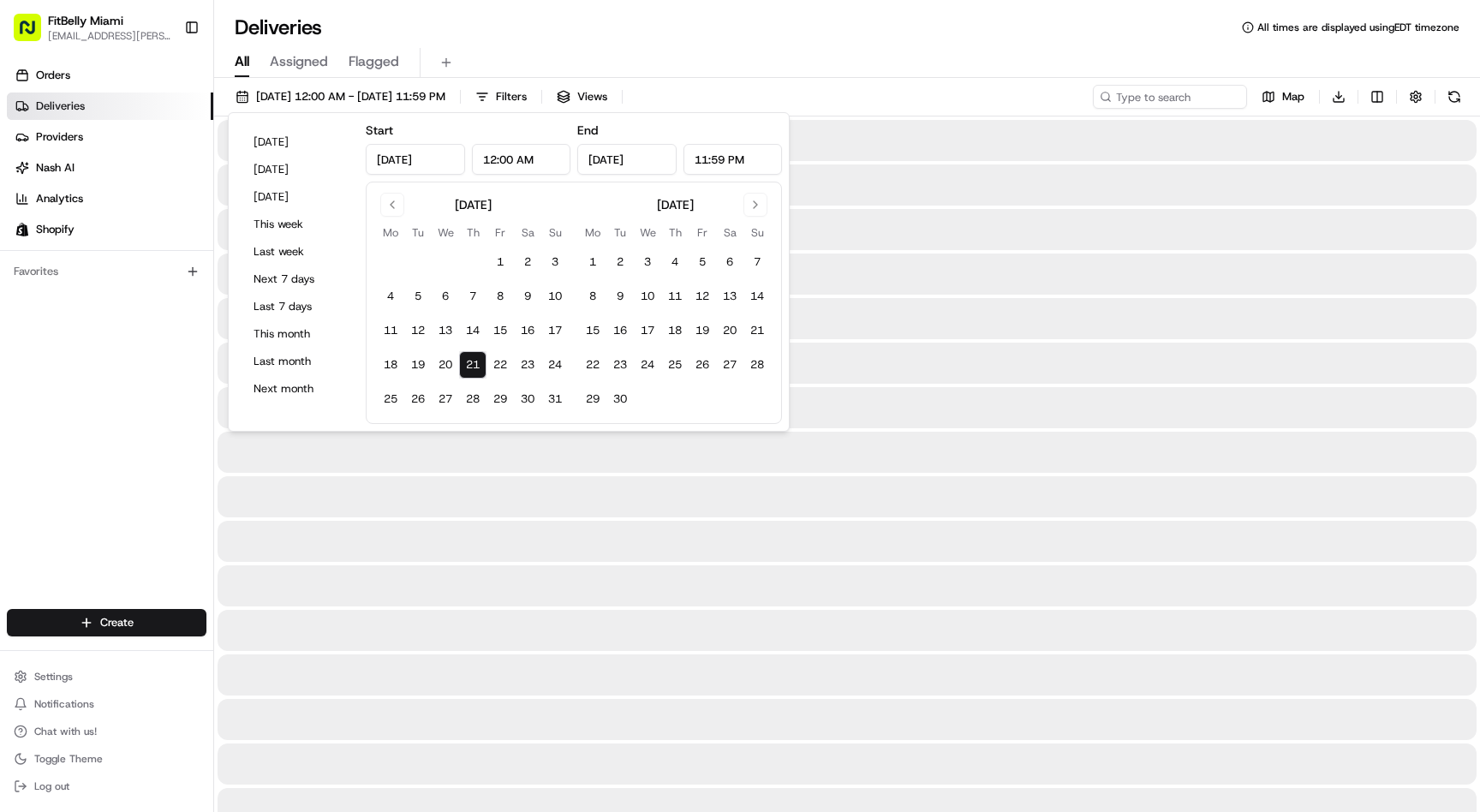
type input "Aug 21, 2025"
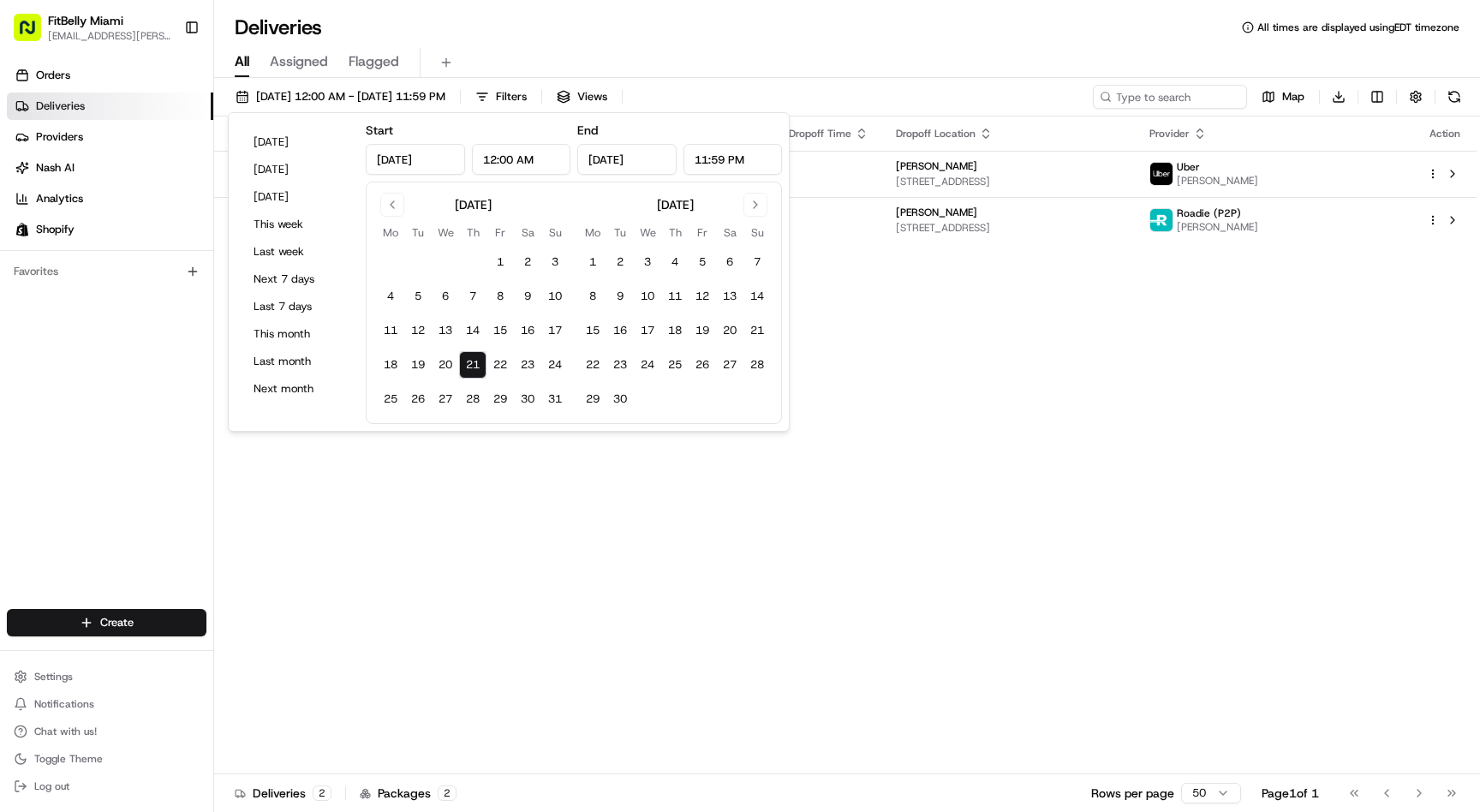
click at [864, 16] on div "Deliveries All times are displayed using EDT timezone" at bounding box center [847, 27] width 1266 height 27
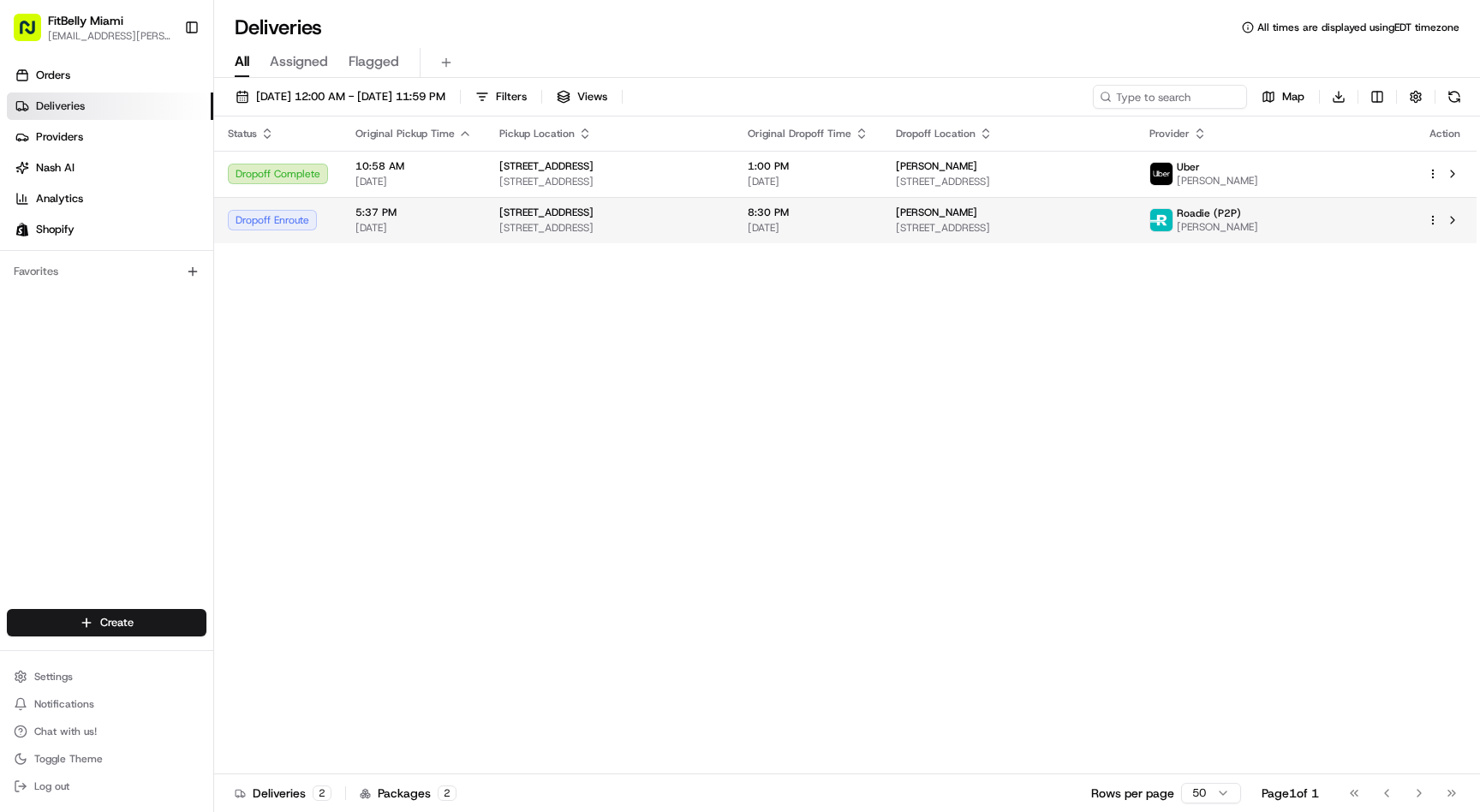
click at [359, 215] on span "5:37 PM" at bounding box center [414, 212] width 117 height 14
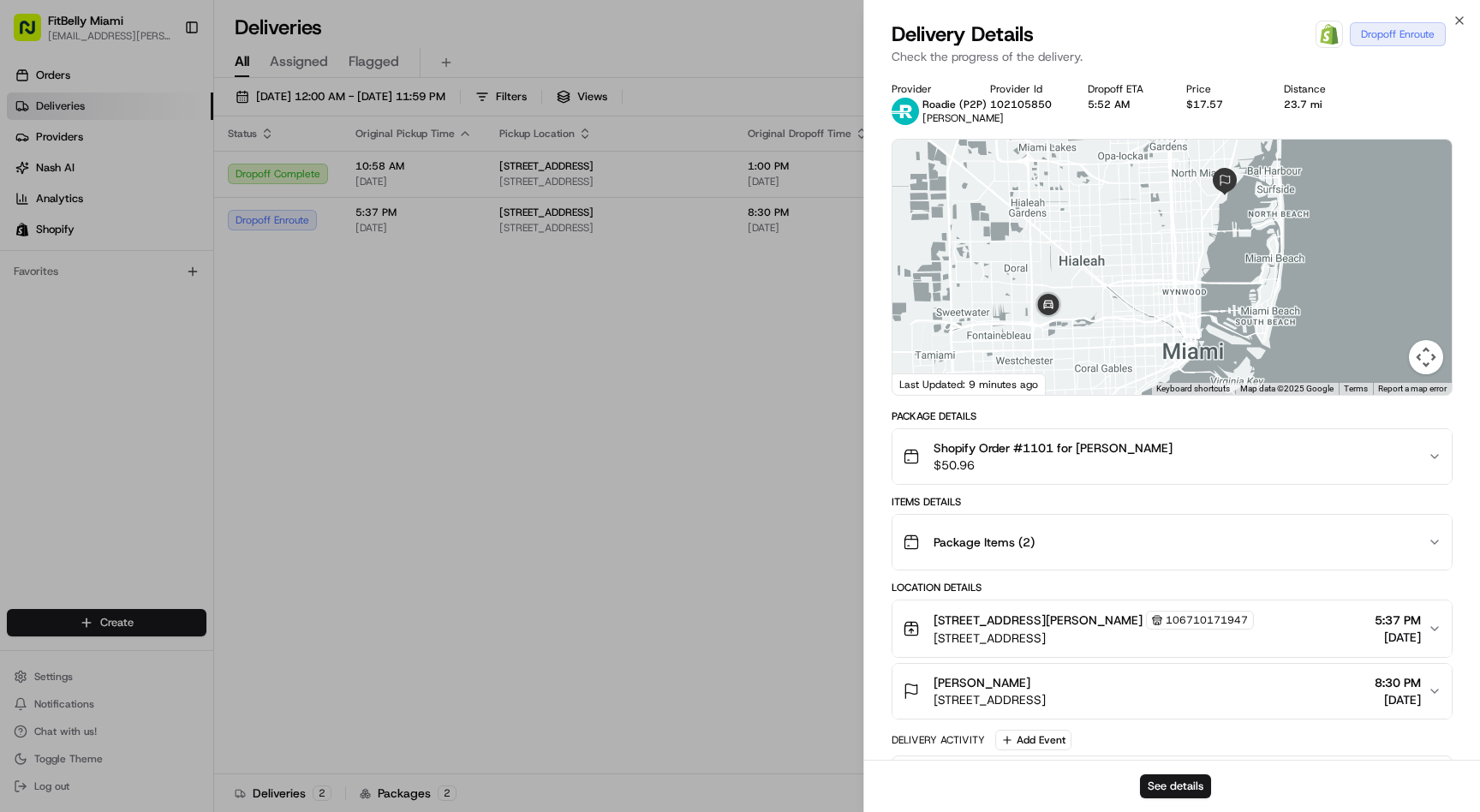
drag, startPoint x: 1188, startPoint y: 282, endPoint x: 1148, endPoint y: 363, distance: 90.3
click at [1148, 363] on div at bounding box center [1172, 267] width 559 height 255
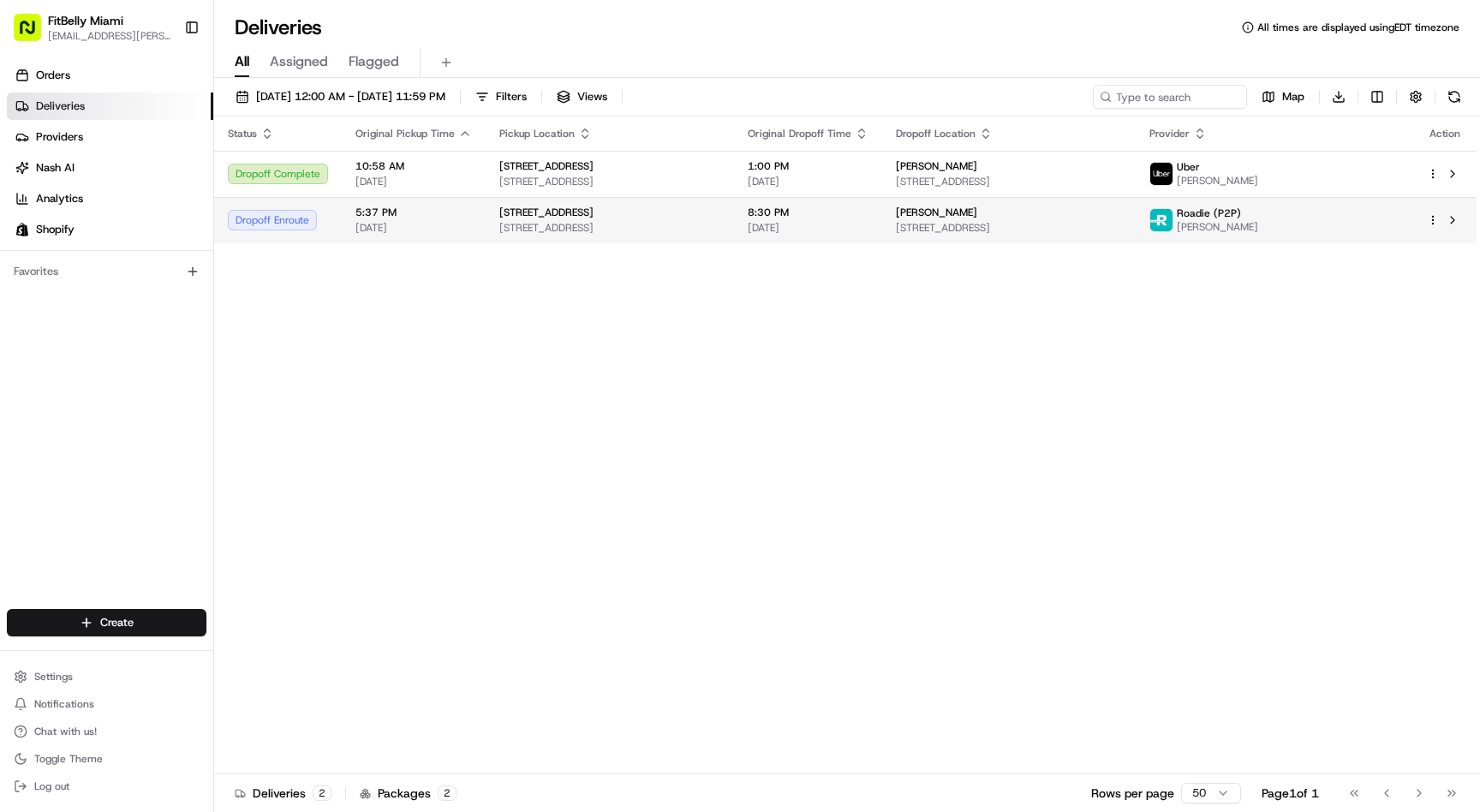
click at [411, 230] on span "[DATE]" at bounding box center [414, 228] width 117 height 14
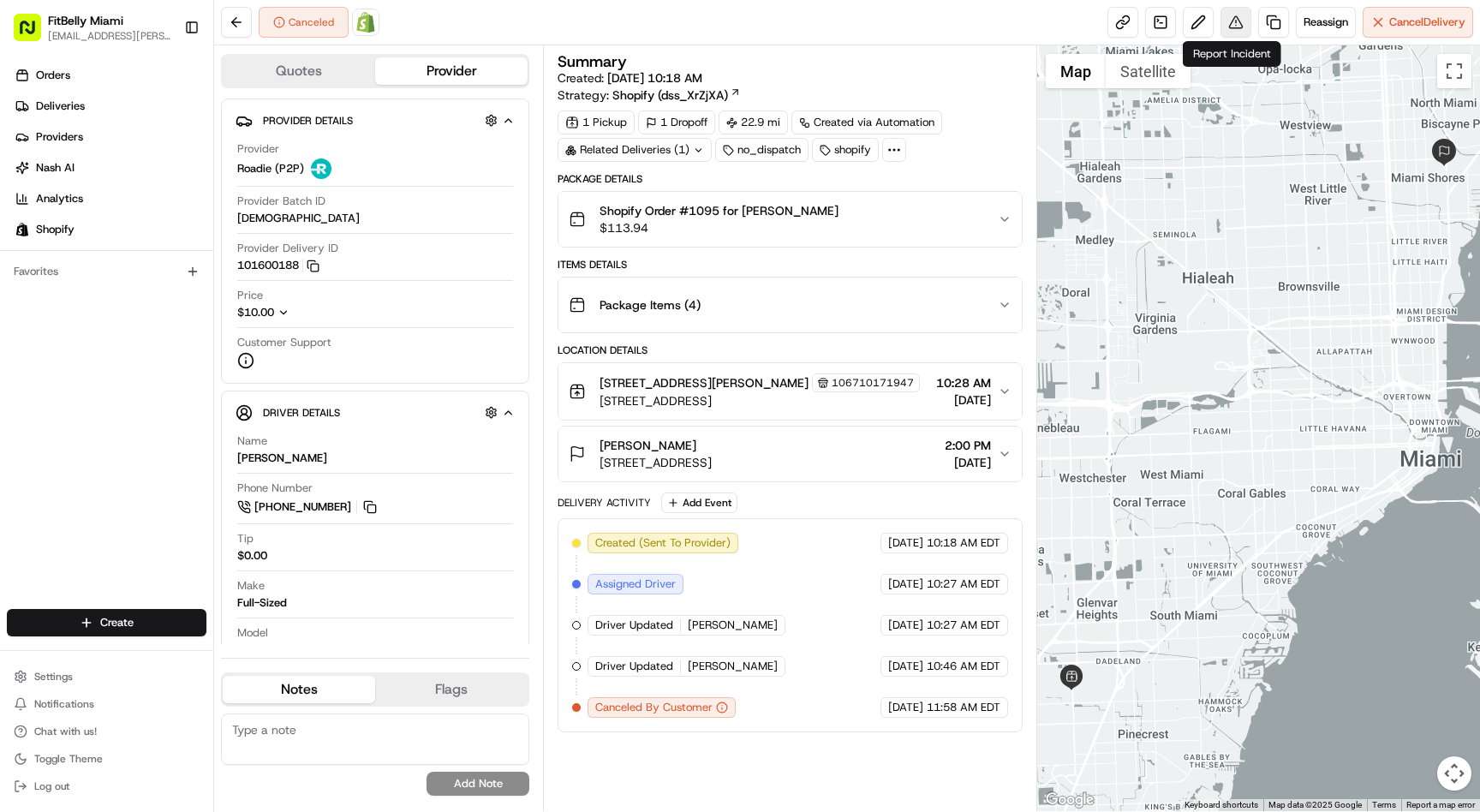
click at [1229, 22] on button at bounding box center [1235, 21] width 31 height 31
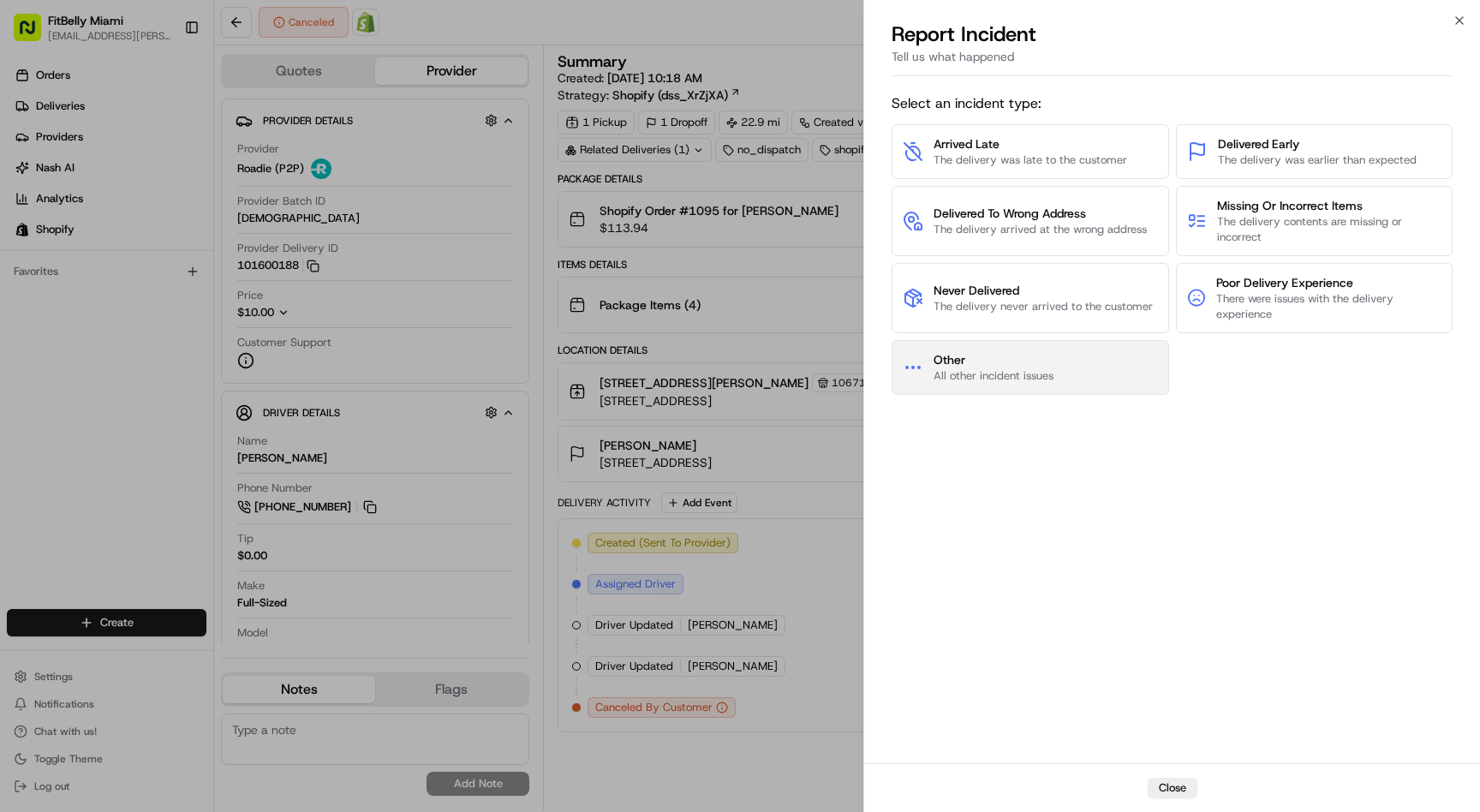
click at [1078, 377] on button "Other All other incident issues" at bounding box center [1030, 367] width 277 height 55
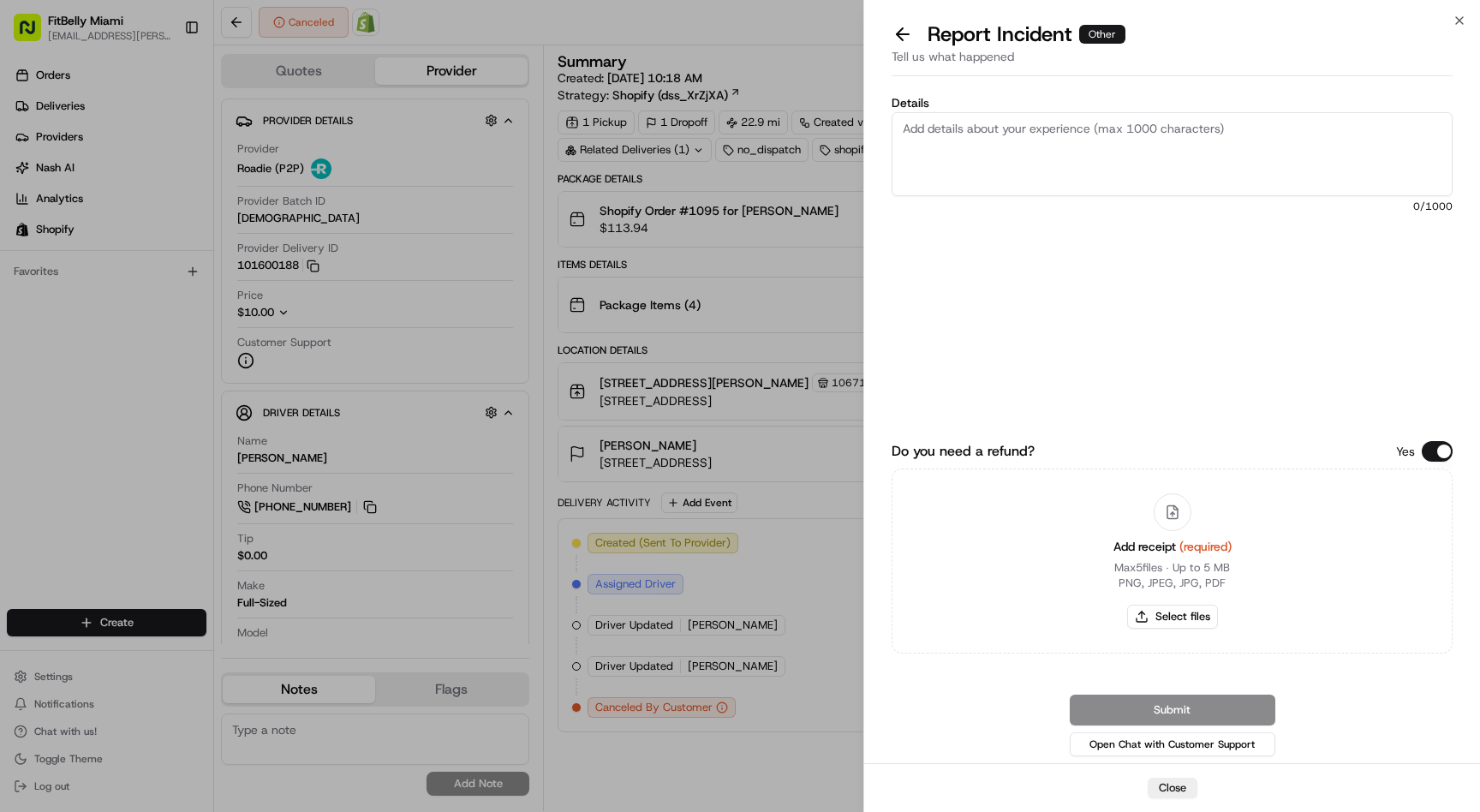
click at [1135, 157] on textarea "Details" at bounding box center [1172, 154] width 561 height 84
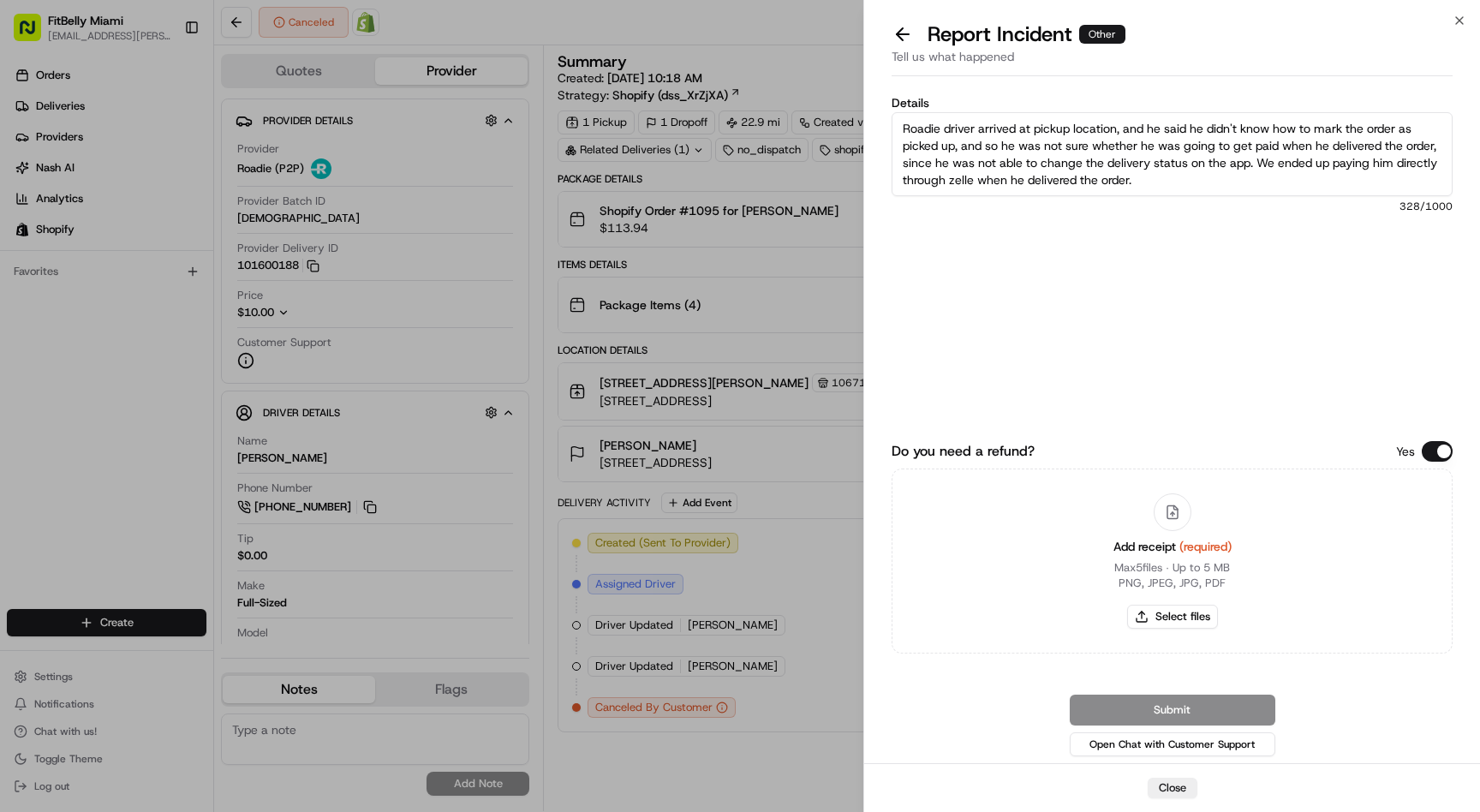
type textarea "Roadie driver arrived at pickup location, and he said he didn't know how to mar…"
click at [1174, 607] on button "Select files" at bounding box center [1172, 617] width 91 height 24
type input "C:\fakepath\700213ef-c76c-40c3-86d6-dd69fddcdbbb.jpg"
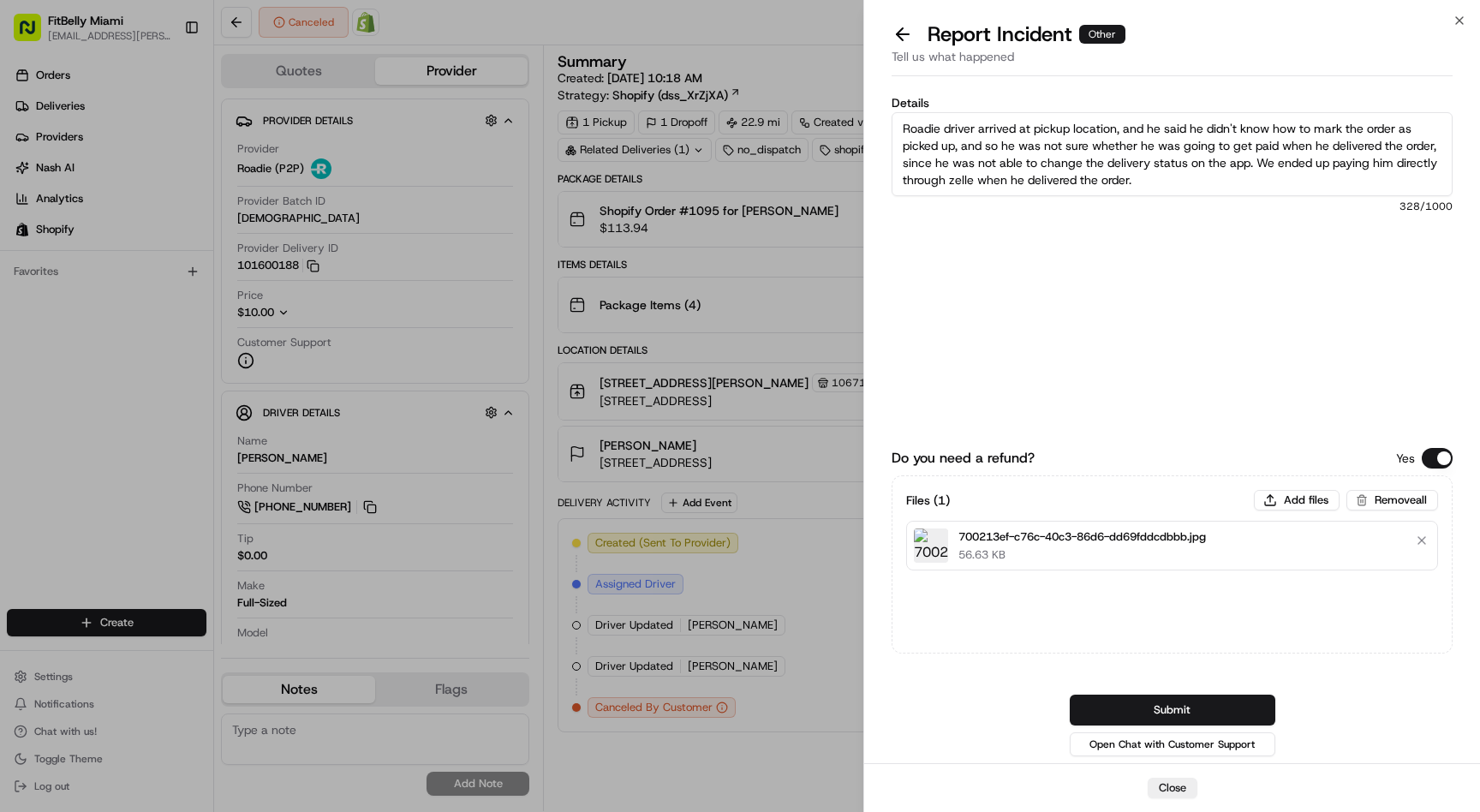
click at [1434, 455] on button "Do you need a refund?" at bounding box center [1437, 458] width 31 height 21
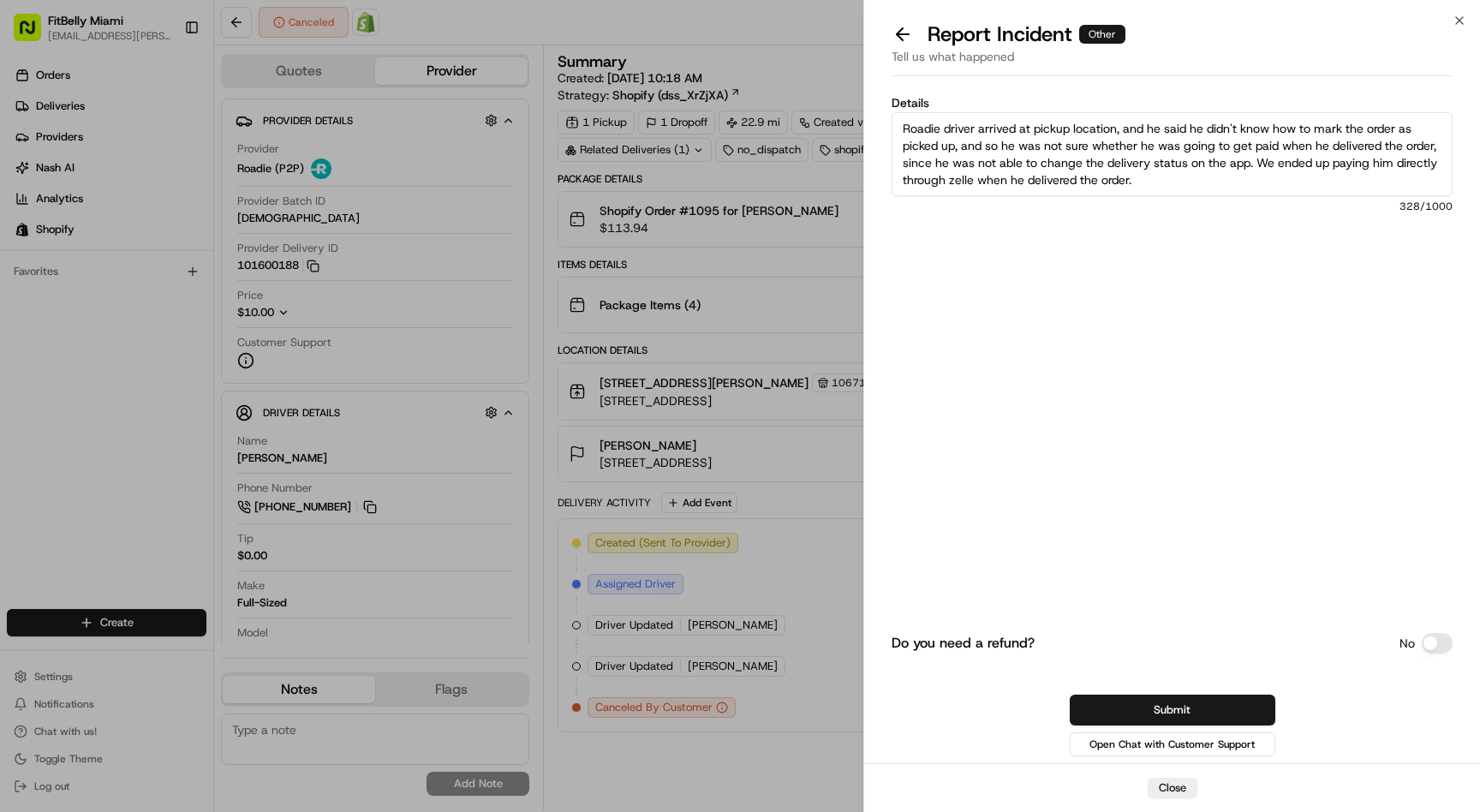
click at [1440, 641] on button "Do you need a refund?" at bounding box center [1437, 643] width 31 height 21
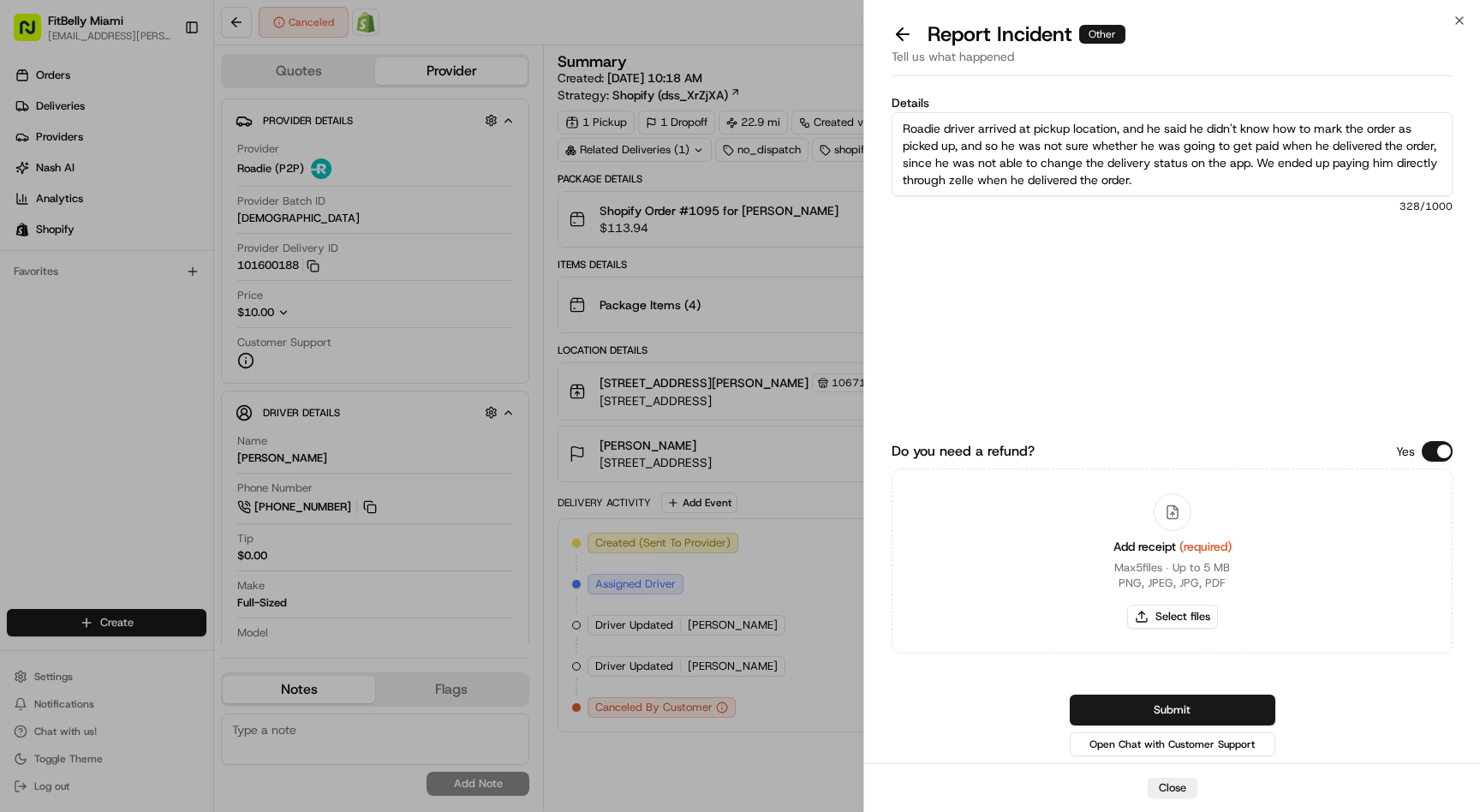
click at [1192, 180] on textarea "Roadie driver arrived at pickup location, and he said he didn't know how to mar…" at bounding box center [1172, 154] width 561 height 84
click at [1177, 172] on textarea "Roadie driver arrived at pickup location, and he said he didn't know how to mar…" at bounding box center [1172, 154] width 561 height 84
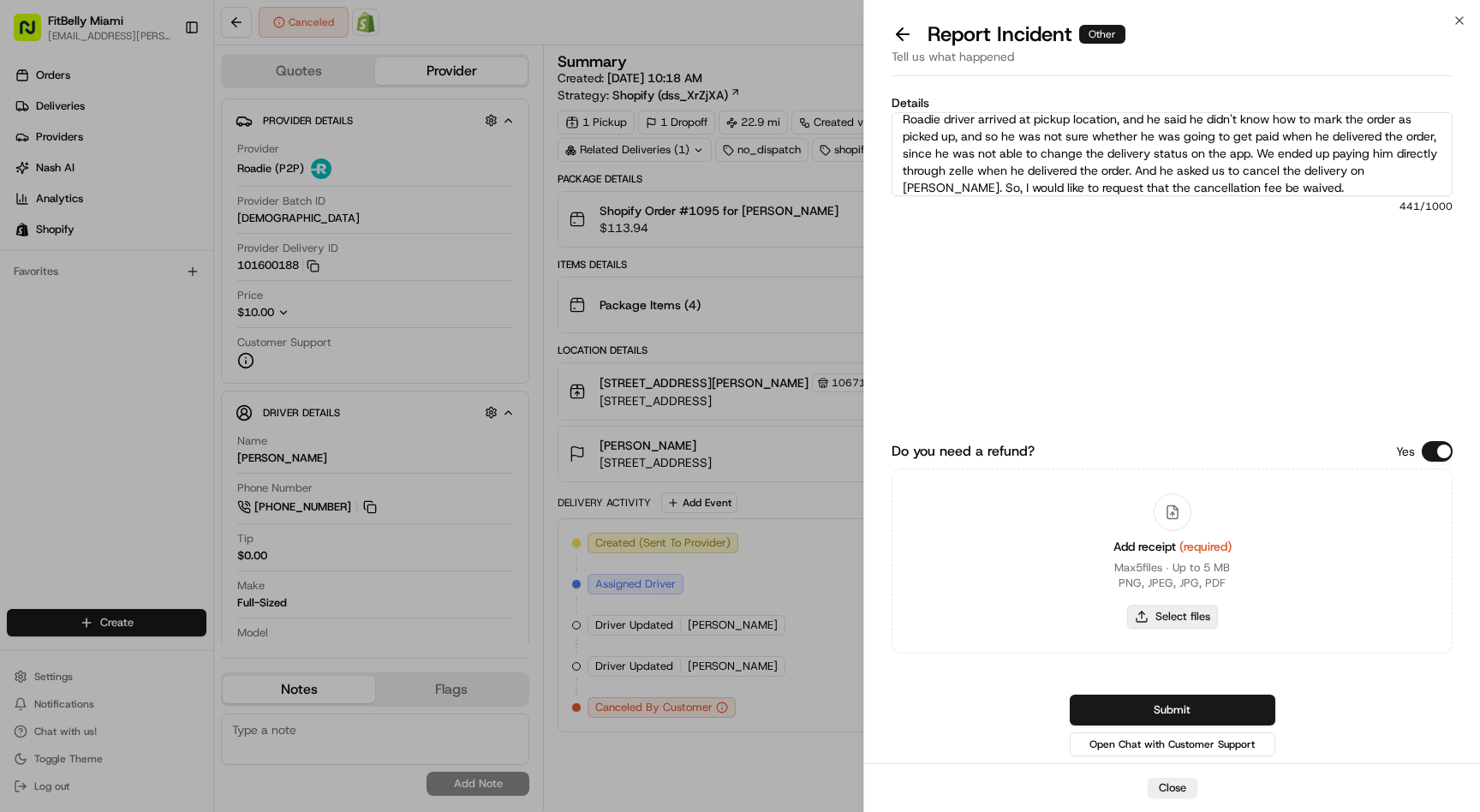
type textarea "Roadie driver arrived at pickup location, and he said he didn't know how to mar…"
click at [1177, 616] on button "Select files" at bounding box center [1172, 617] width 91 height 24
type input "C:\fakepath\700213ef-c76c-40c3-86d6-dd69fddcdbbb.jpg"
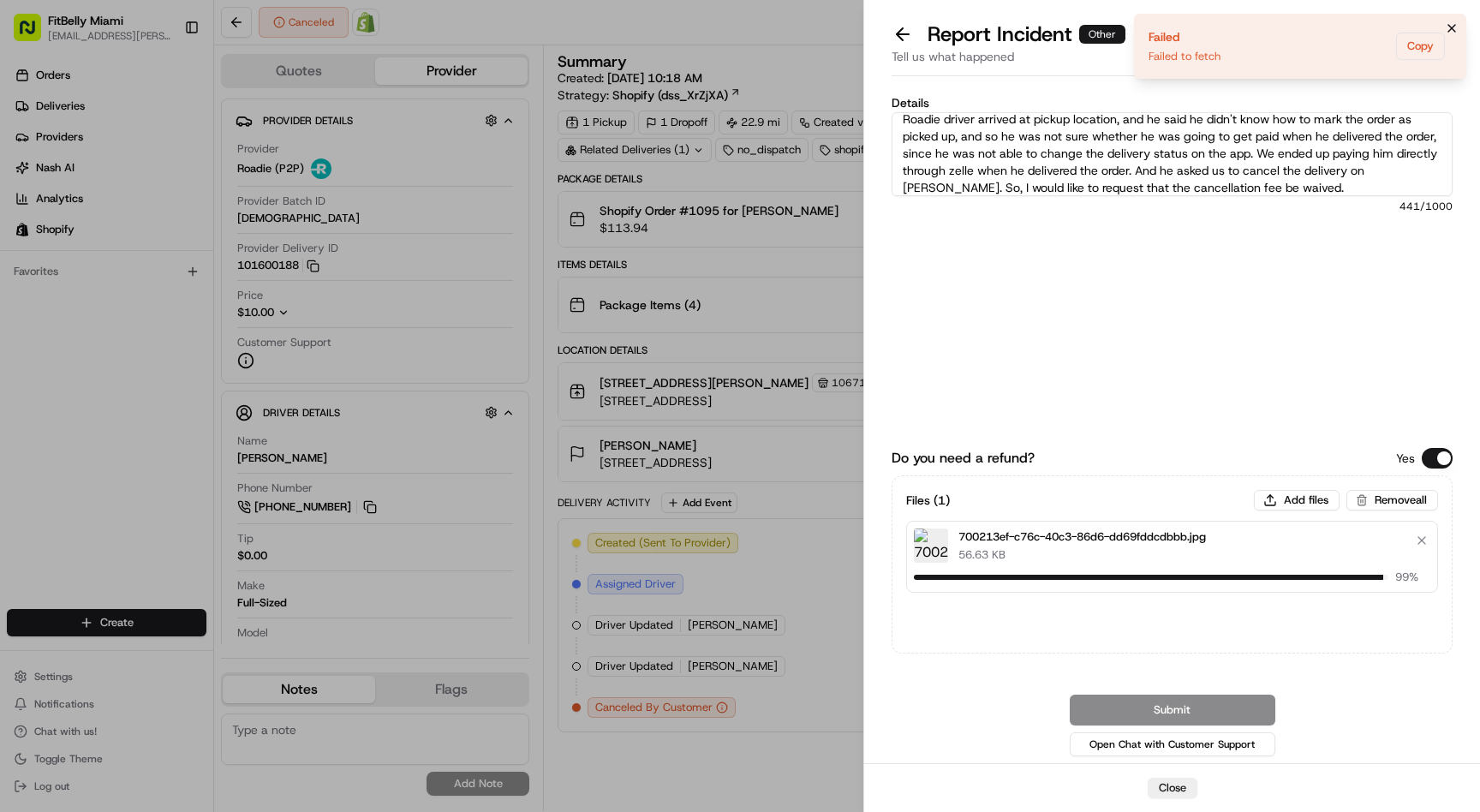
click at [1447, 28] on icon "Notifications (F8)" at bounding box center [1452, 28] width 14 height 14
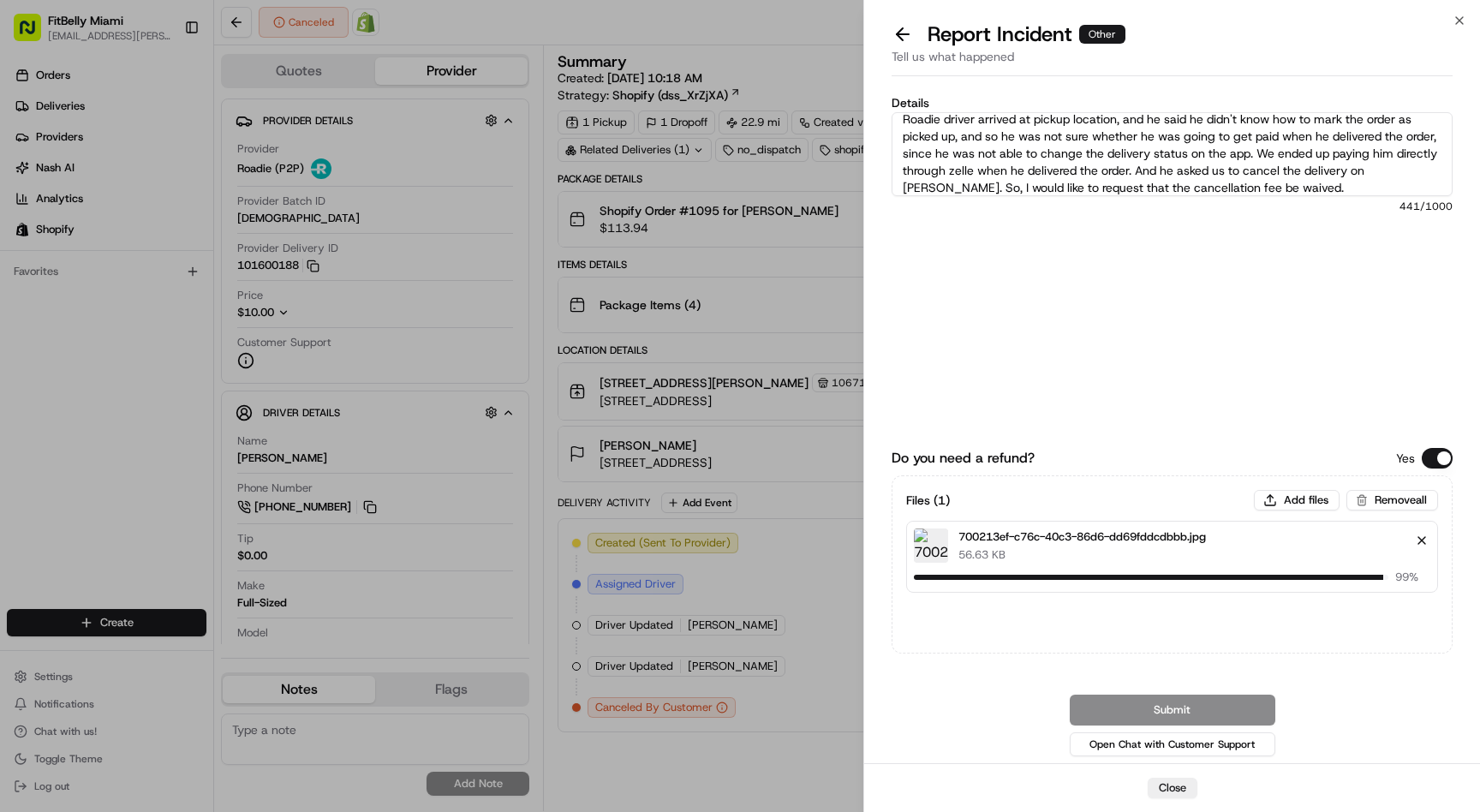
click at [1421, 539] on button "Remove file" at bounding box center [1422, 540] width 24 height 24
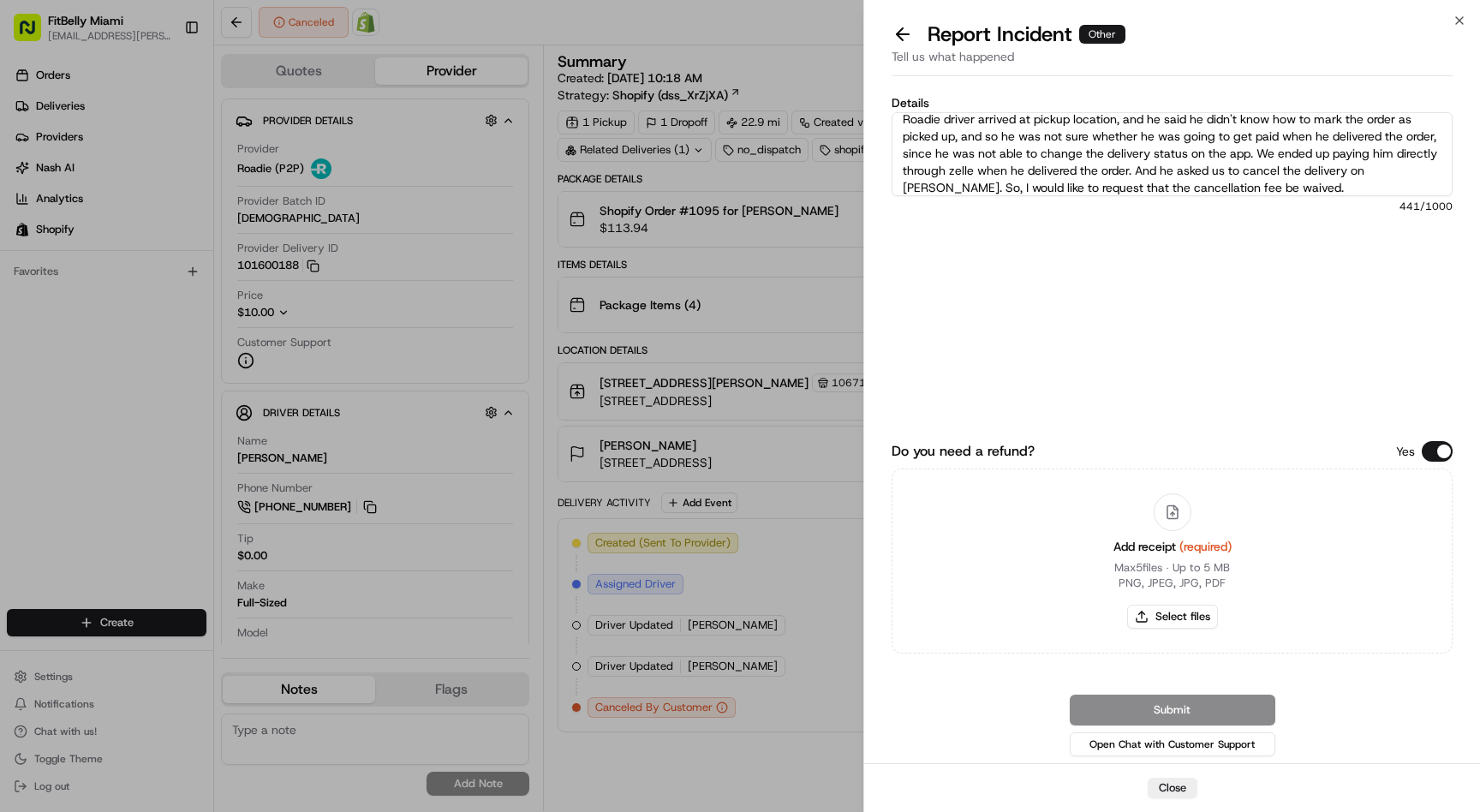
click at [1261, 149] on textarea "Roadie driver arrived at pickup location, and he said he didn't know how to mar…" at bounding box center [1172, 154] width 561 height 84
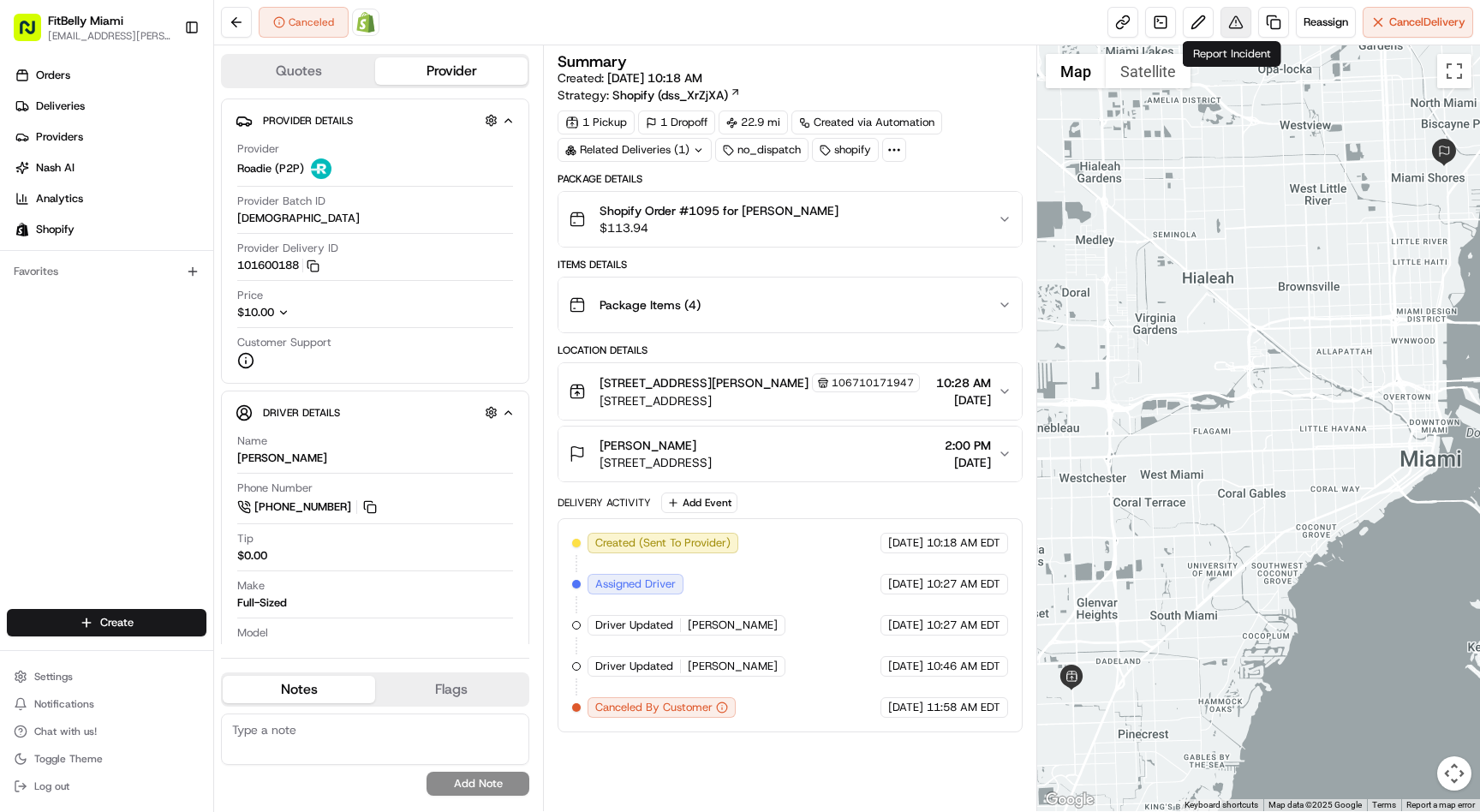
click at [1232, 17] on button at bounding box center [1235, 21] width 31 height 31
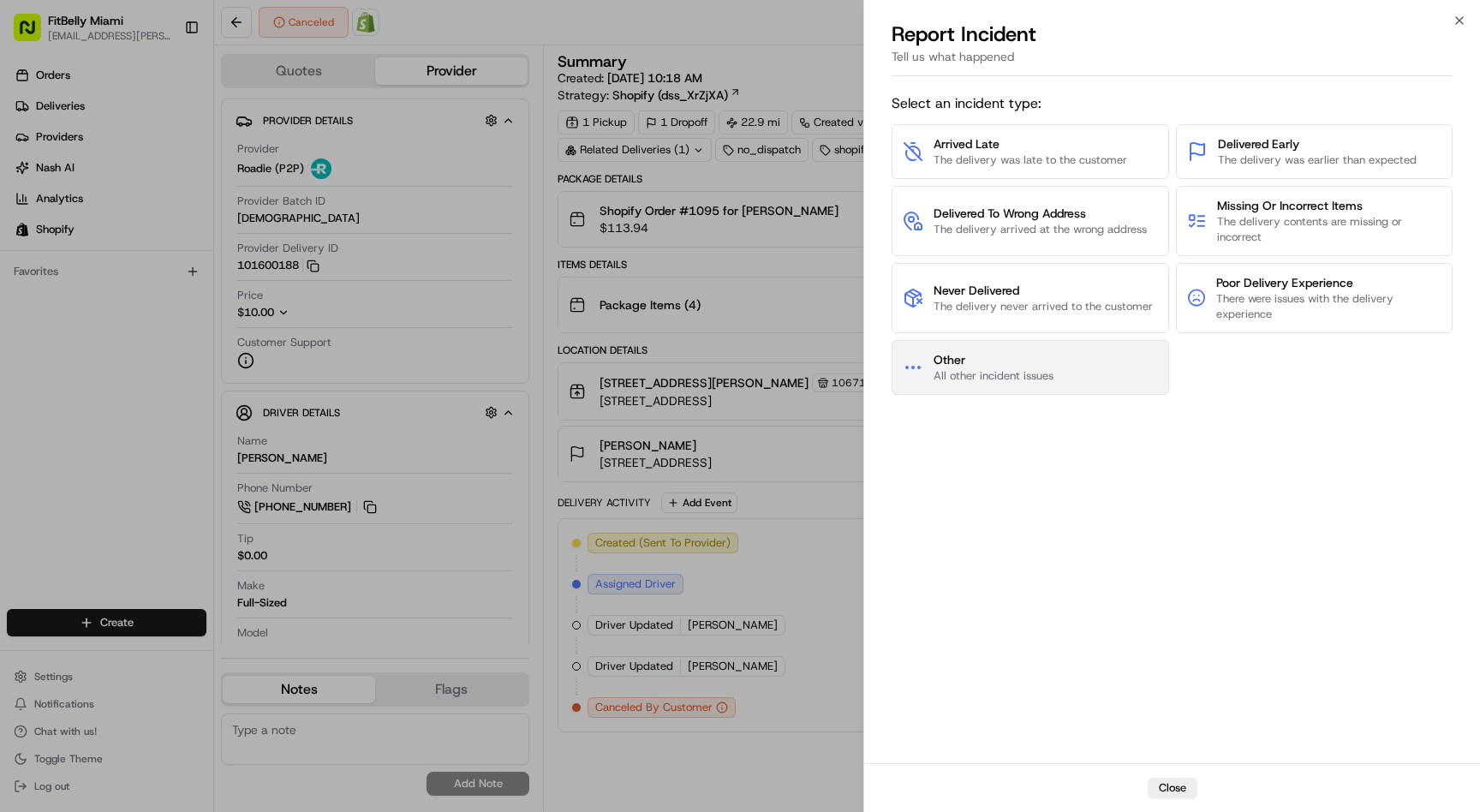
click at [1031, 371] on span "All other incident issues" at bounding box center [994, 375] width 120 height 16
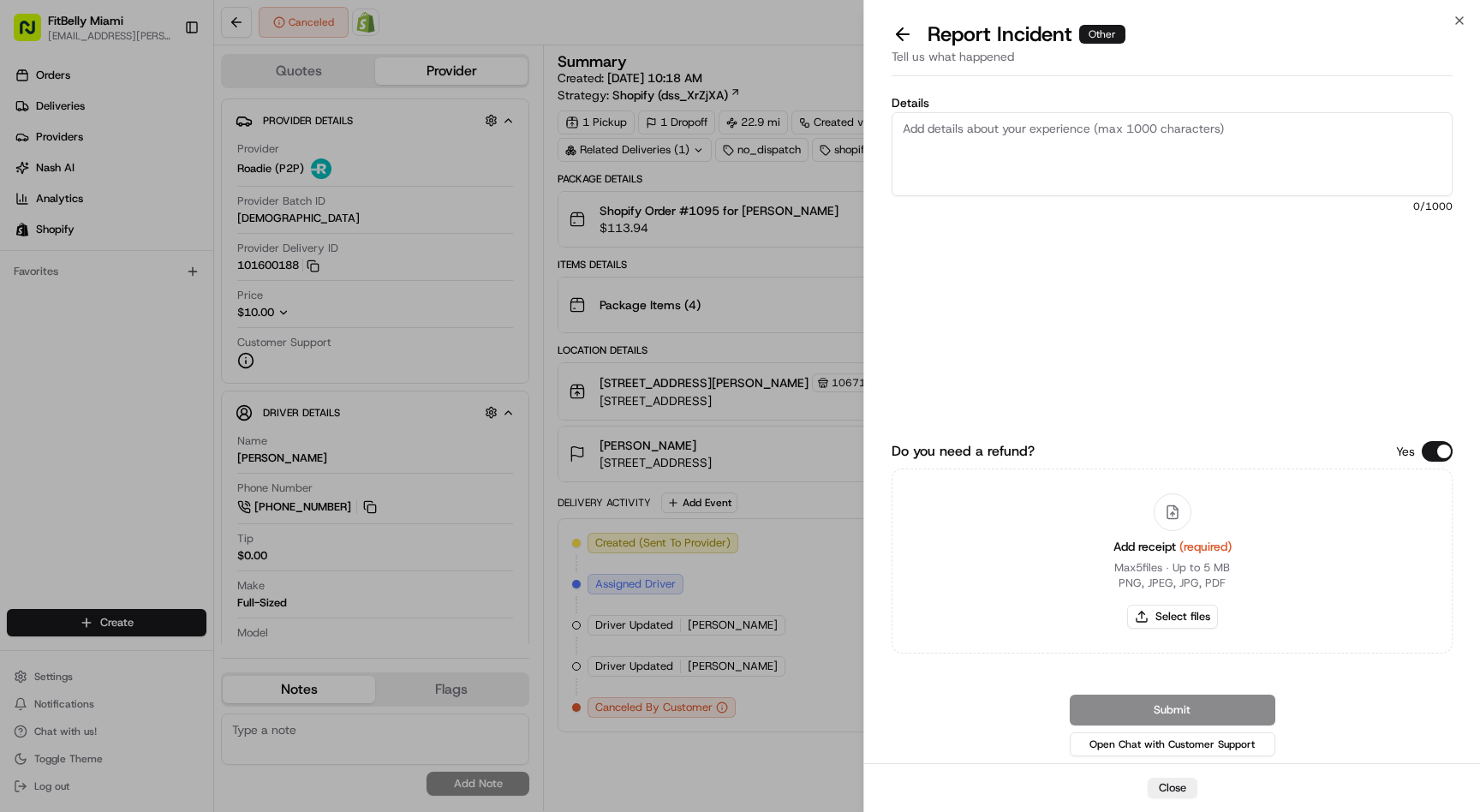
click at [1138, 145] on textarea "Details" at bounding box center [1172, 154] width 561 height 84
paste textarea "Roadie driver arrived at pickup location, and he said he didn't know how to mar…"
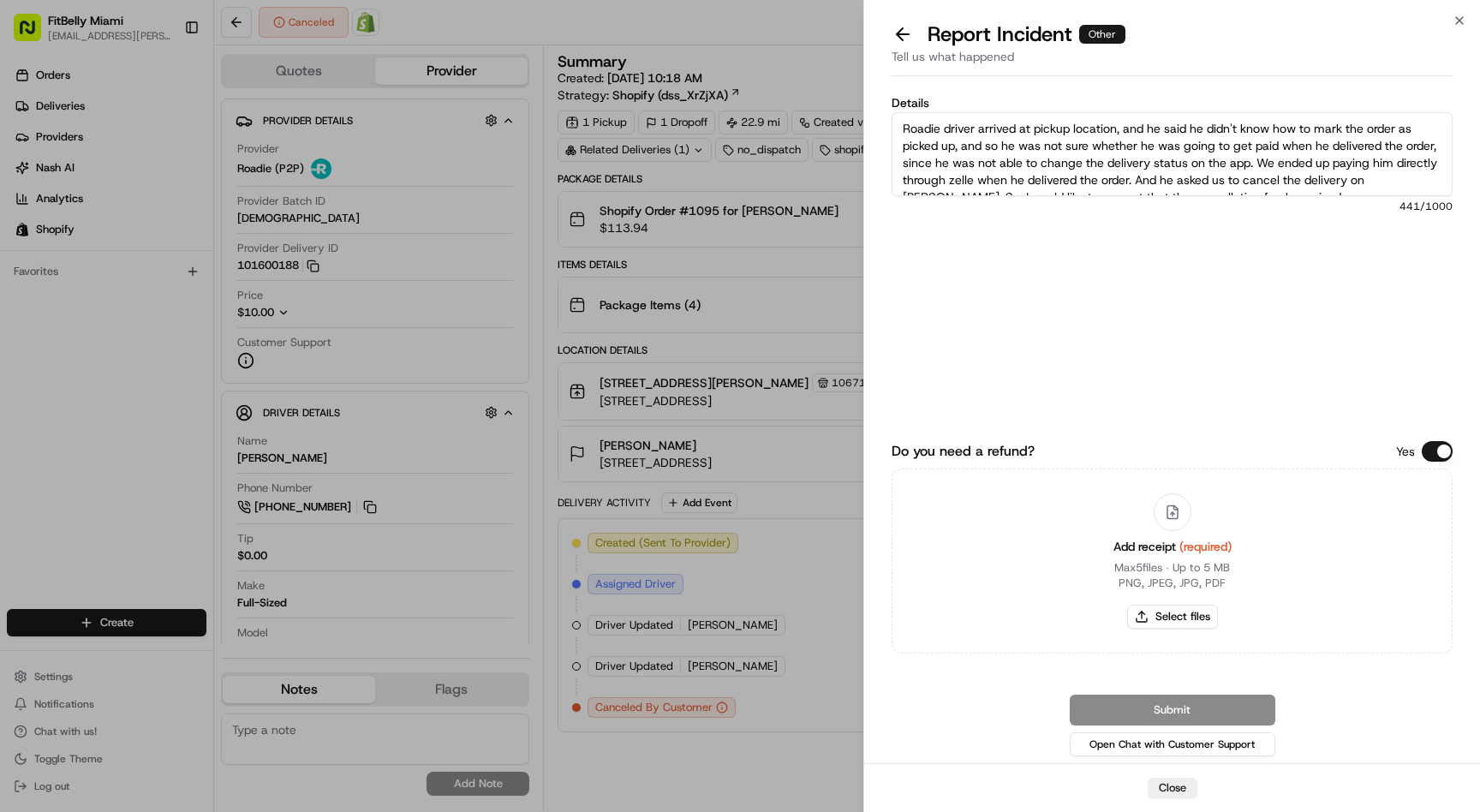
scroll to position [9, 0]
type textarea "Roadie driver arrived at pickup location, and he said he didn't know how to mar…"
click at [1168, 608] on button "Select files" at bounding box center [1172, 617] width 91 height 24
type input "C:\fakepath\700213ef-c76c-40c3-86d6-dd69fddcdbbb.jpg"
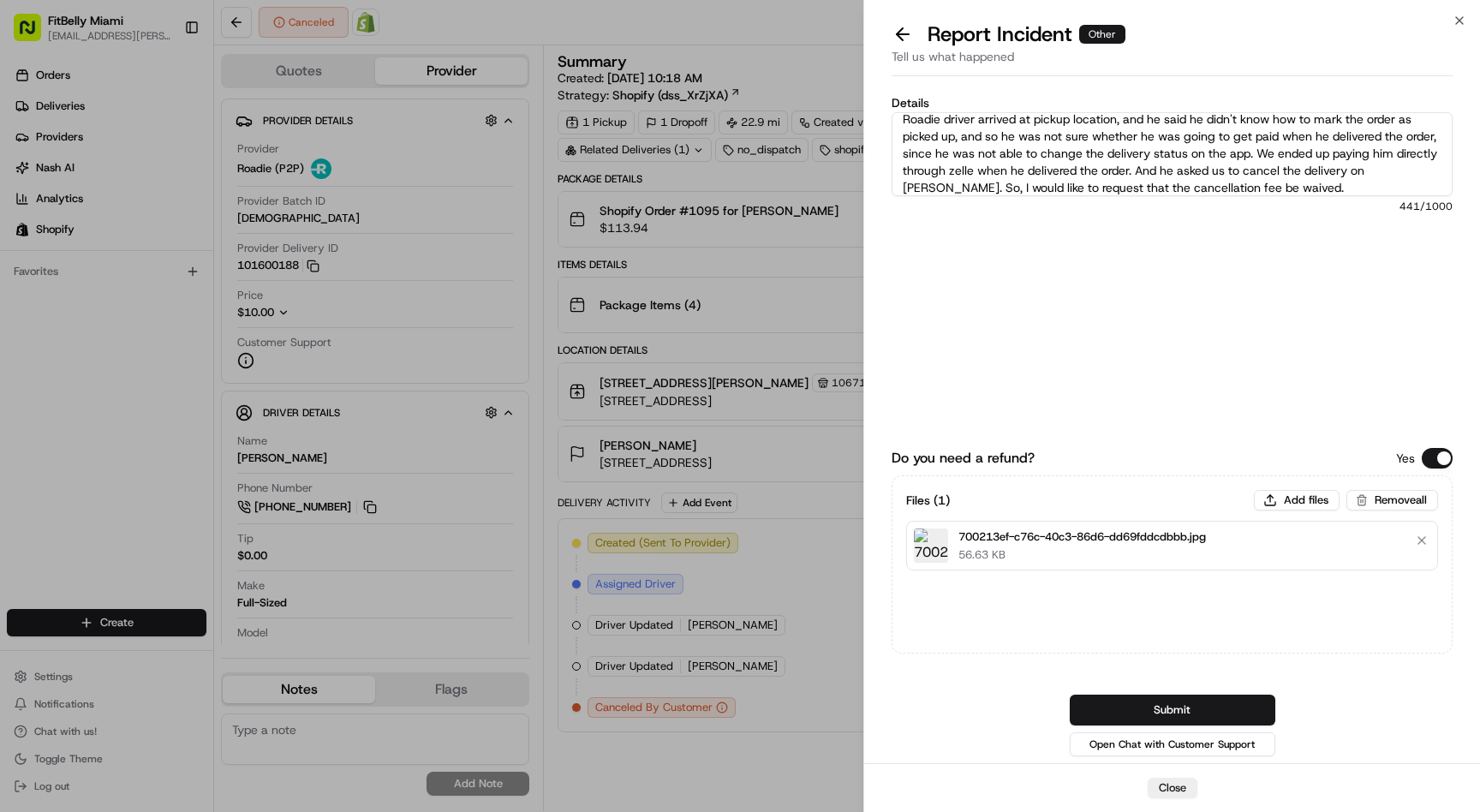
click at [1369, 715] on div "Submit Open Chat with Customer Support" at bounding box center [1172, 727] width 561 height 65
click at [1031, 674] on div "Do you need a refund? Yes Files ( 1 ) Add files Remove all 700213ef-c76c-40c3-8…" at bounding box center [1172, 568] width 561 height 380
click at [964, 654] on div "Do you need a refund? Yes Files ( 1 ) Add files Remove all 700213ef-c76c-40c3-8…" at bounding box center [1172, 568] width 561 height 380
click at [977, 656] on div "Do you need a refund? Yes Files ( 1 ) Add files Remove all 700213ef-c76c-40c3-8…" at bounding box center [1172, 568] width 561 height 380
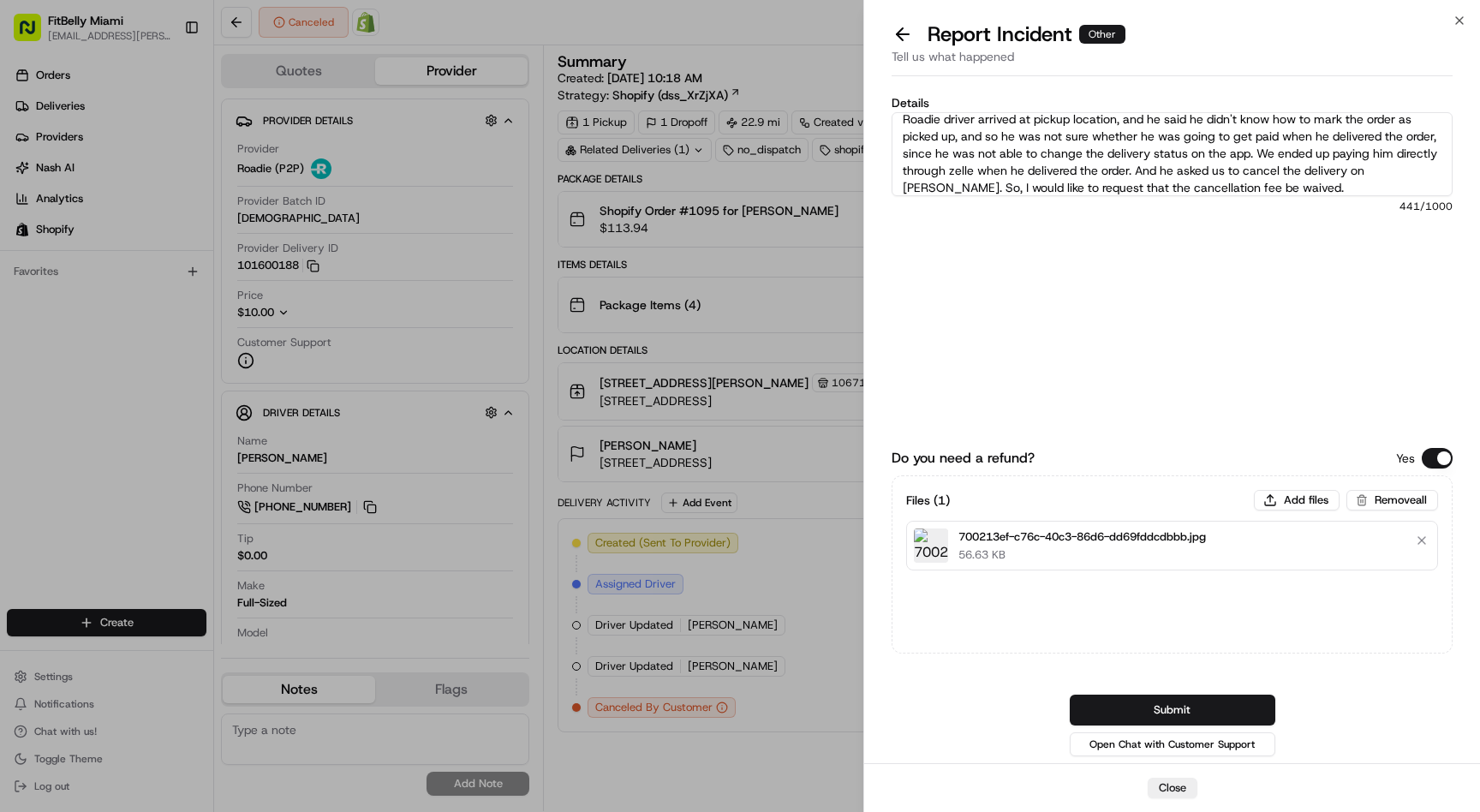
click at [1035, 622] on div "Files ( 1 ) Add files Remove all 700213ef-c76c-40c3-86d6-dd69fddcdbbb.jpg 56.63…" at bounding box center [1172, 564] width 561 height 178
click at [1017, 682] on div "Do you need a refund? Yes Files ( 1 ) Add files Remove all 700213ef-c76c-40c3-8…" at bounding box center [1172, 568] width 561 height 380
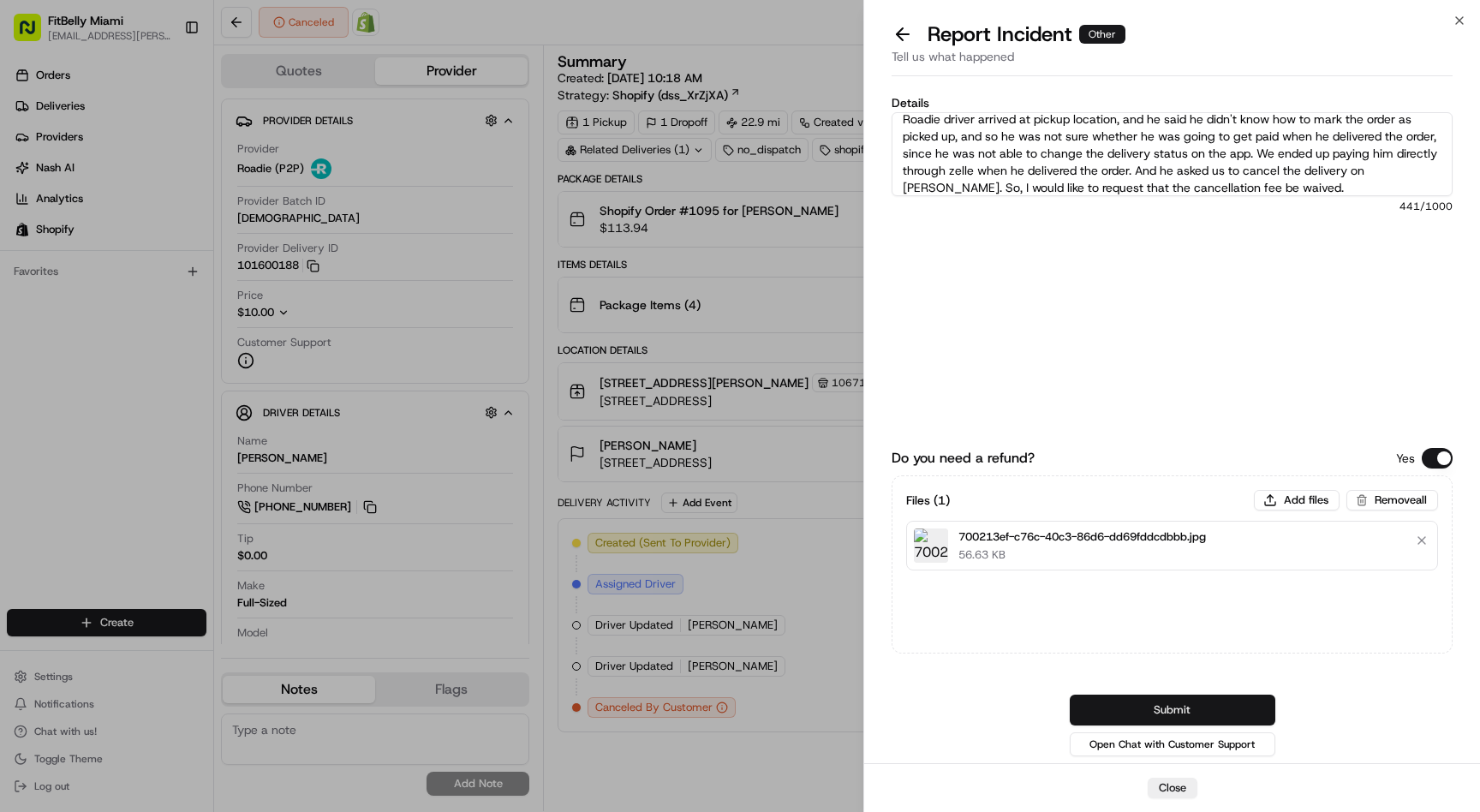
click at [1187, 708] on button "Submit" at bounding box center [1173, 709] width 205 height 31
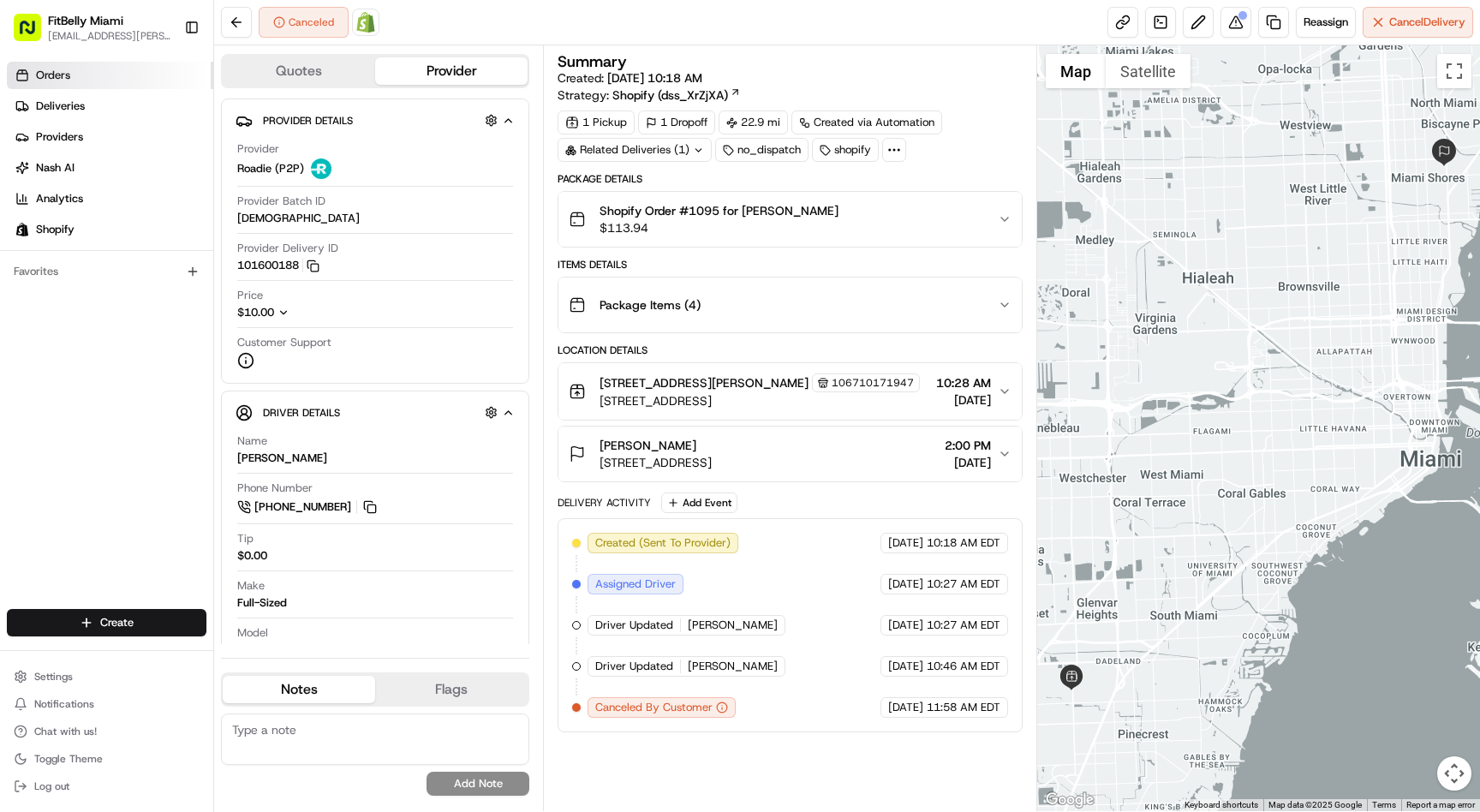
click at [63, 72] on span "Orders" at bounding box center [53, 75] width 35 height 16
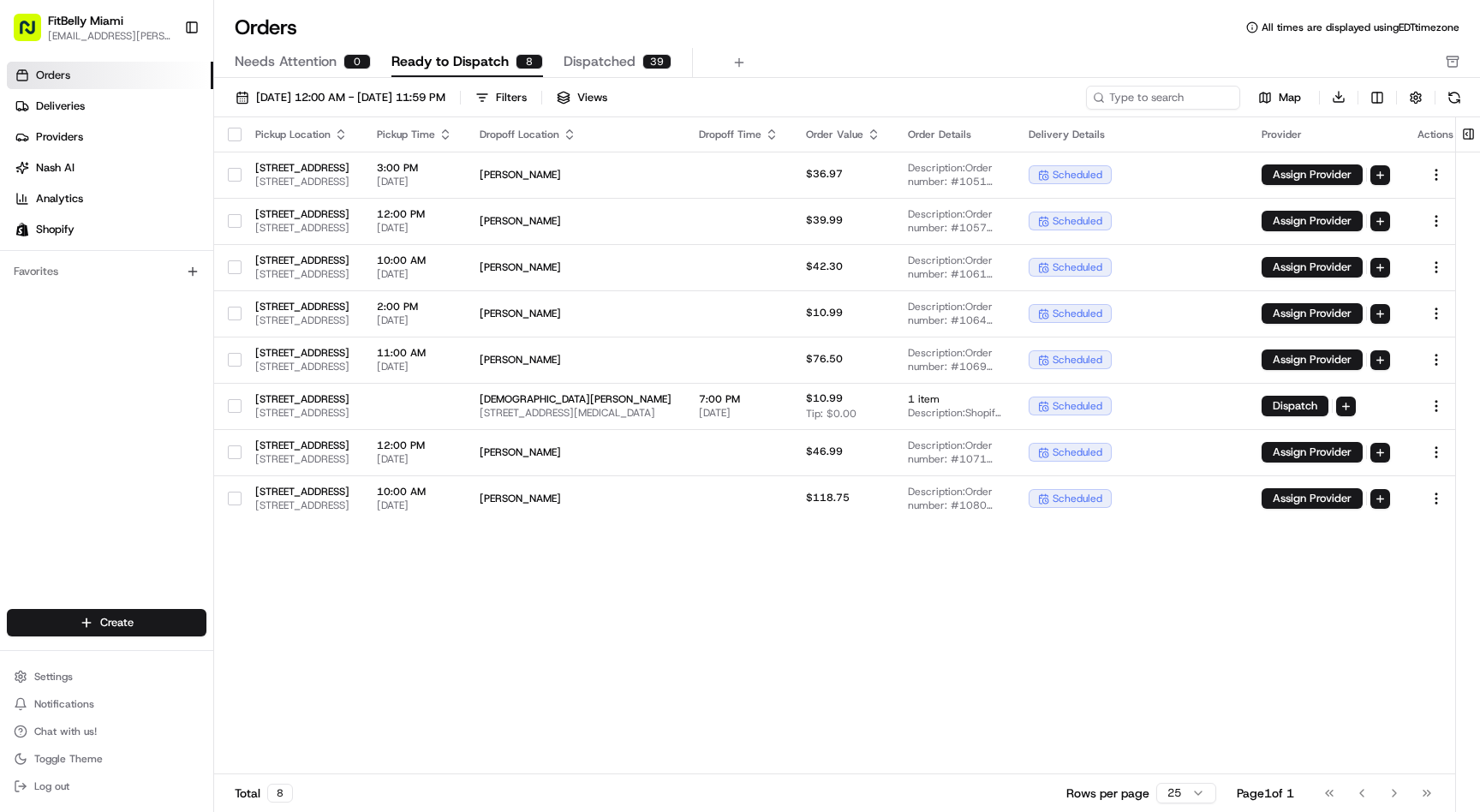
drag, startPoint x: 213, startPoint y: 74, endPoint x: 213, endPoint y: 101, distance: 27.0
click at [213, 102] on div "FitBelly Miami jjesus.salinas@gmail.com Toggle Sidebar Orders Deliveries Provid…" at bounding box center [106, 406] width 214 height 812
drag, startPoint x: 211, startPoint y: 76, endPoint x: 326, endPoint y: 21, distance: 127.5
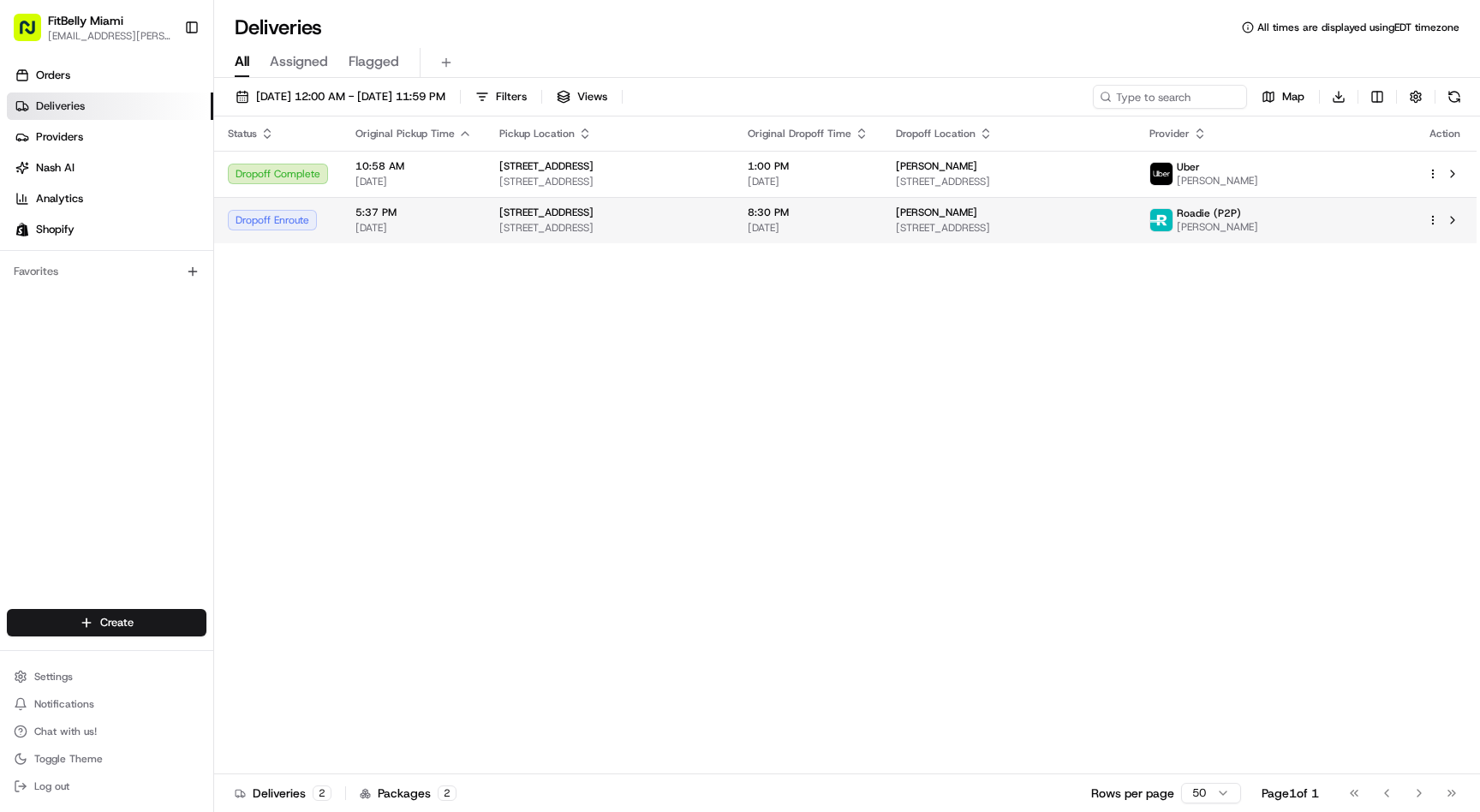
click at [463, 213] on span "5:37 PM" at bounding box center [414, 212] width 117 height 14
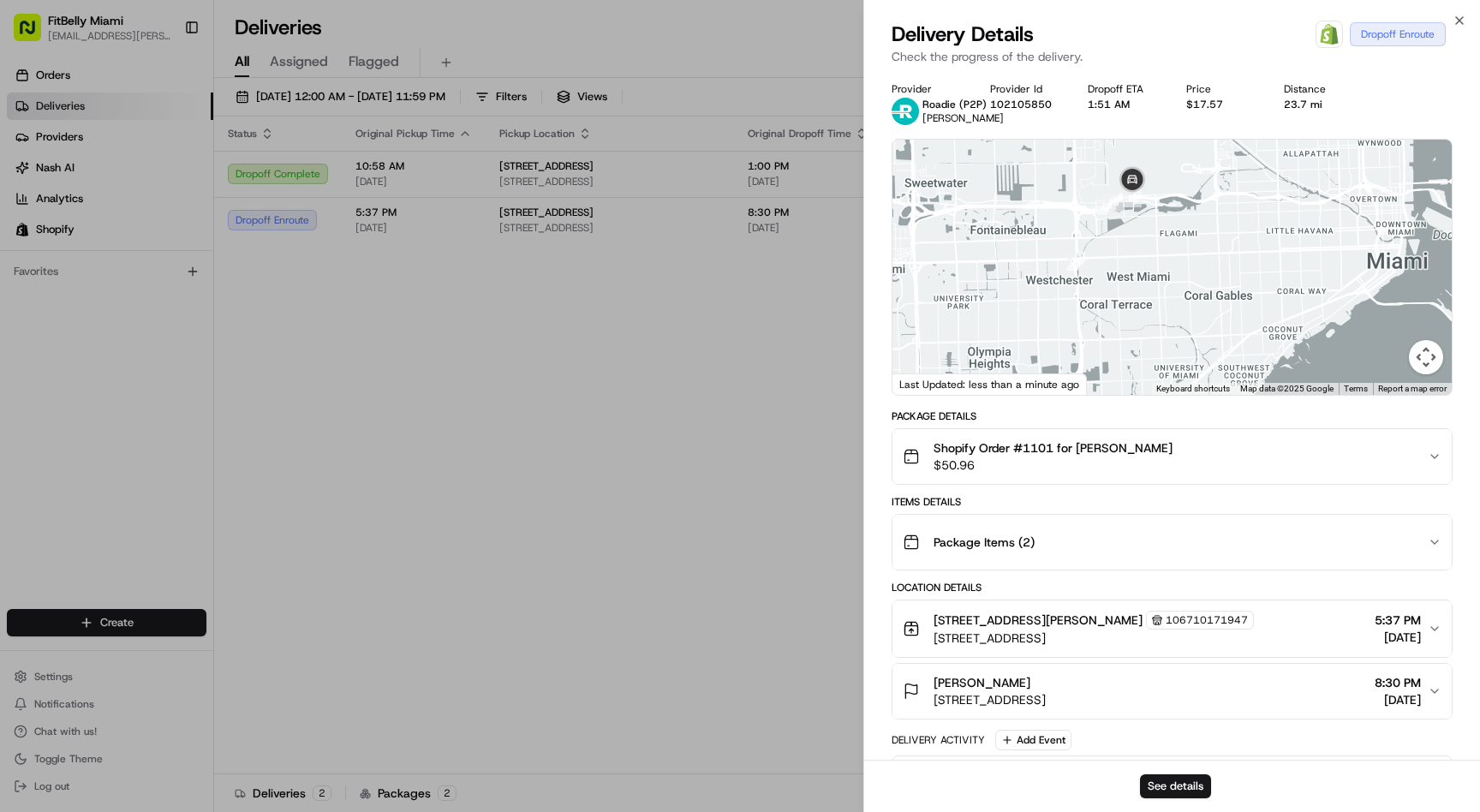
drag, startPoint x: 1200, startPoint y: 295, endPoint x: 1066, endPoint y: 286, distance: 134.3
click at [1066, 287] on div at bounding box center [1172, 267] width 559 height 255
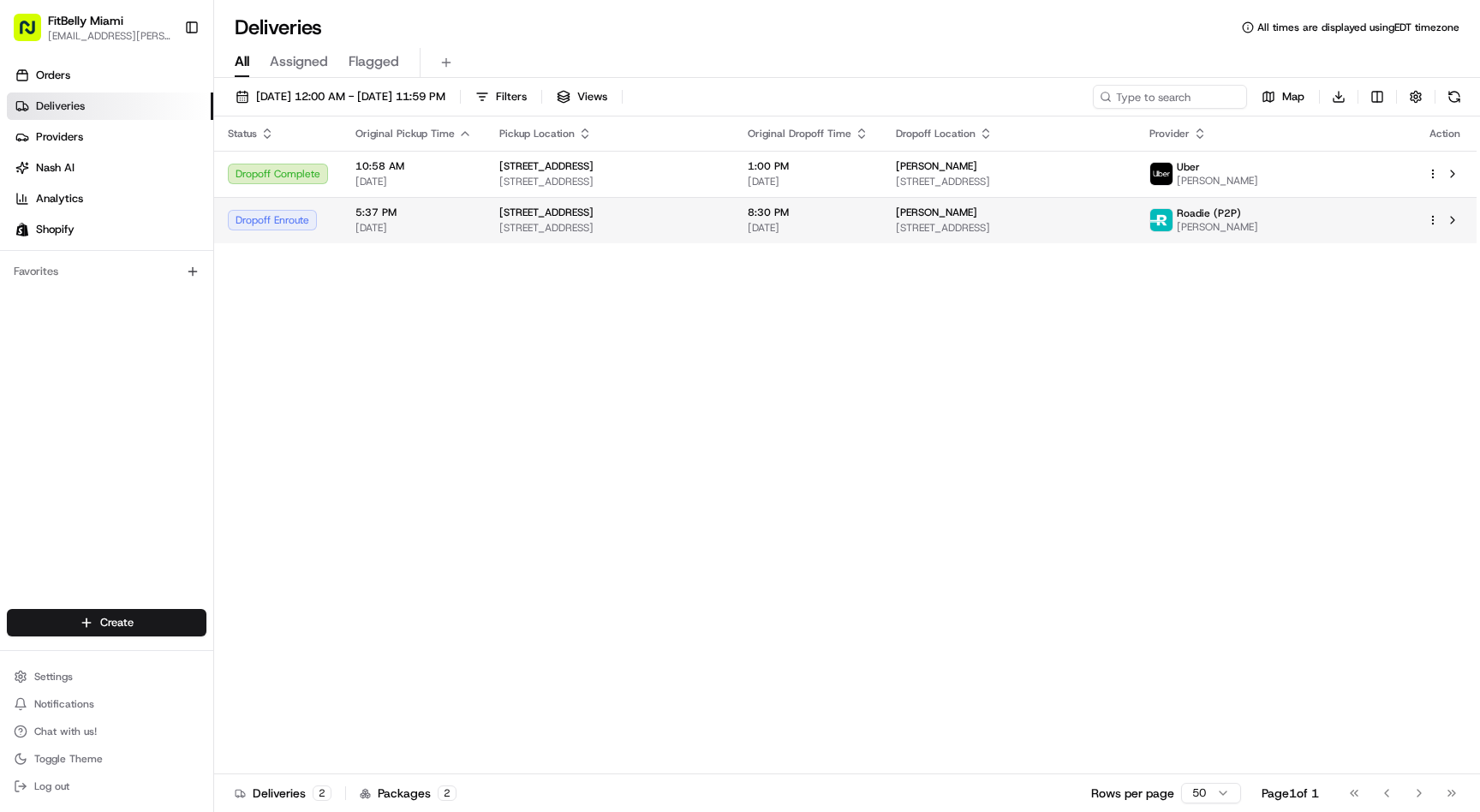
click at [462, 219] on div "5:37 PM [DATE]" at bounding box center [414, 219] width 117 height 29
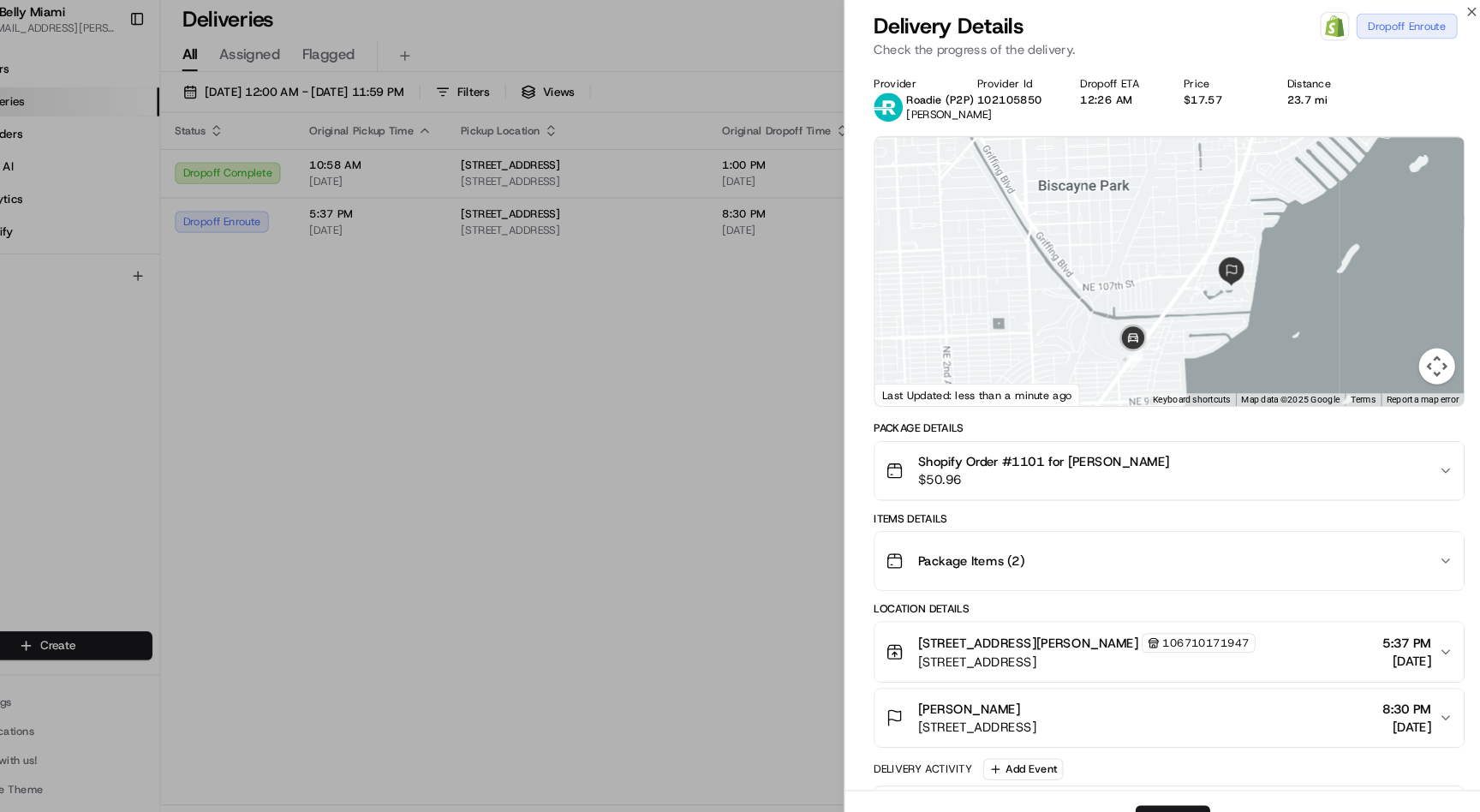
drag, startPoint x: 1252, startPoint y: 290, endPoint x: 1205, endPoint y: 236, distance: 71.6
click at [1205, 236] on div at bounding box center [1172, 267] width 559 height 255
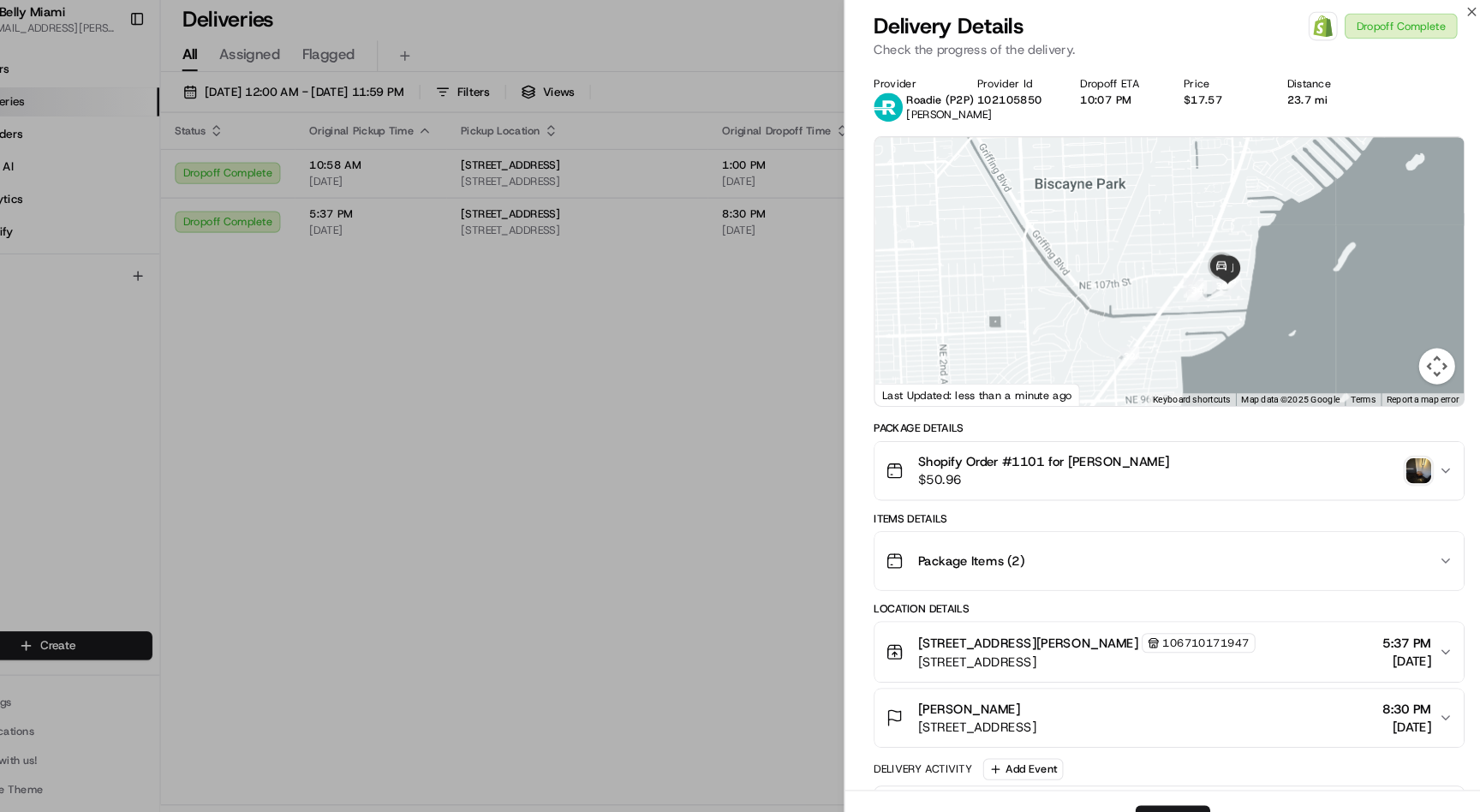
click at [1407, 456] on img "button" at bounding box center [1409, 456] width 24 height 24
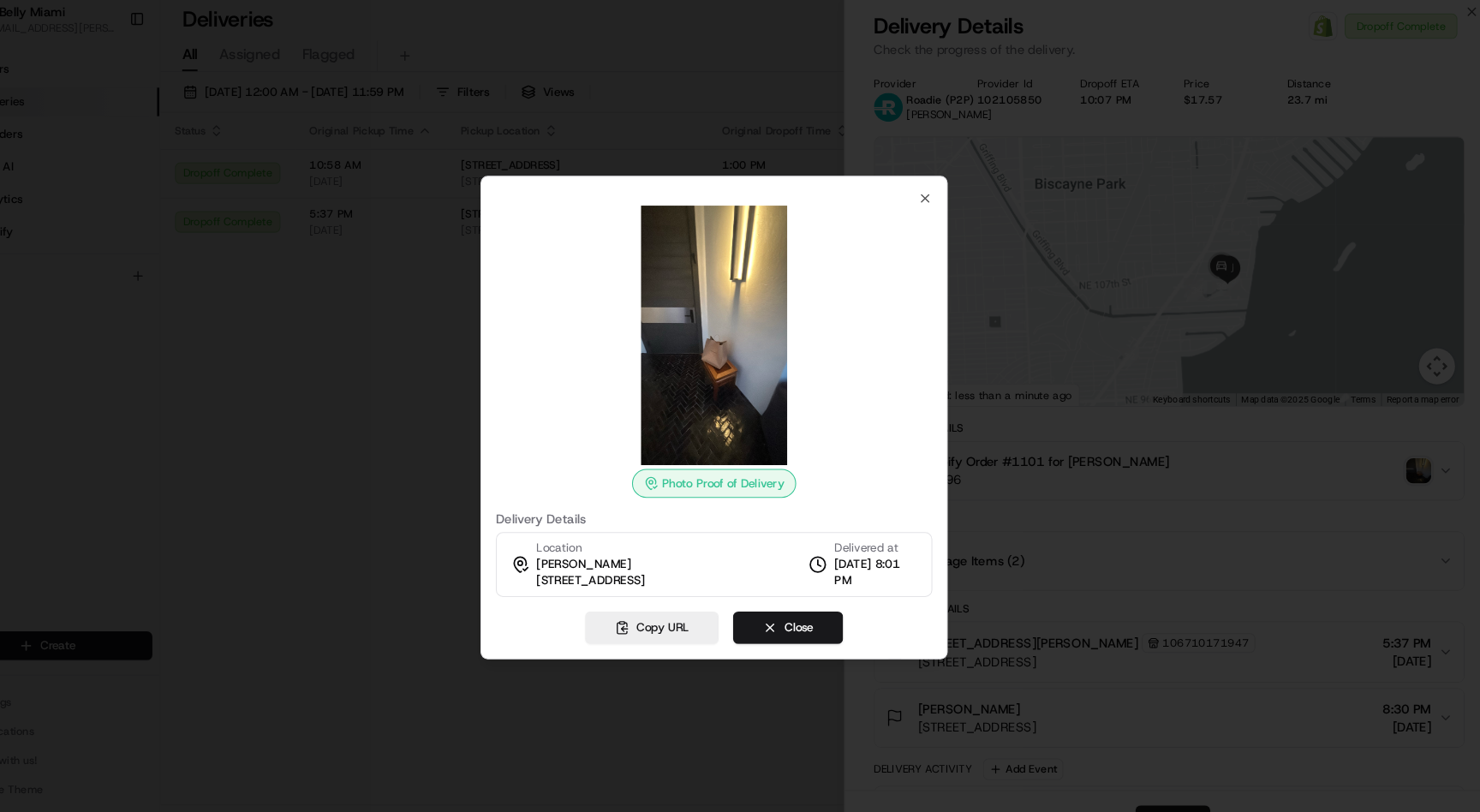
click at [765, 329] on img at bounding box center [740, 328] width 247 height 246
click at [1038, 475] on div at bounding box center [740, 406] width 1480 height 812
